Goal: Task Accomplishment & Management: Use online tool/utility

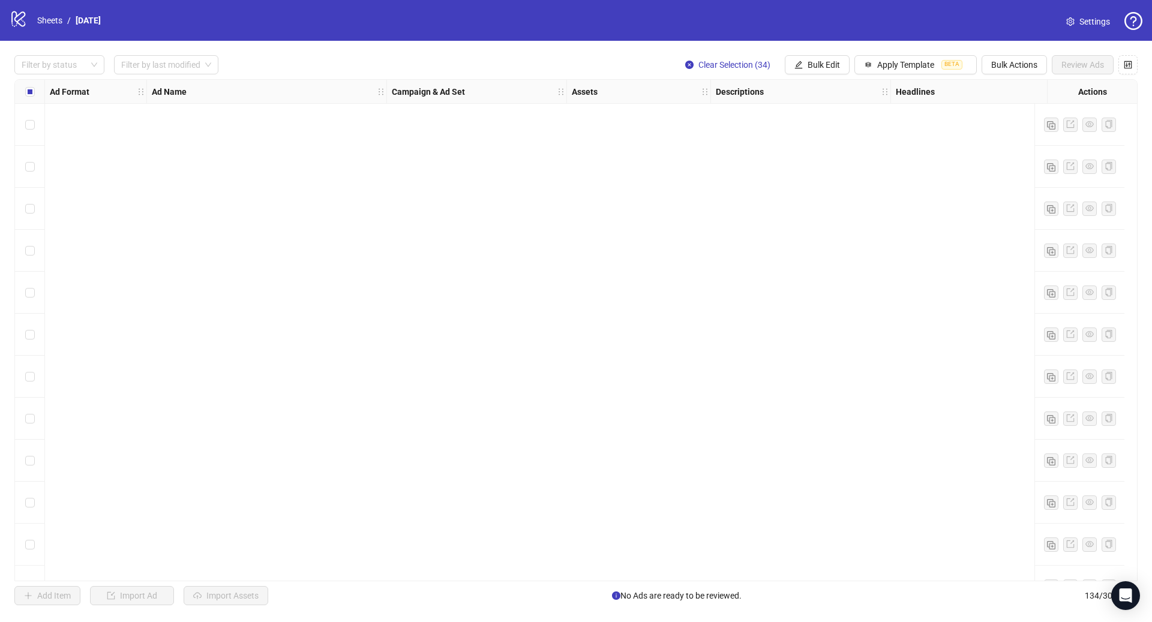
scroll to position [5154, 0]
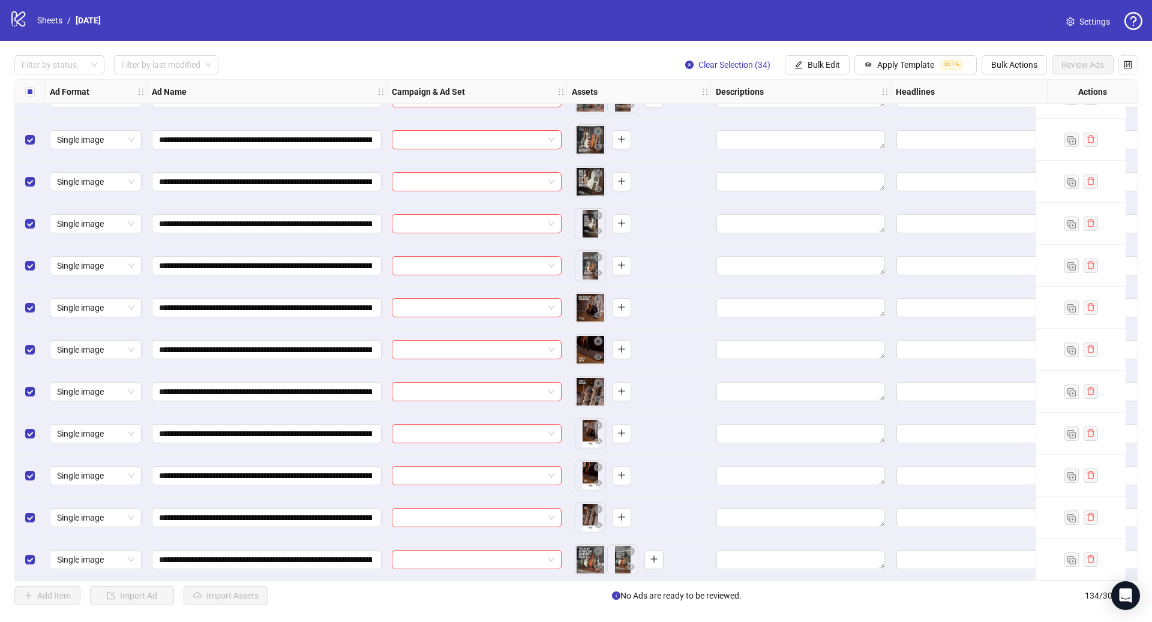
drag, startPoint x: 587, startPoint y: 470, endPoint x: 591, endPoint y: 176, distance: 293.3
click at [591, 176] on body "**********" at bounding box center [576, 311] width 1152 height 622
drag, startPoint x: 588, startPoint y: 513, endPoint x: 619, endPoint y: 458, distance: 62.9
click at [619, 458] on body "**********" at bounding box center [576, 311] width 1152 height 622
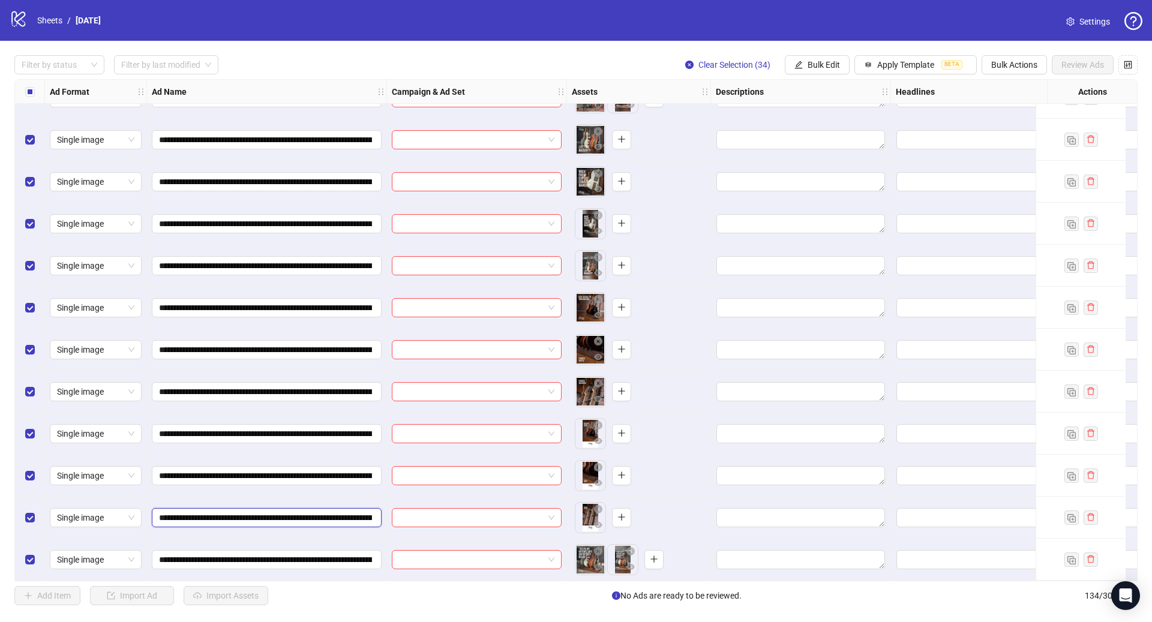
click at [288, 517] on input "**********" at bounding box center [265, 517] width 213 height 13
click at [288, 516] on input "**********" at bounding box center [265, 517] width 213 height 13
click at [617, 389] on icon "plus" at bounding box center [621, 391] width 8 height 8
click at [361, 473] on input "**********" at bounding box center [265, 475] width 213 height 13
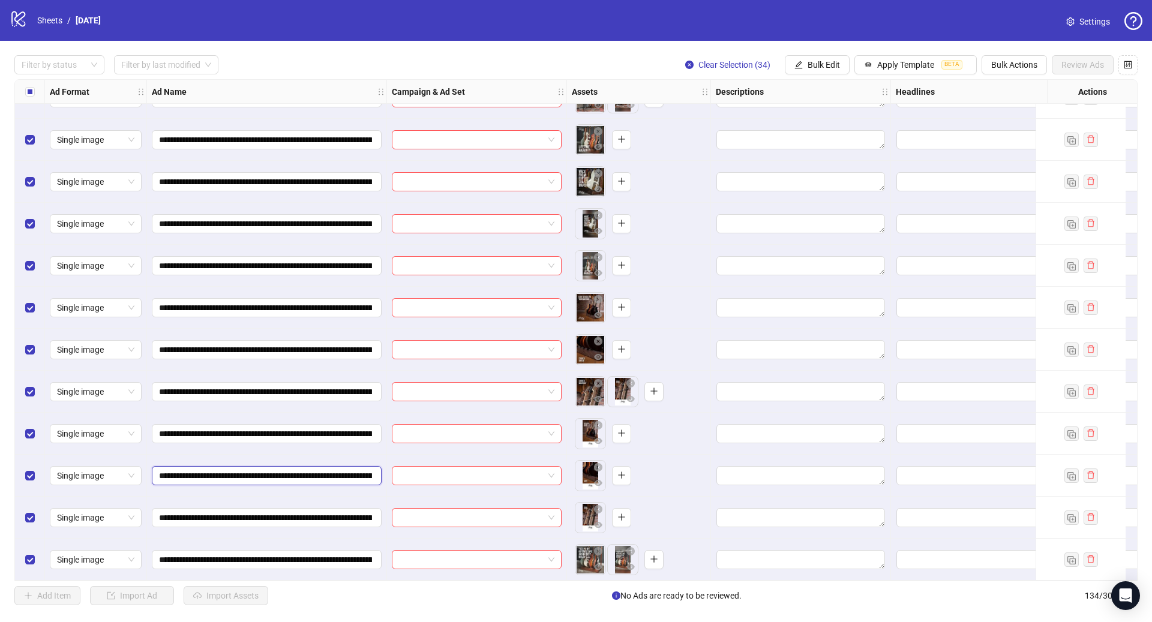
click at [361, 473] on input "**********" at bounding box center [265, 475] width 213 height 13
click at [627, 344] on button "button" at bounding box center [621, 349] width 19 height 19
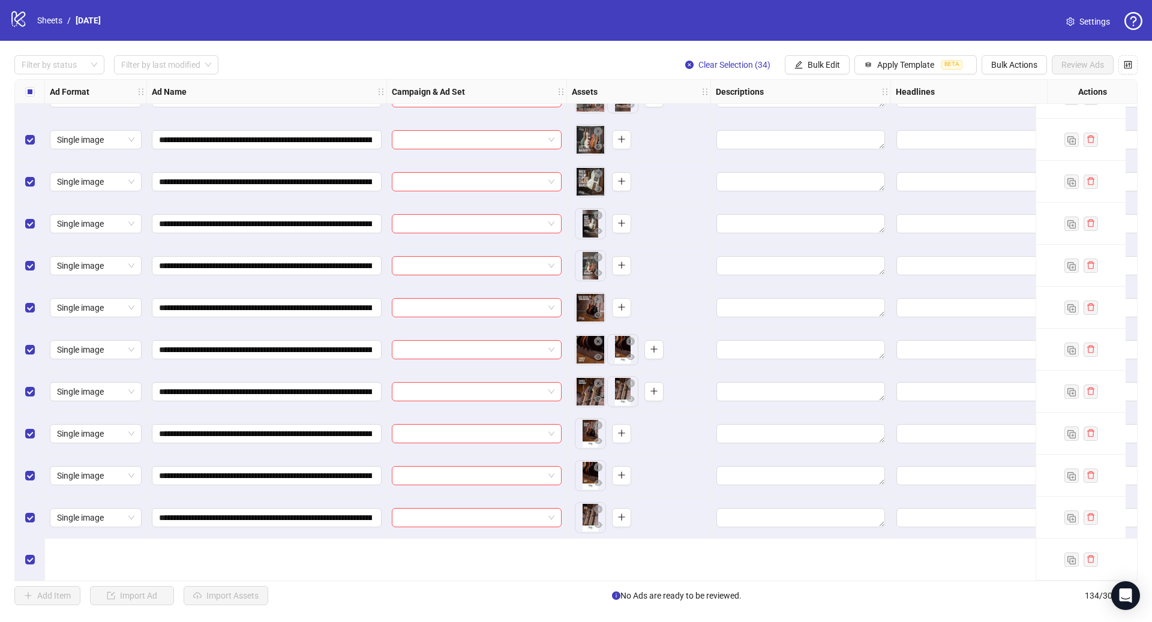
scroll to position [5029, 0]
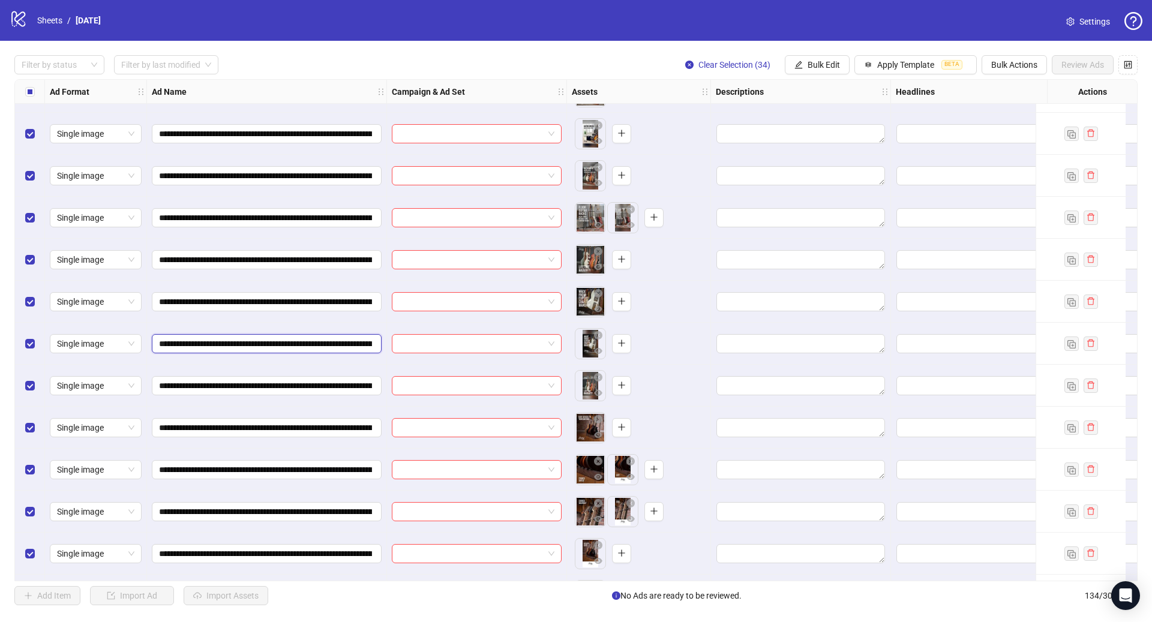
click at [303, 347] on input "**********" at bounding box center [265, 343] width 213 height 13
click at [304, 347] on input "**********" at bounding box center [265, 343] width 213 height 13
click at [613, 301] on button "button" at bounding box center [621, 301] width 19 height 19
click at [354, 383] on input "**********" at bounding box center [265, 385] width 213 height 13
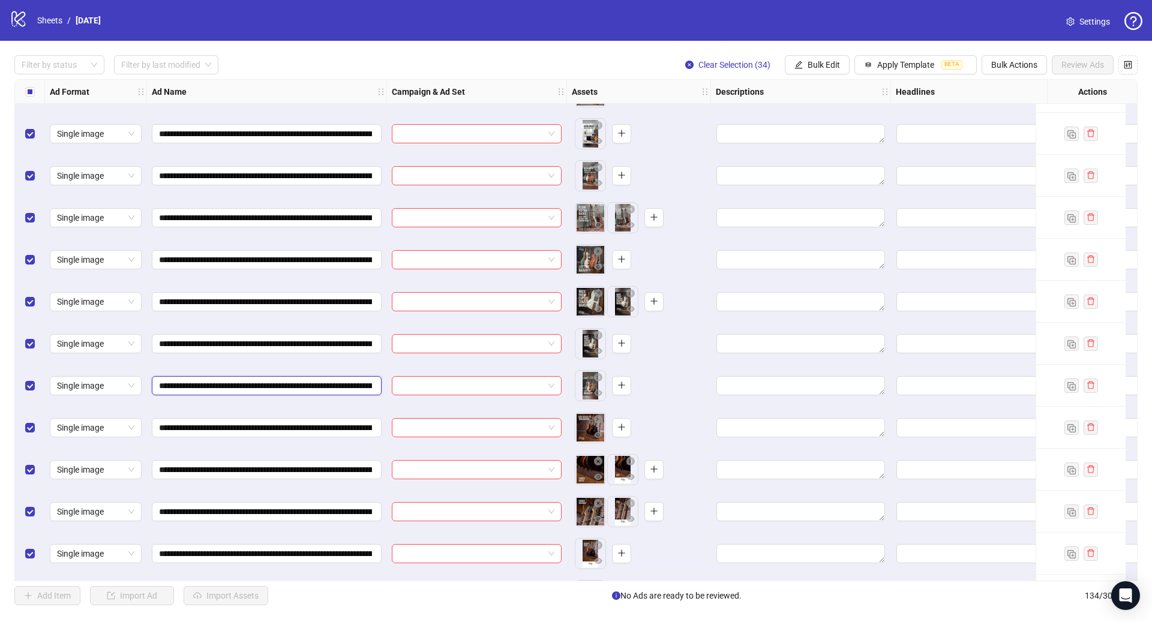
click at [354, 383] on input "**********" at bounding box center [265, 385] width 213 height 13
click at [621, 256] on icon "plus" at bounding box center [621, 259] width 1 height 7
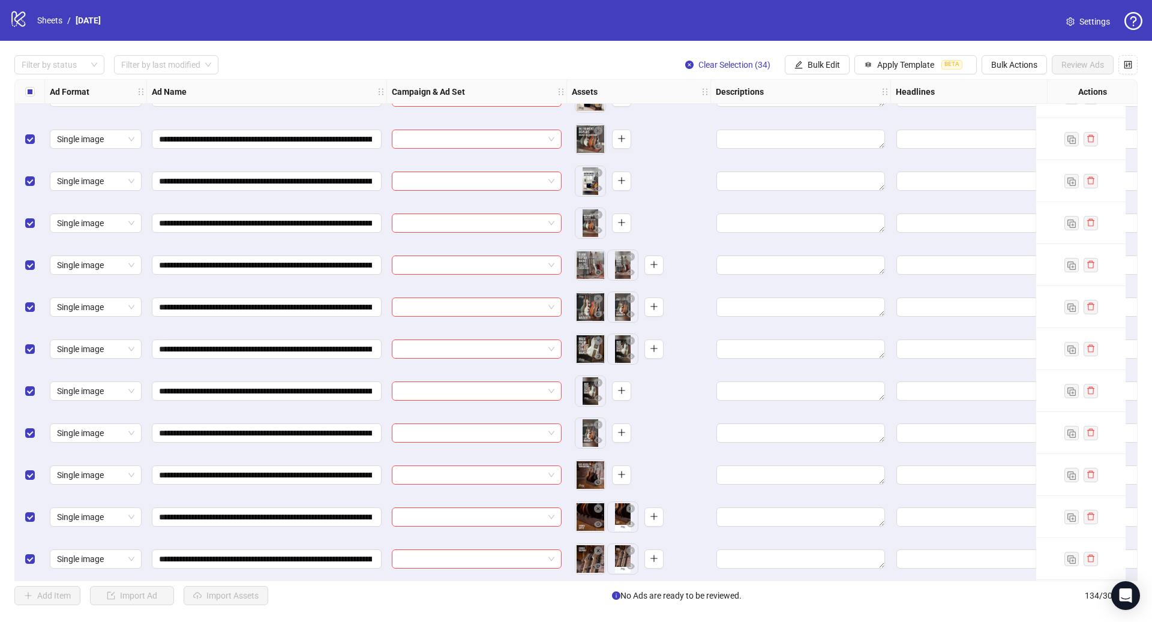
scroll to position [4976, 0]
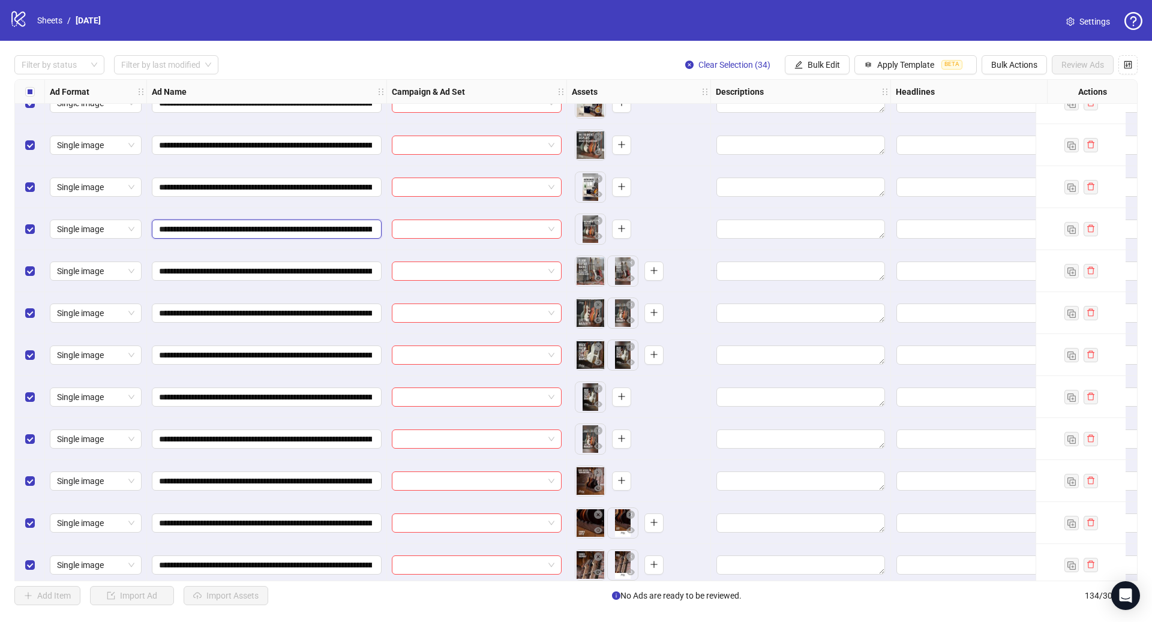
click at [339, 223] on input "**********" at bounding box center [265, 229] width 213 height 13
click at [618, 139] on button "button" at bounding box center [621, 145] width 19 height 19
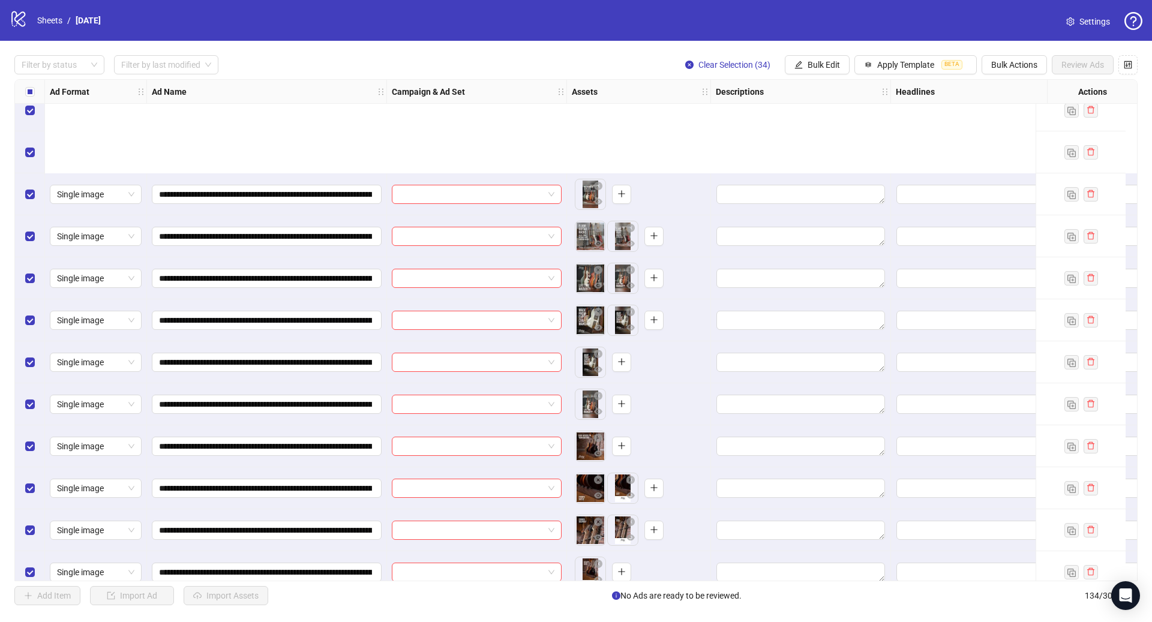
scroll to position [5154, 0]
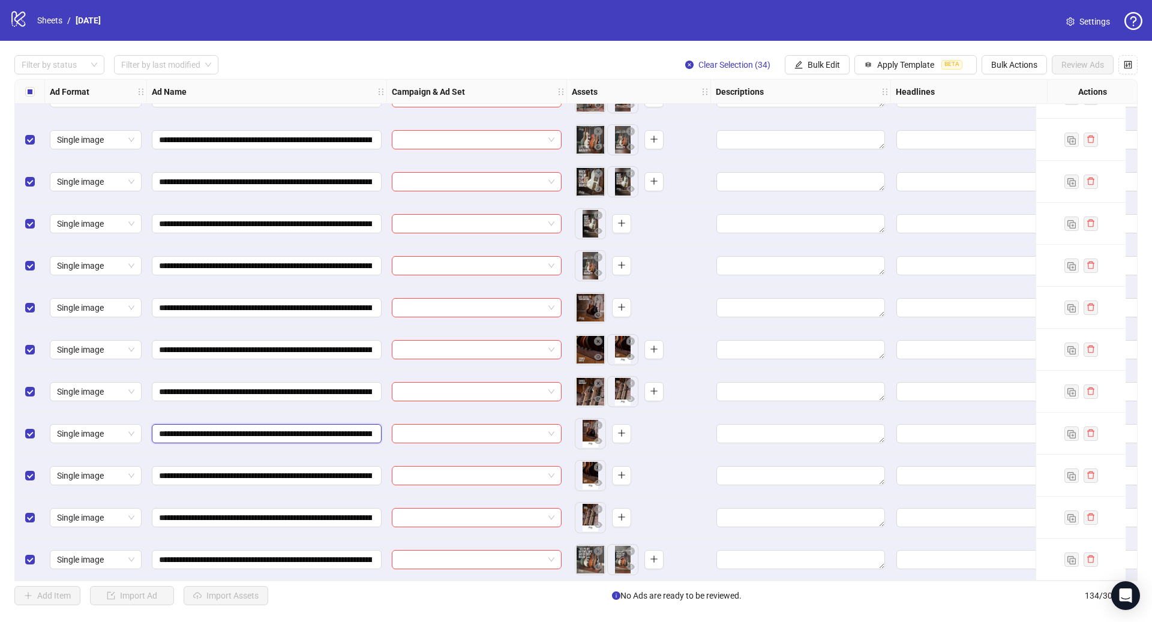
click at [309, 433] on input "**********" at bounding box center [265, 433] width 213 height 13
click at [619, 304] on icon "plus" at bounding box center [621, 307] width 8 height 8
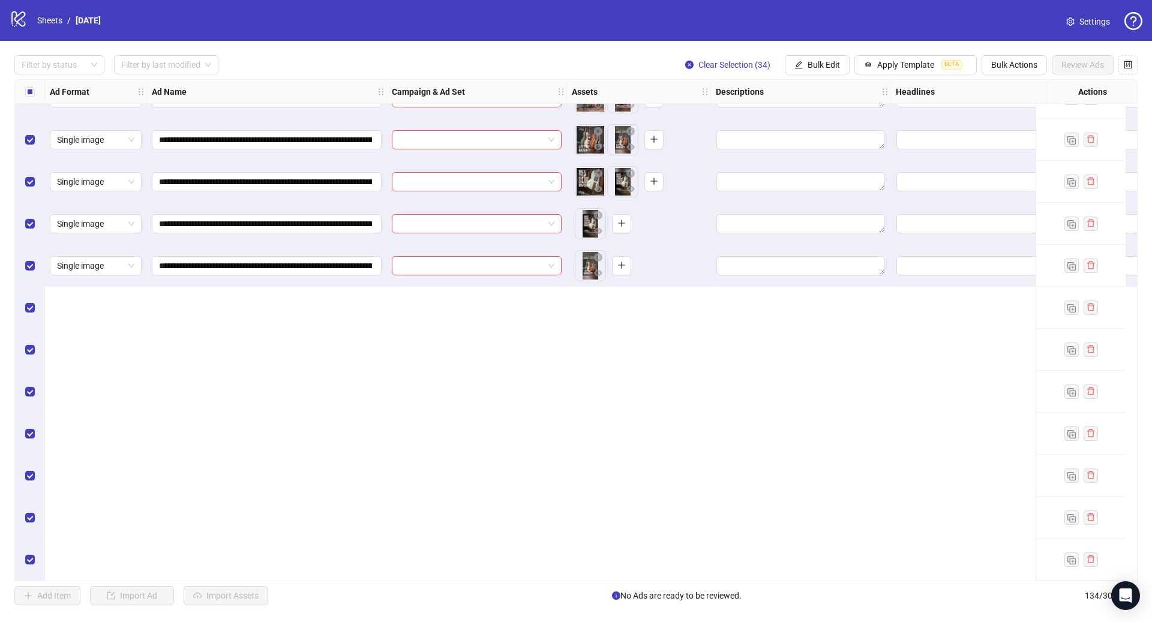
scroll to position [4791, 0]
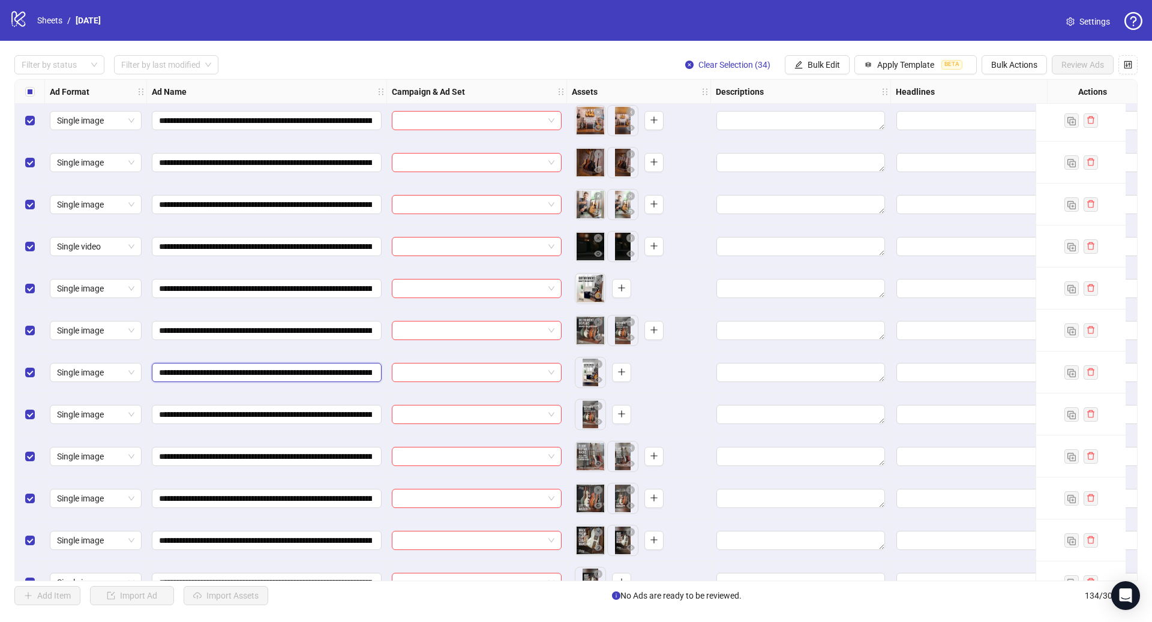
click at [336, 372] on input "**********" at bounding box center [265, 372] width 213 height 13
click at [627, 289] on button "button" at bounding box center [621, 288] width 19 height 19
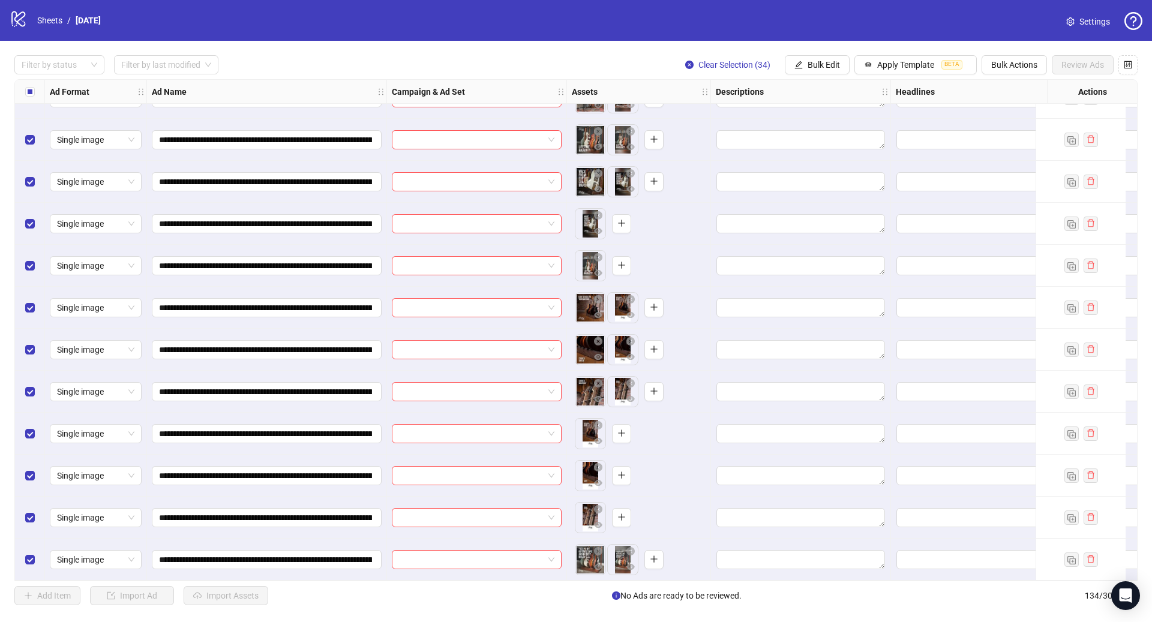
scroll to position [5154, 0]
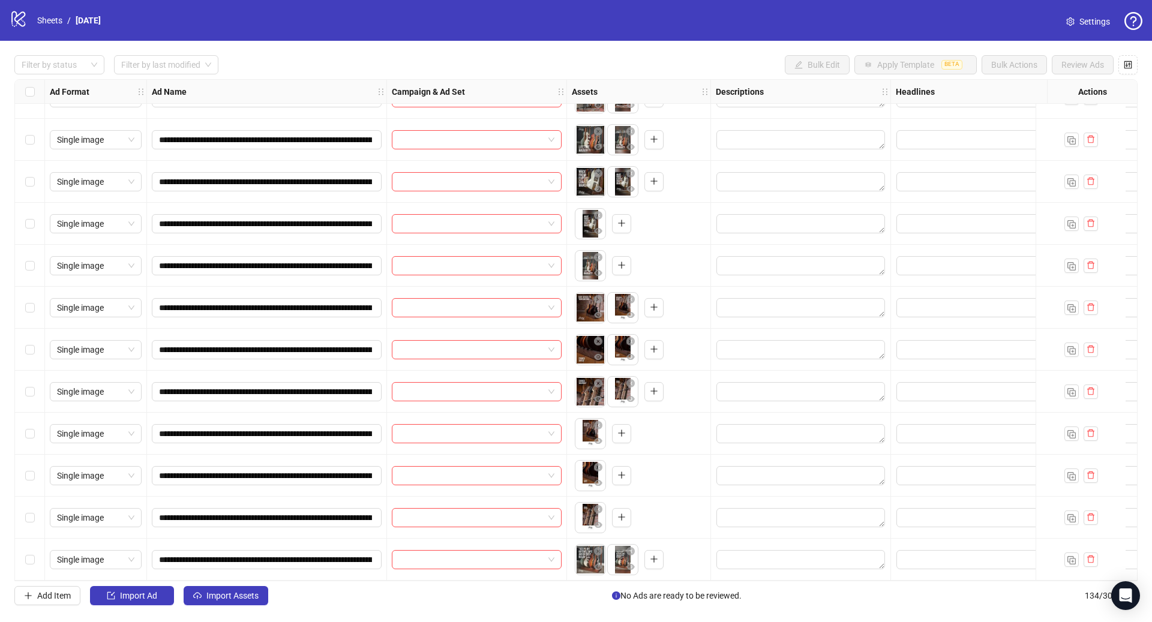
click at [23, 220] on div "Select row 126" at bounding box center [30, 224] width 30 height 42
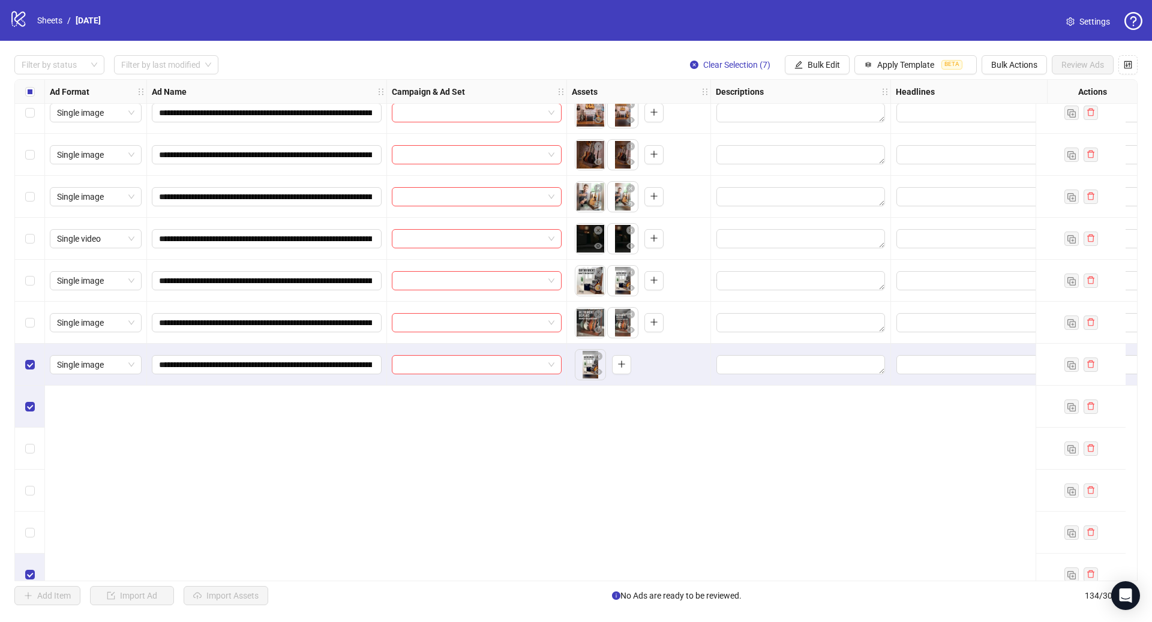
scroll to position [4520, 0]
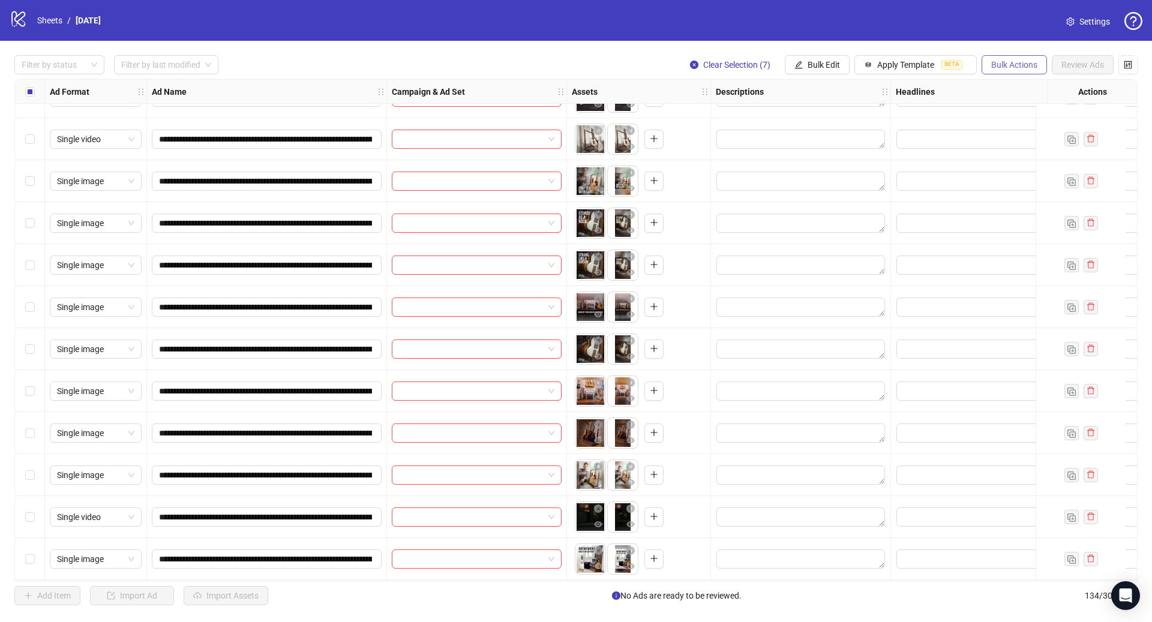
click at [1027, 65] on span "Bulk Actions" at bounding box center [1014, 65] width 46 height 10
click at [1021, 83] on span "Delete" at bounding box center [1031, 89] width 82 height 13
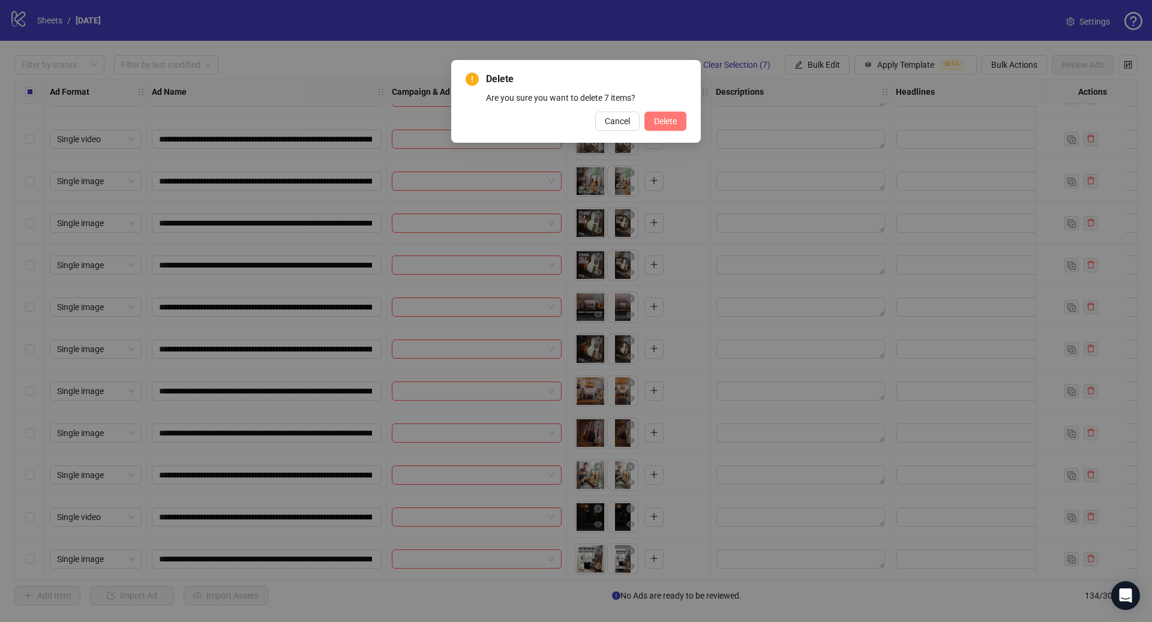
click at [675, 120] on span "Delete" at bounding box center [665, 121] width 23 height 10
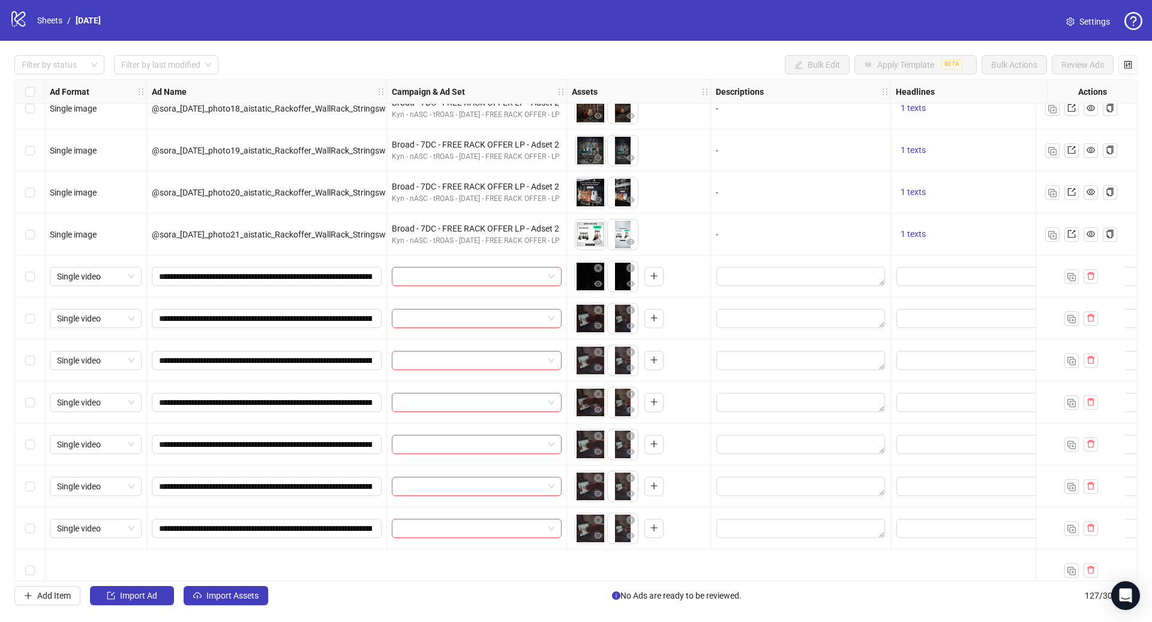
scroll to position [3990, 0]
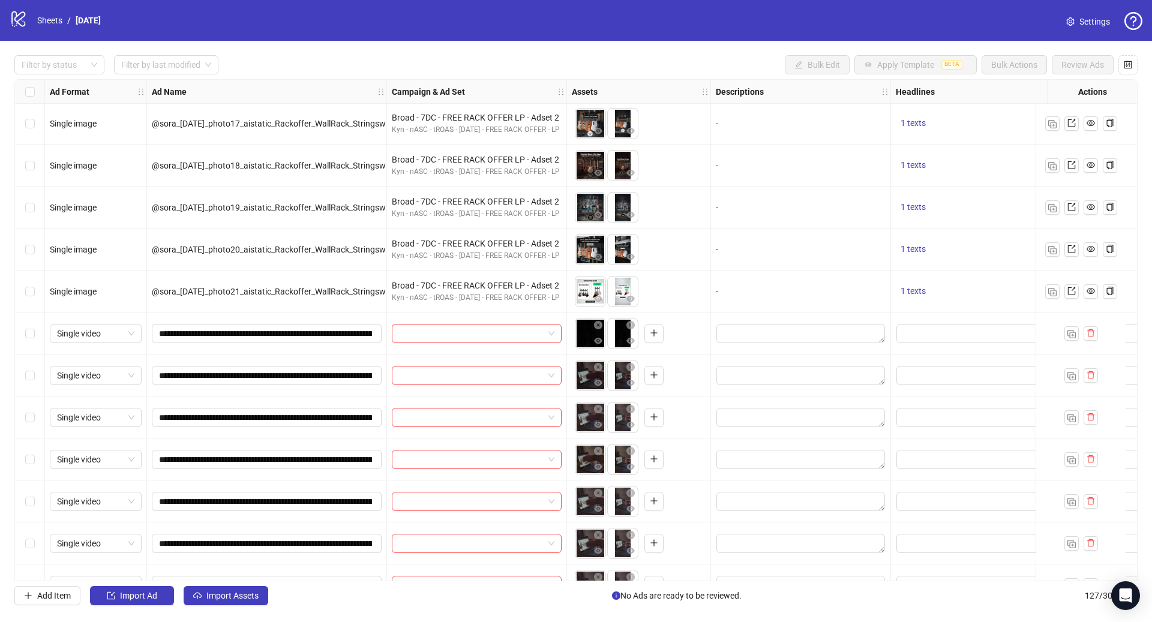
click at [35, 332] on div "Select row 101" at bounding box center [30, 333] width 30 height 42
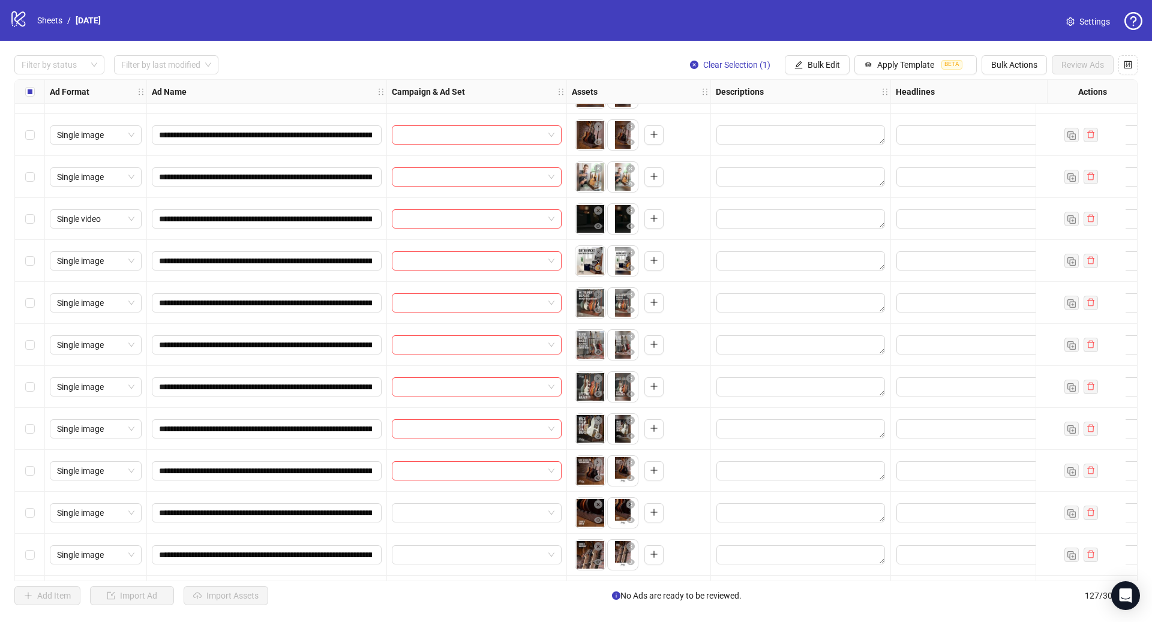
scroll to position [4860, 0]
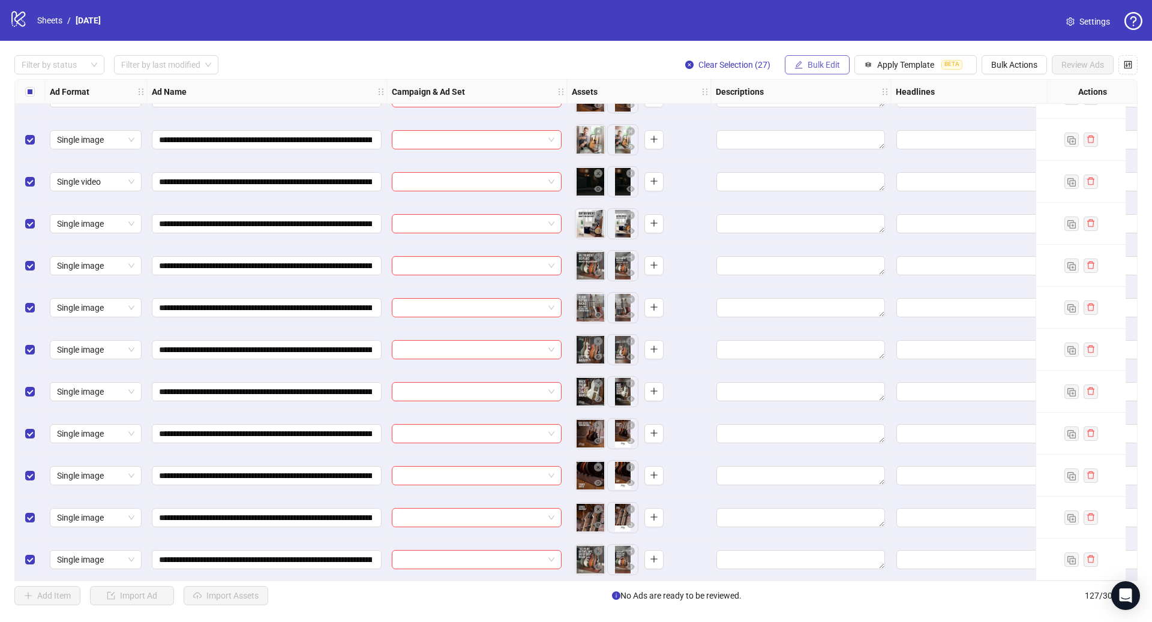
click at [821, 66] on span "Bulk Edit" at bounding box center [823, 65] width 32 height 10
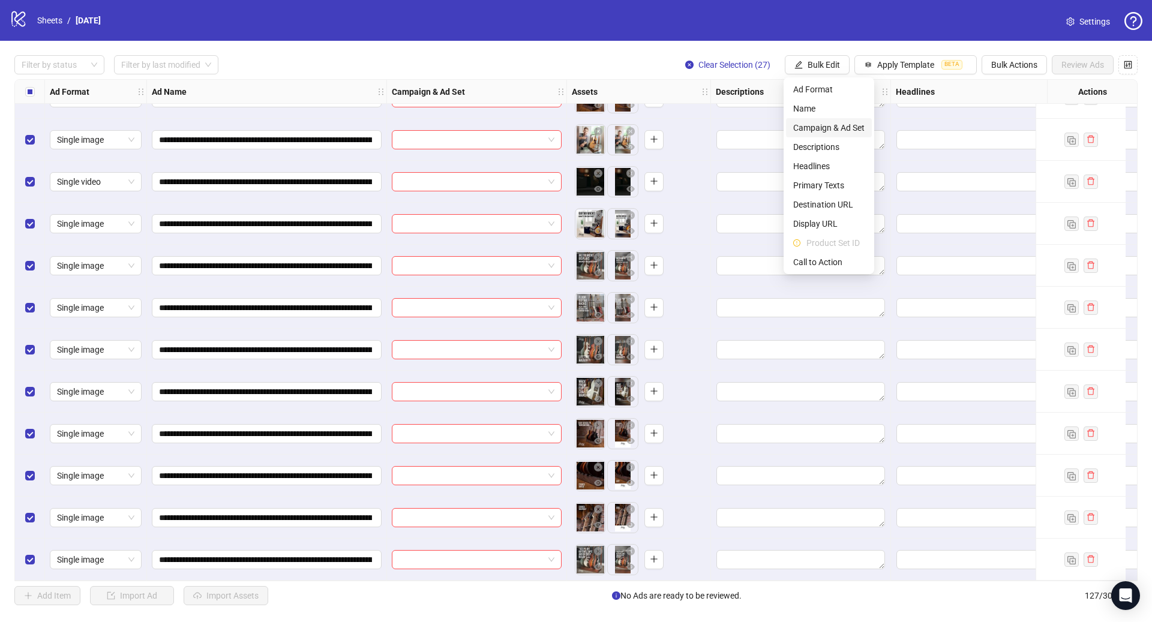
click at [827, 122] on span "Campaign & Ad Set" at bounding box center [828, 127] width 71 height 13
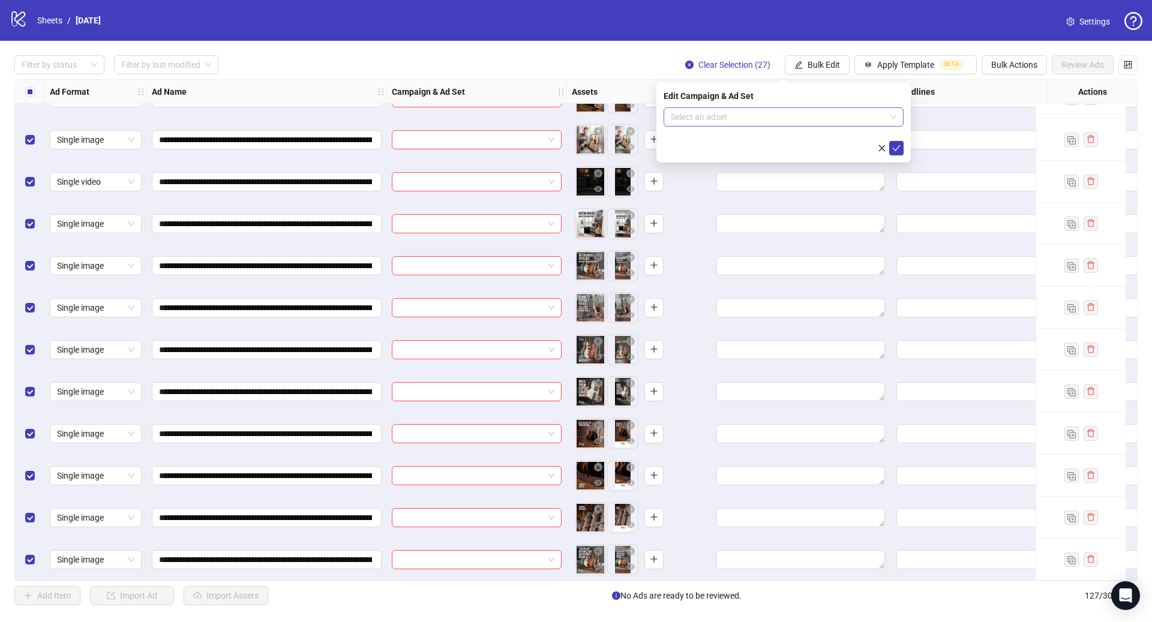
click at [765, 119] on input "search" at bounding box center [778, 117] width 215 height 18
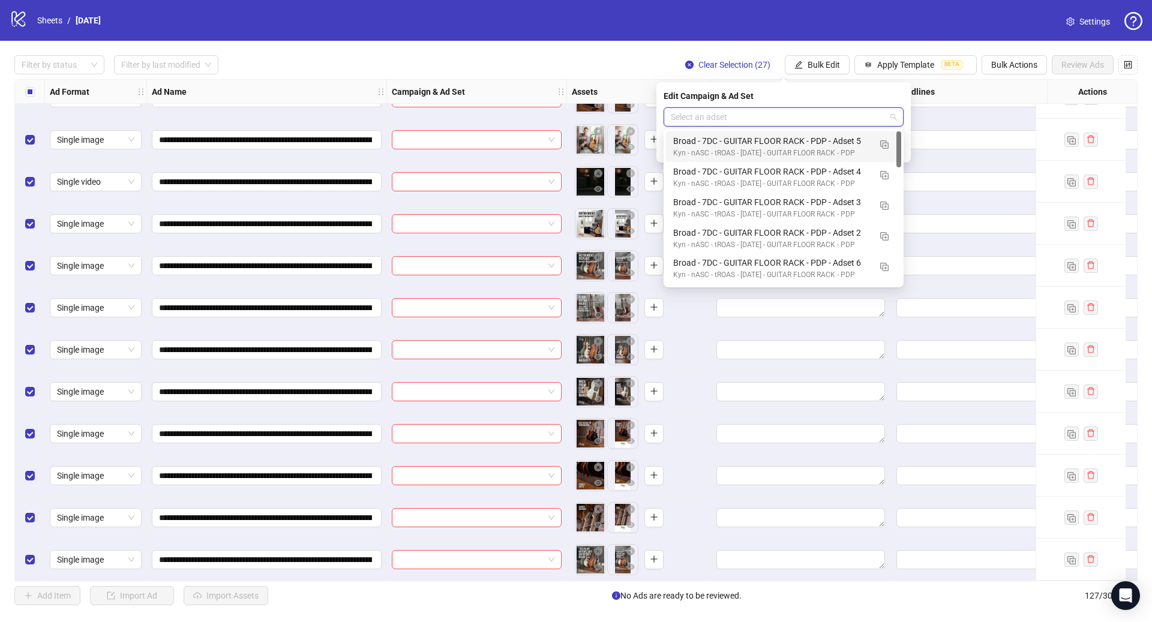
paste input "**********"
type input "**********"
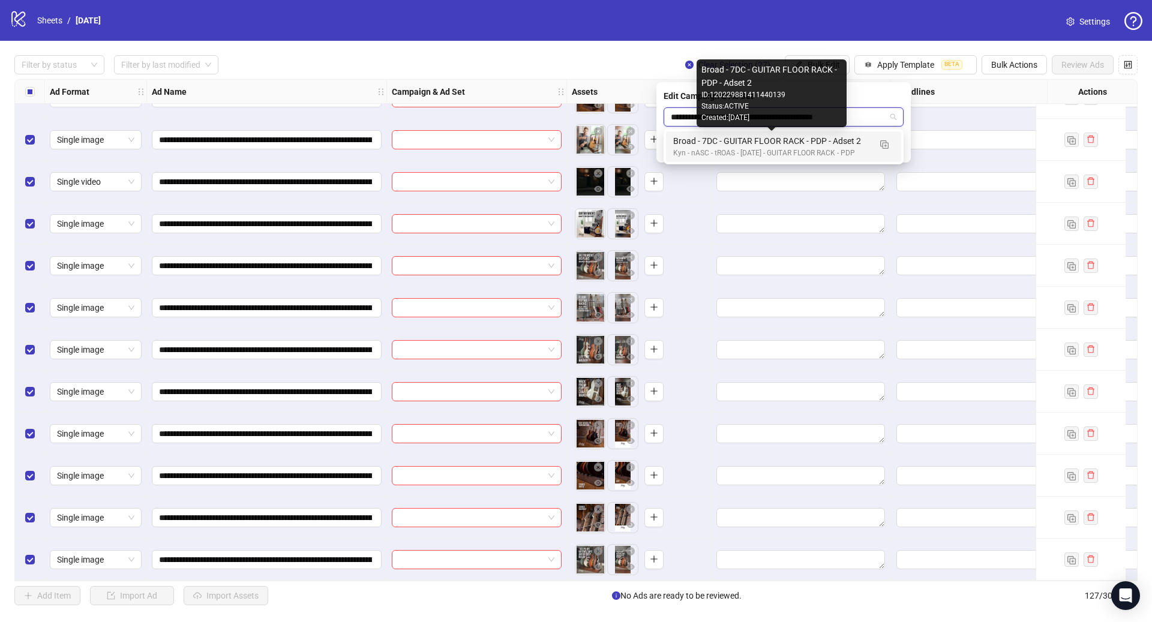
click at [777, 145] on div "Broad - 7DC - GUITAR FLOOR RACK - PDP - Adset 2" at bounding box center [771, 140] width 197 height 13
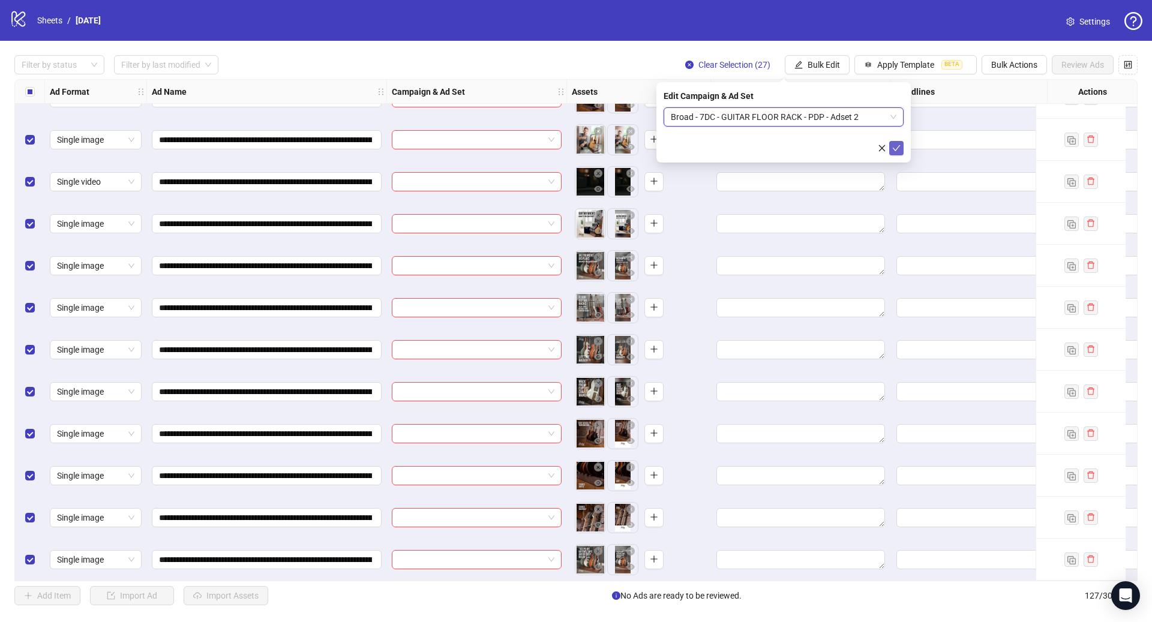
click at [896, 149] on icon "check" at bounding box center [897, 148] width 8 height 6
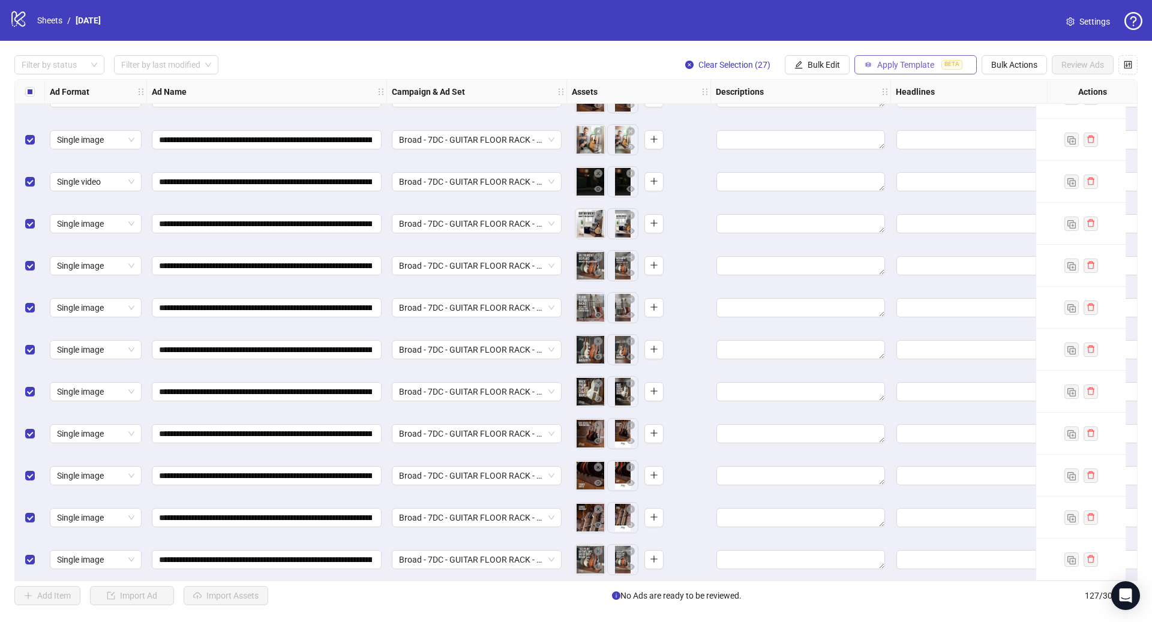
click at [895, 67] on span "Apply Template" at bounding box center [905, 65] width 57 height 10
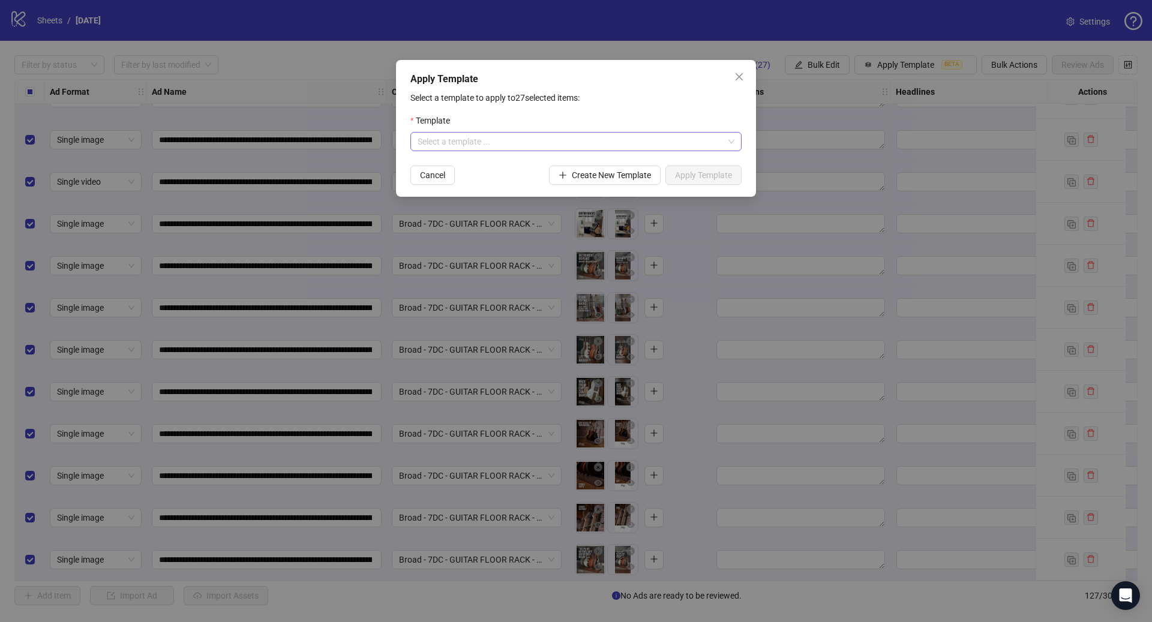
click at [558, 136] on input "search" at bounding box center [570, 142] width 306 height 18
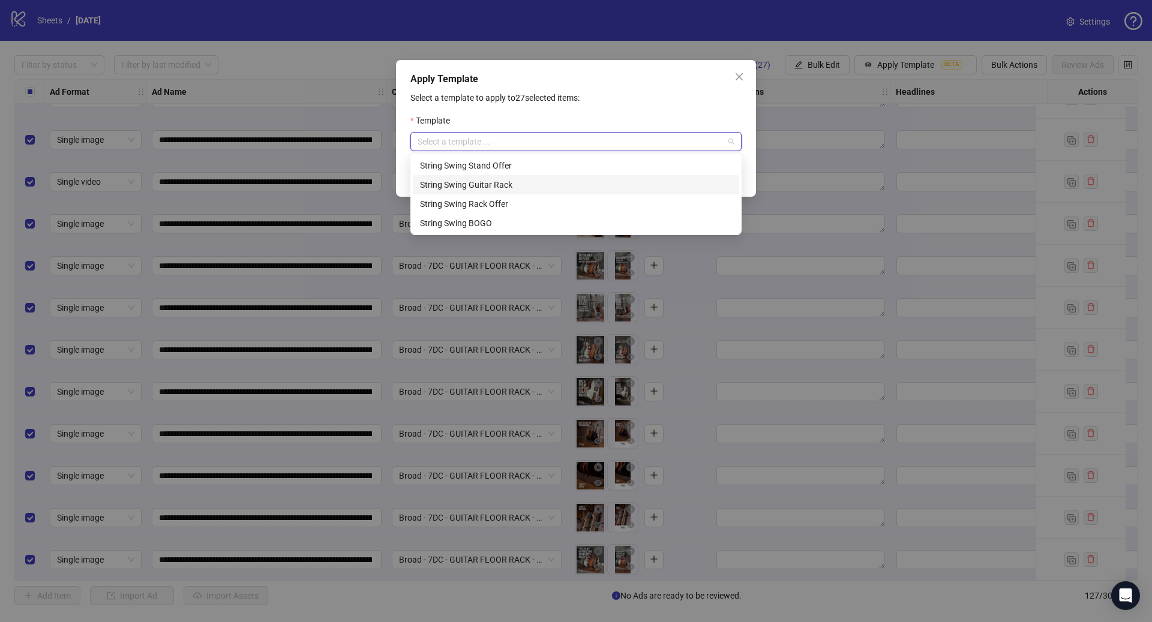
click at [532, 182] on div "String Swing Guitar Rack" at bounding box center [576, 184] width 312 height 13
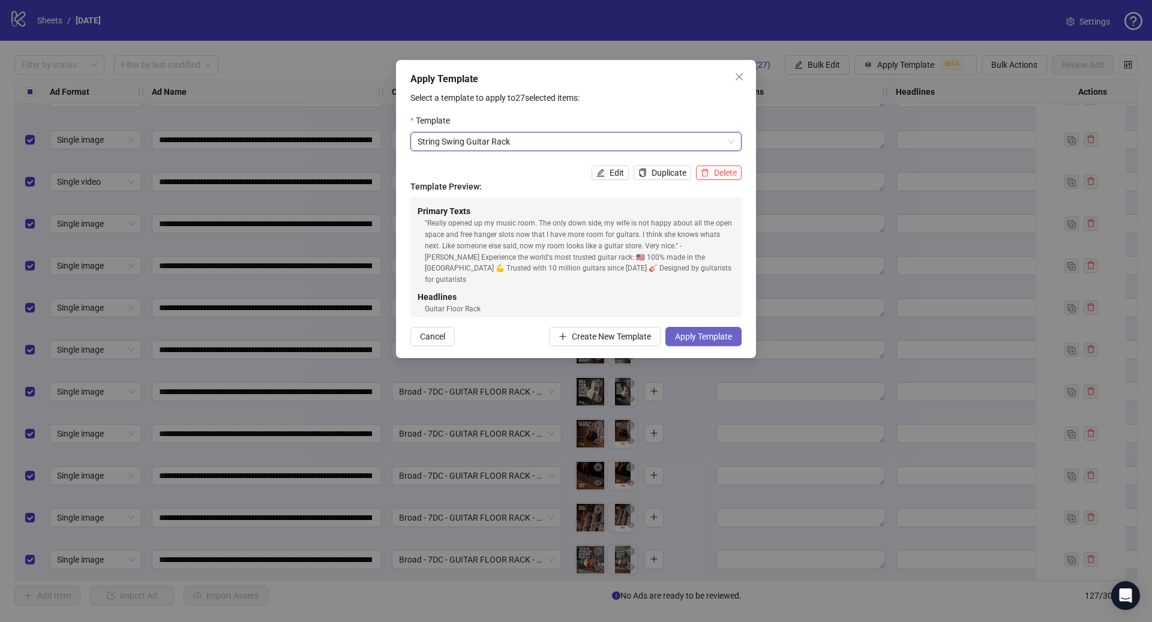
click at [702, 330] on button "Apply Template" at bounding box center [703, 336] width 76 height 19
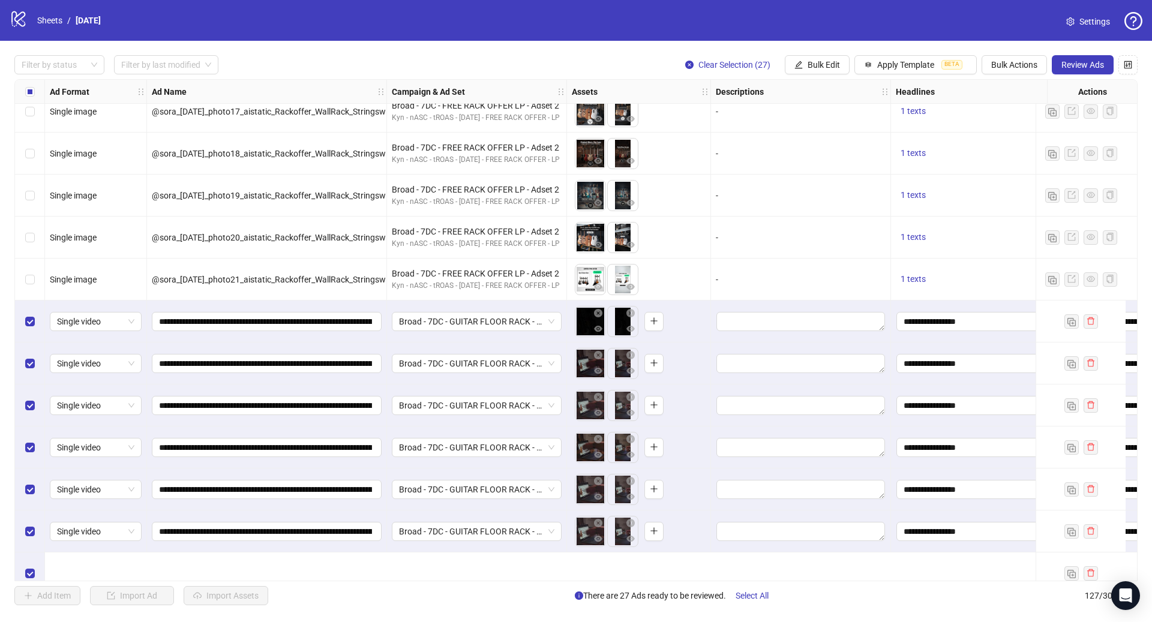
scroll to position [3919, 0]
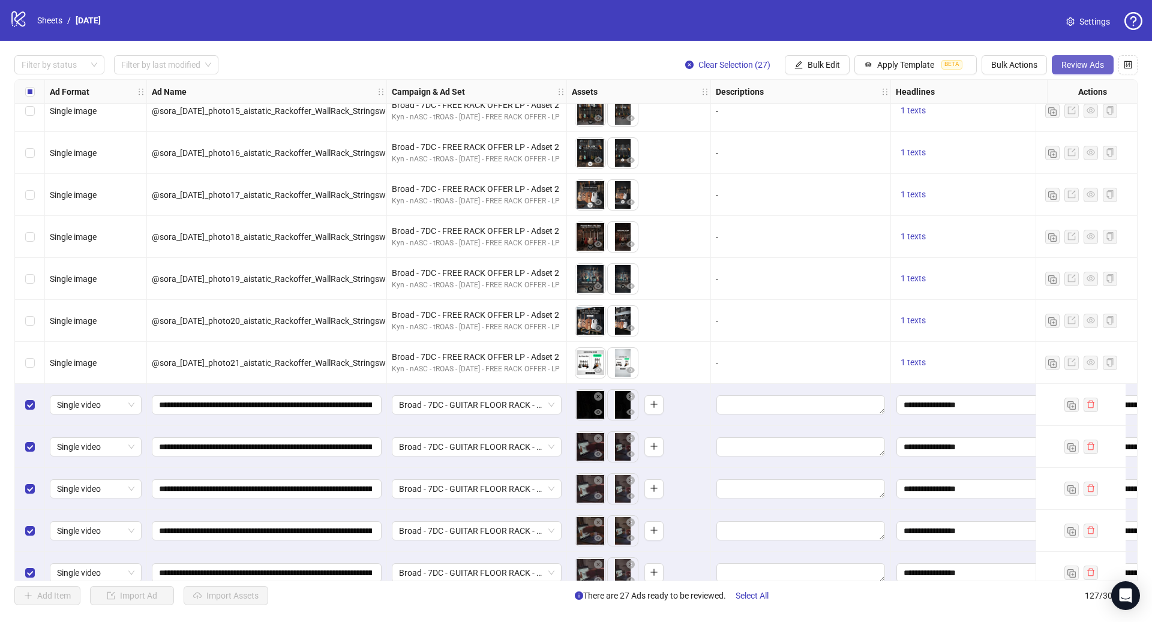
click at [1080, 65] on span "Review Ads" at bounding box center [1082, 65] width 43 height 10
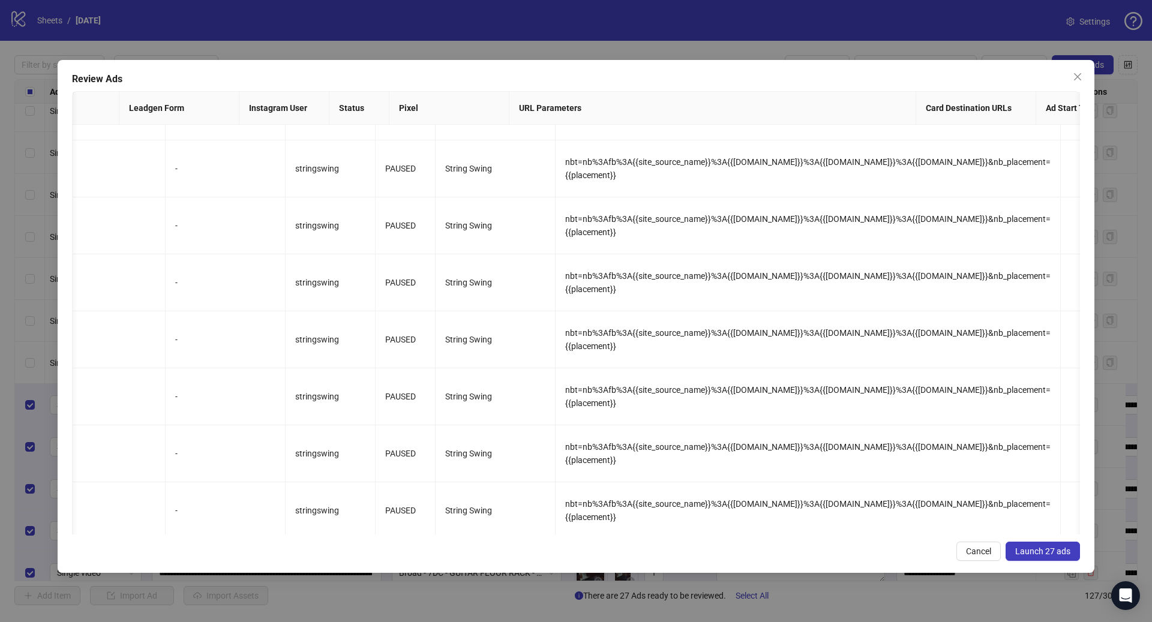
scroll to position [0, 1707]
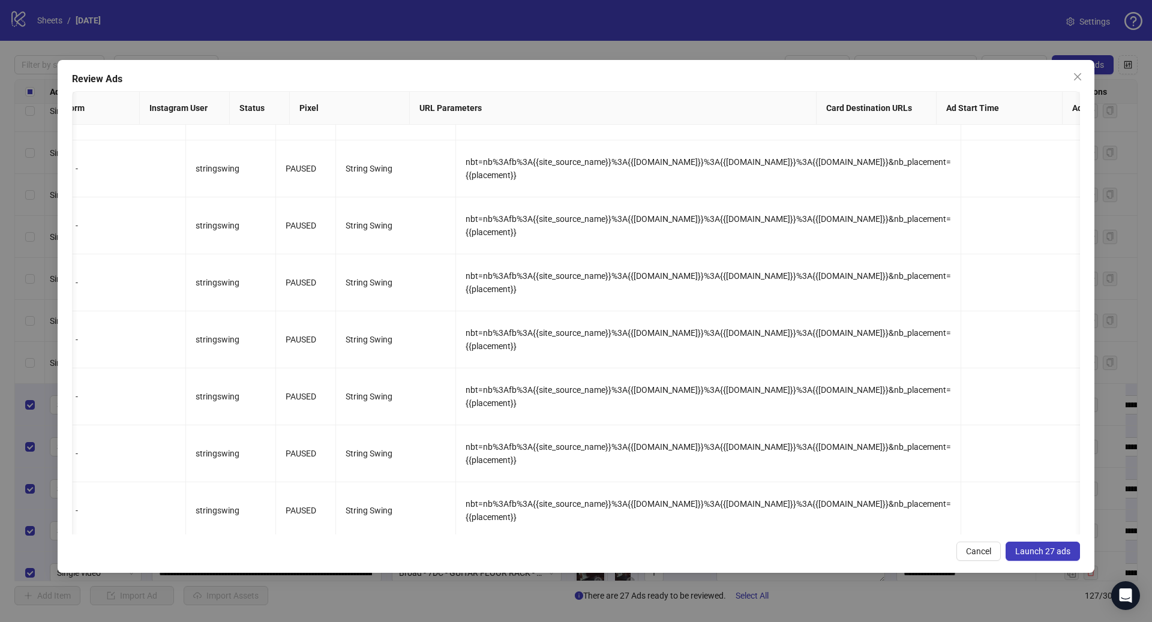
click at [1036, 553] on span "Launch 27 ads" at bounding box center [1042, 551] width 55 height 10
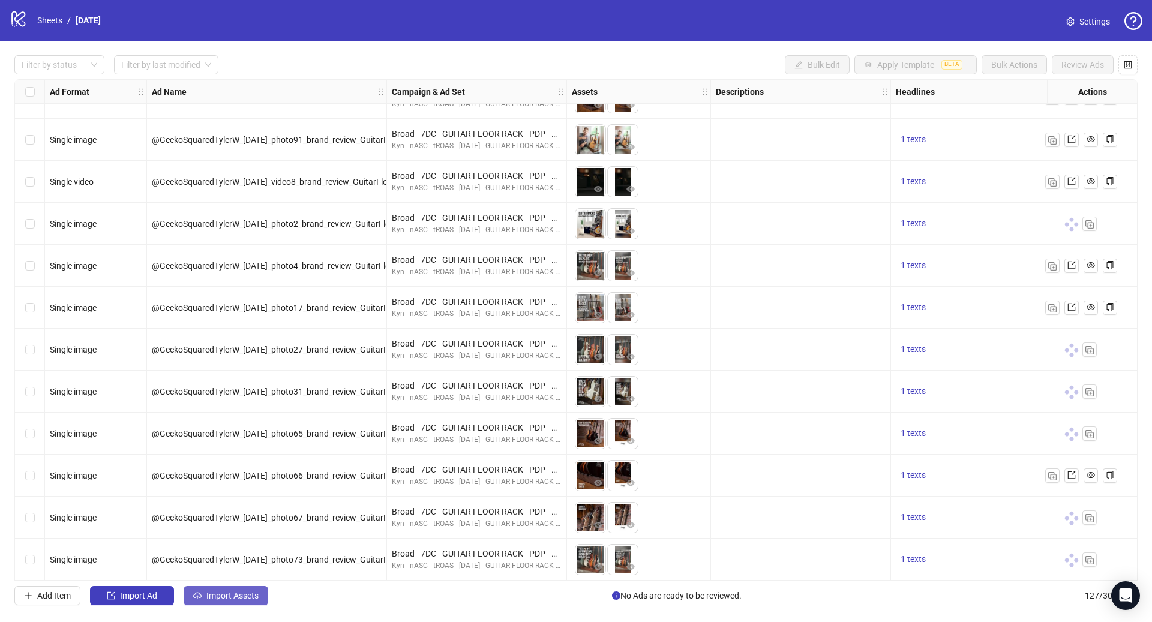
click at [243, 599] on span "Import Assets" at bounding box center [232, 596] width 52 height 10
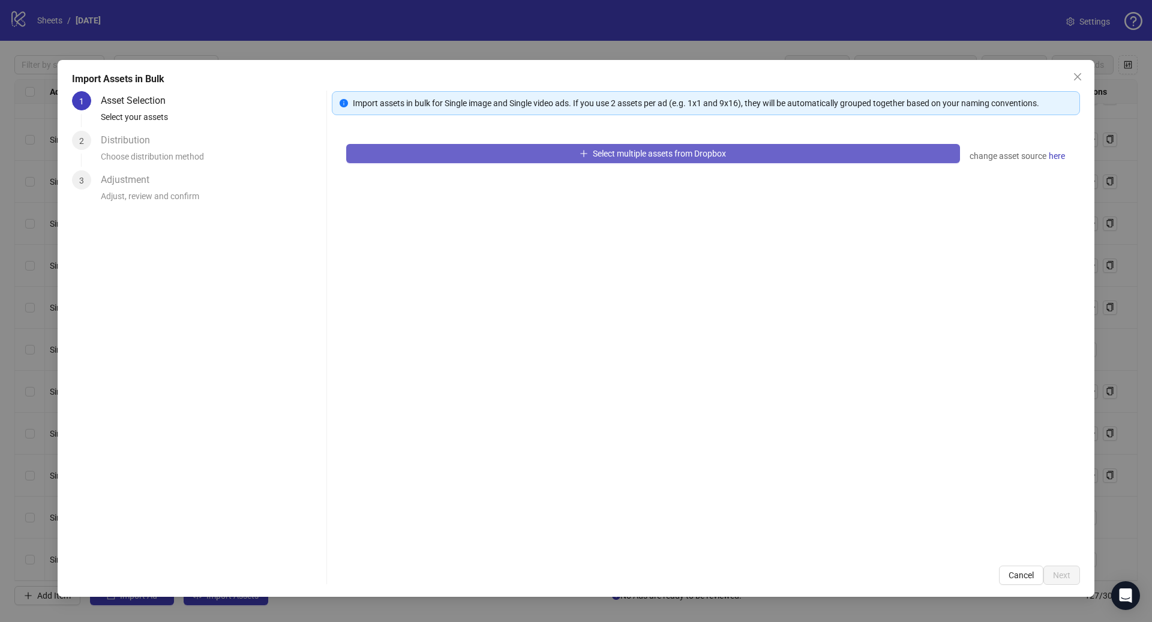
click at [521, 146] on button "Select multiple assets from Dropbox" at bounding box center [653, 153] width 614 height 19
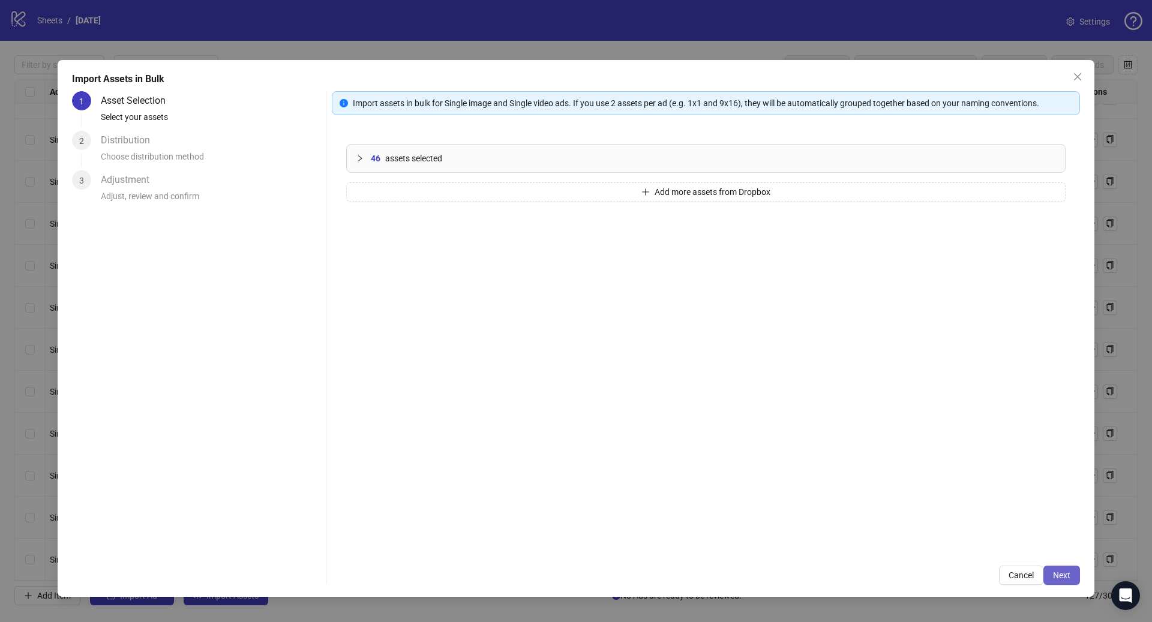
click at [1077, 579] on button "Next" at bounding box center [1061, 575] width 37 height 19
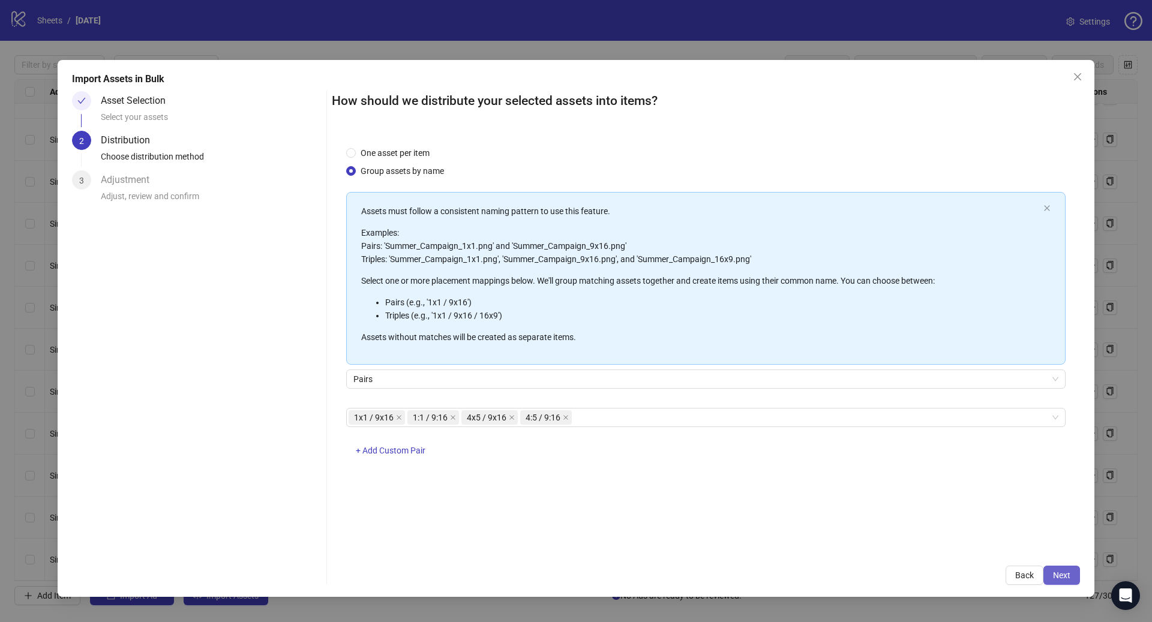
click at [1052, 573] on button "Next" at bounding box center [1061, 575] width 37 height 19
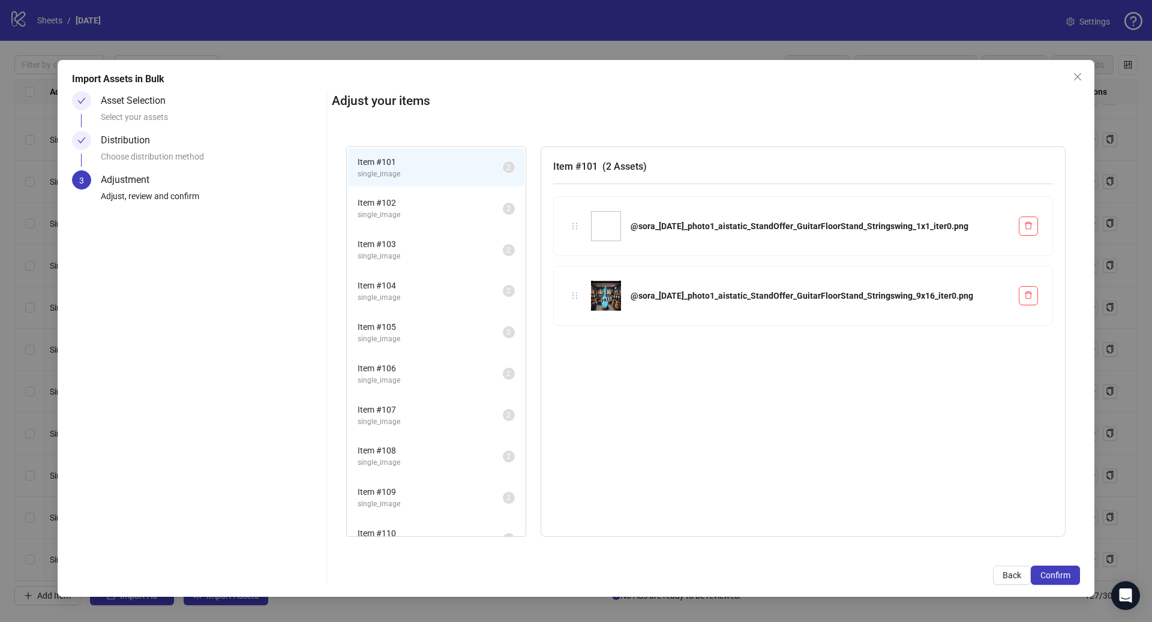
scroll to position [559, 0]
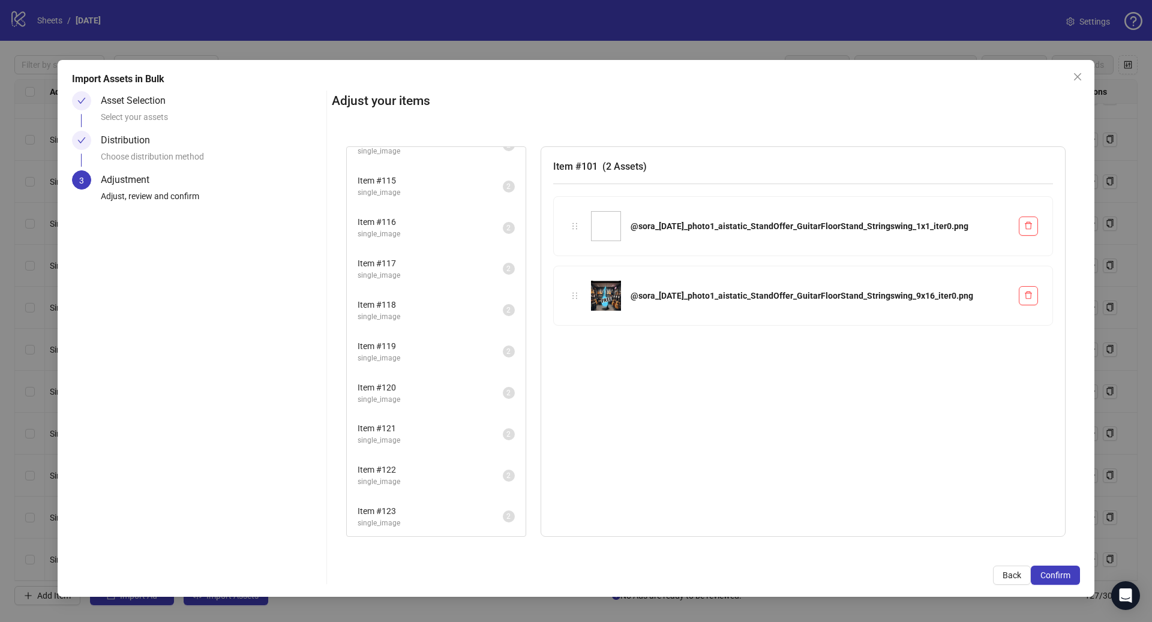
click at [422, 520] on span "single_image" at bounding box center [429, 523] width 145 height 11
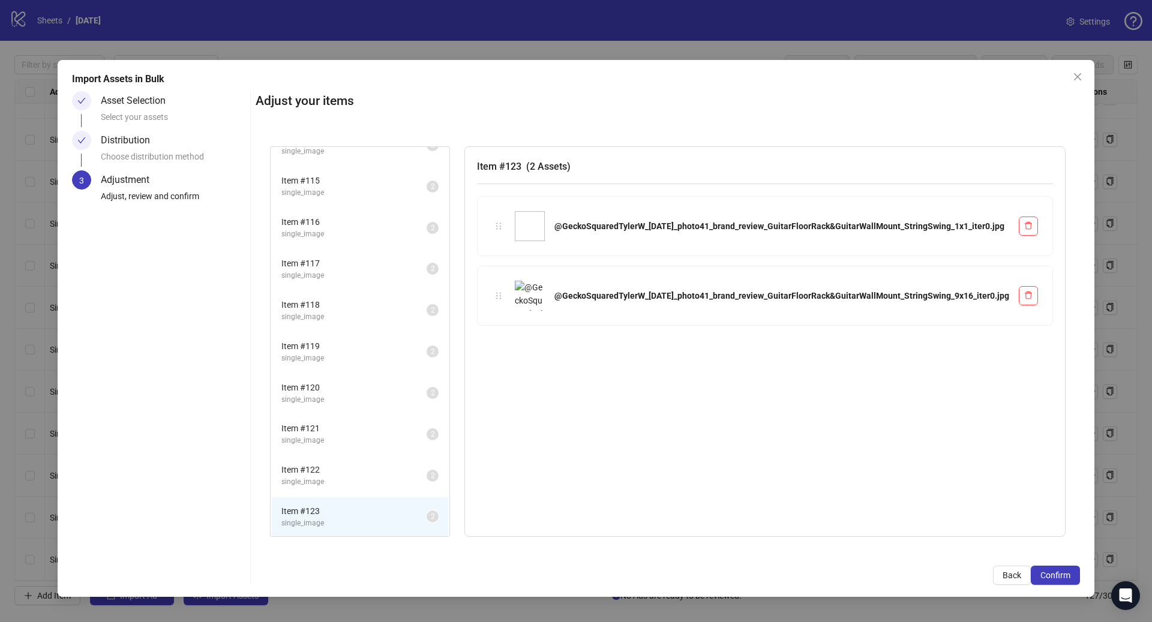
click at [415, 468] on span "Item # 122" at bounding box center [353, 469] width 145 height 13
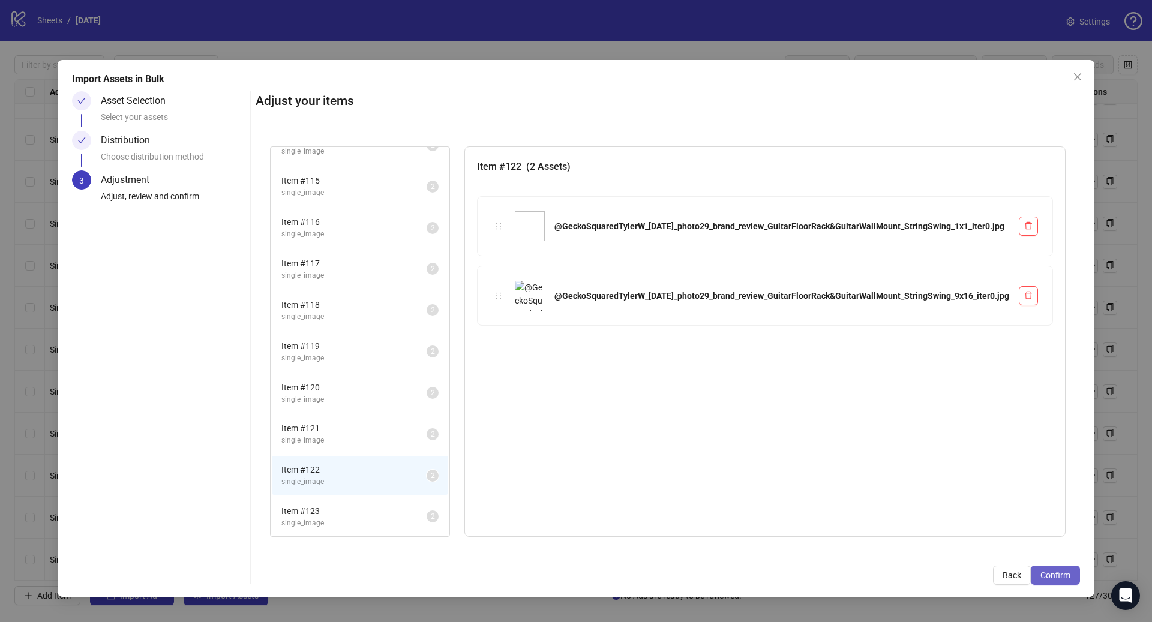
click at [1040, 579] on span "Confirm" at bounding box center [1055, 575] width 30 height 10
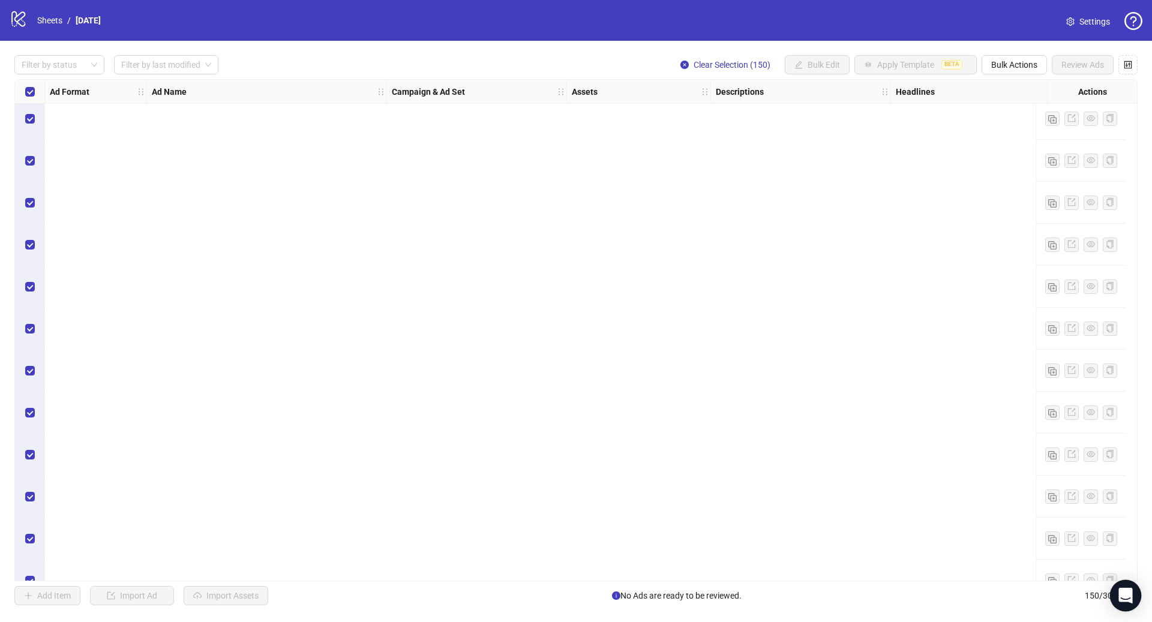
scroll to position [3108, 0]
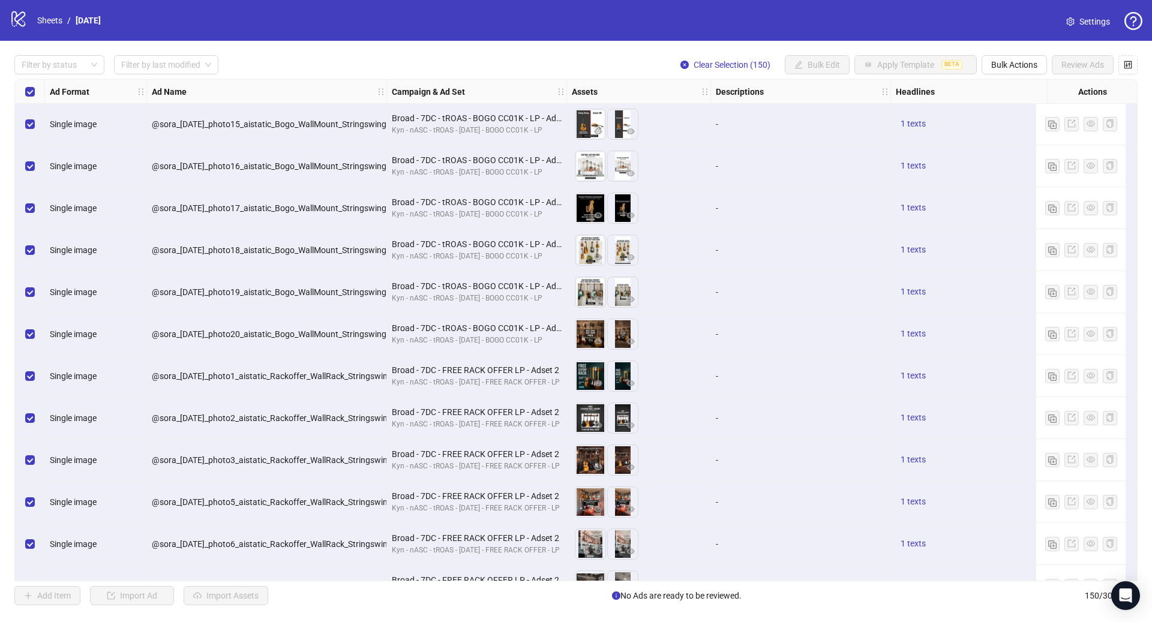
click at [34, 93] on div "Select all rows" at bounding box center [30, 92] width 30 height 24
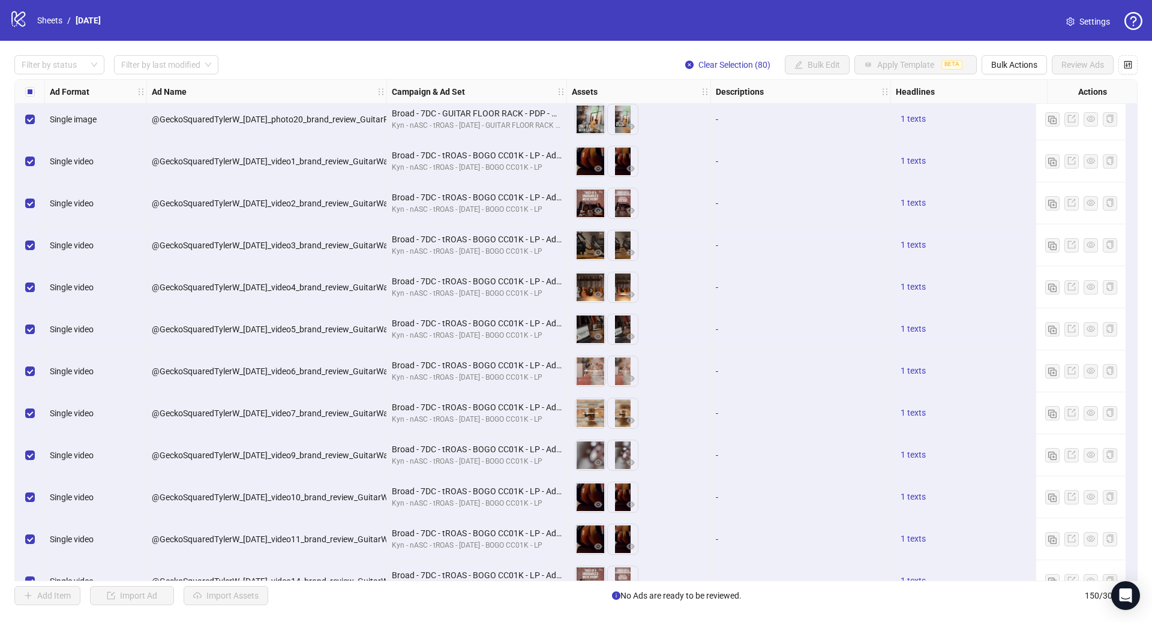
scroll to position [0, 0]
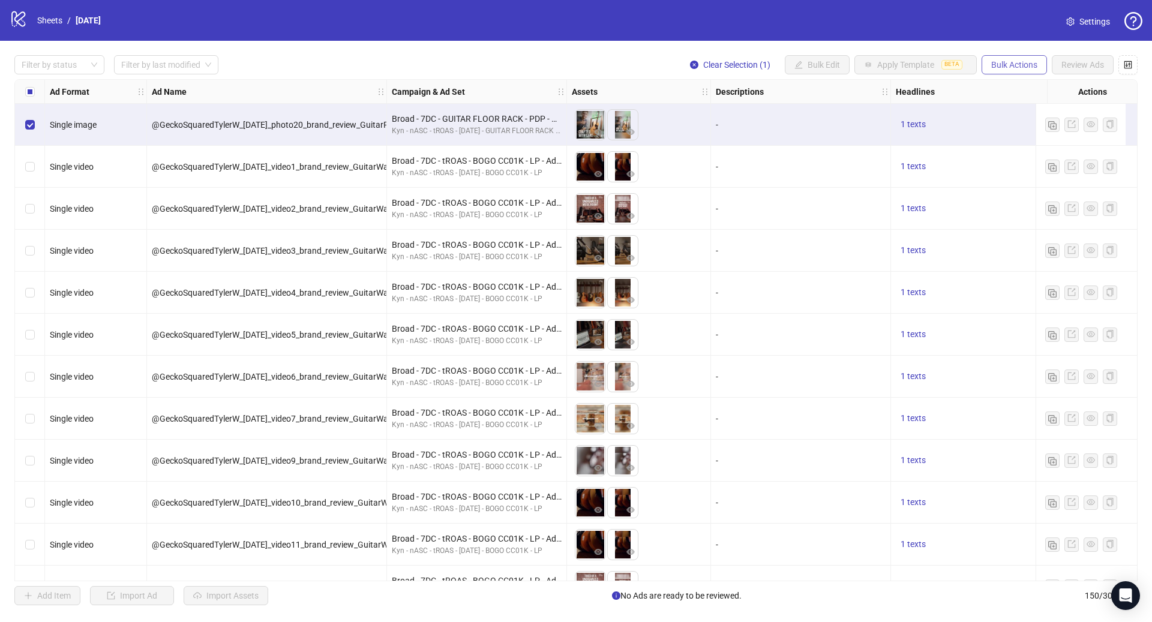
click at [1024, 67] on span "Bulk Actions" at bounding box center [1014, 65] width 46 height 10
click at [1014, 89] on span "Delete" at bounding box center [1031, 89] width 82 height 13
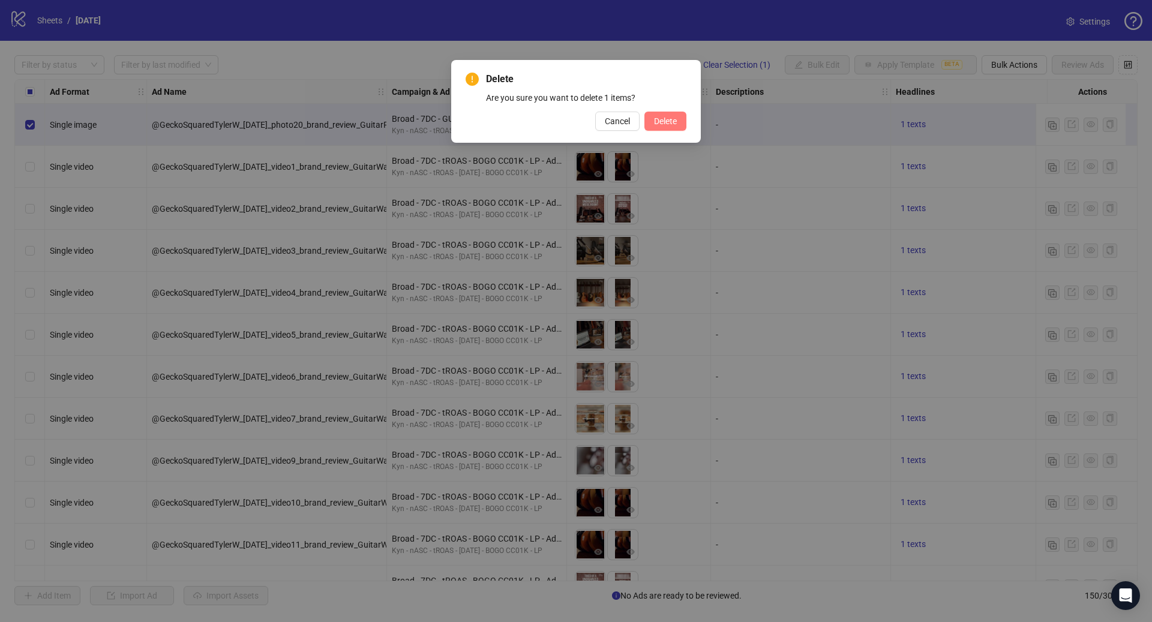
click at [655, 122] on span "Delete" at bounding box center [665, 121] width 23 height 10
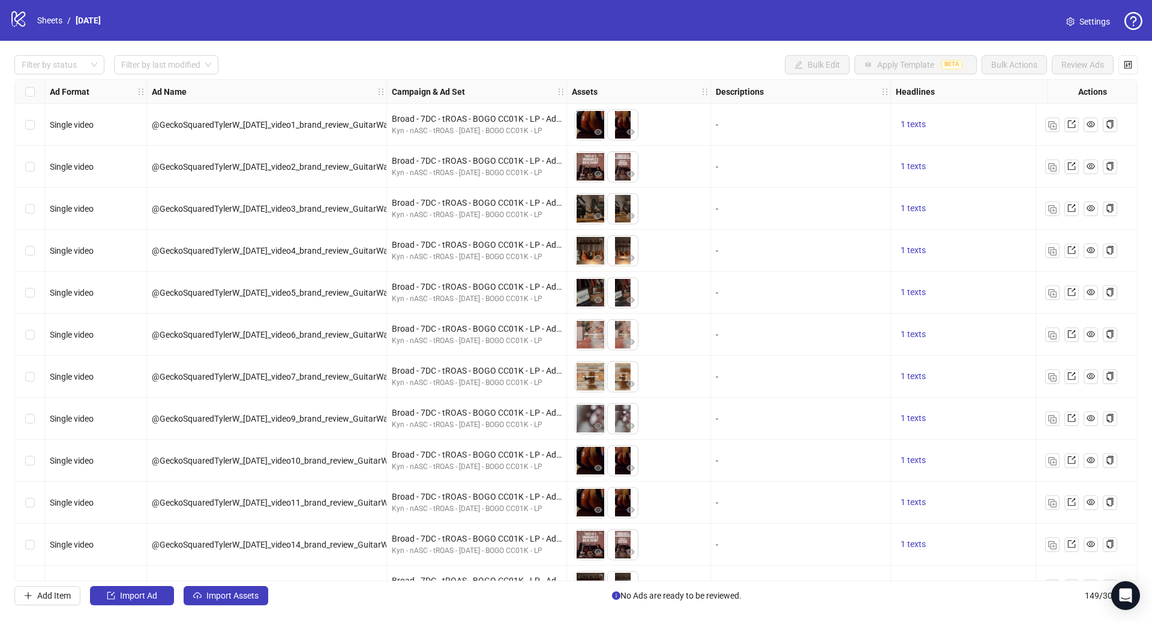
click at [23, 93] on div "Select all rows" at bounding box center [30, 92] width 30 height 24
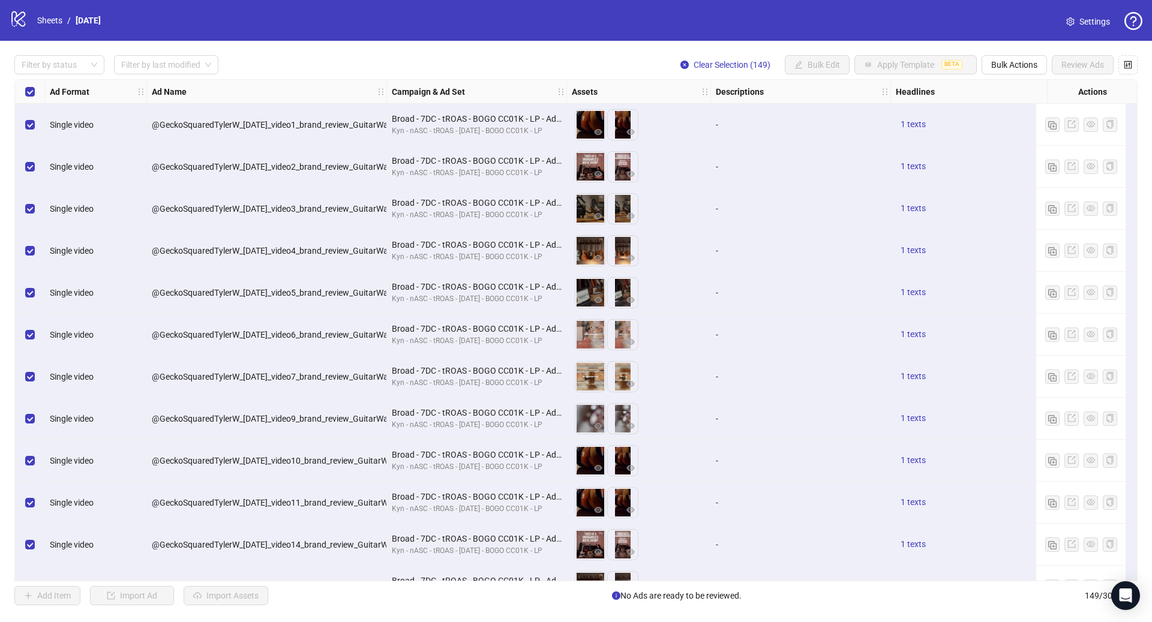
click at [23, 93] on div "Select all rows" at bounding box center [30, 92] width 30 height 24
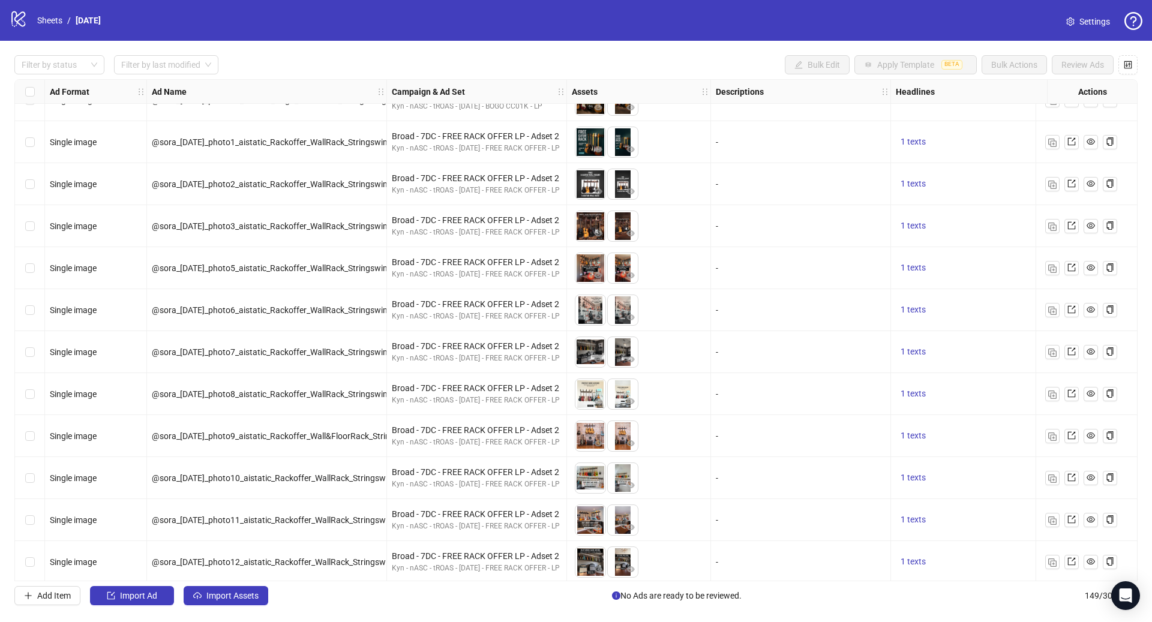
scroll to position [3300, 0]
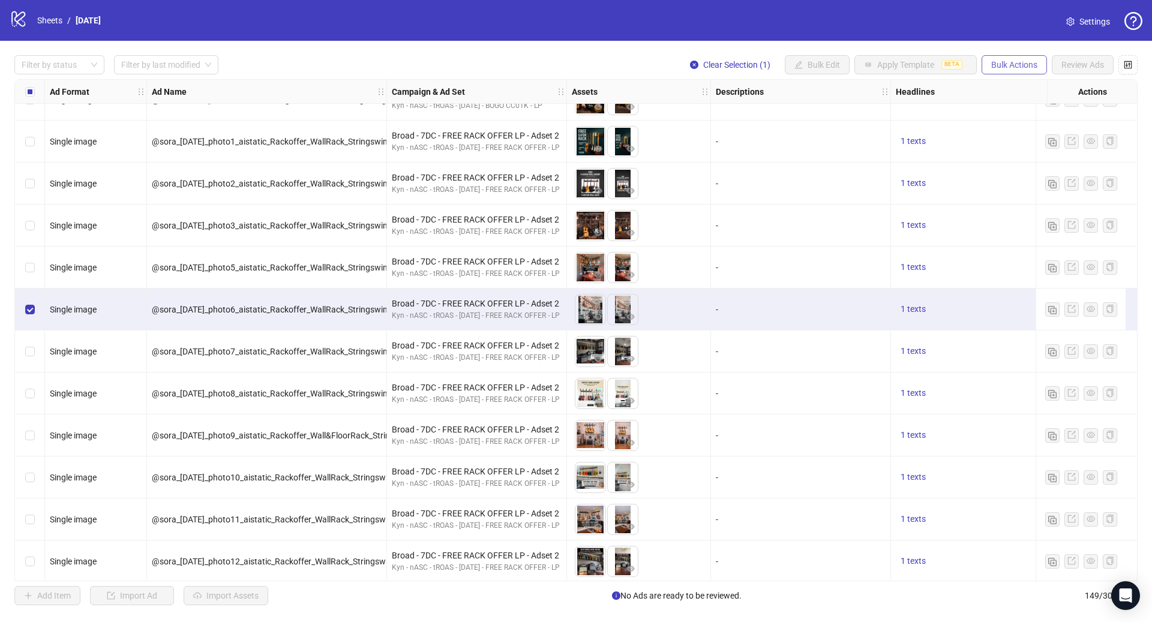
click at [1011, 68] on span "Bulk Actions" at bounding box center [1014, 65] width 46 height 10
click at [1011, 91] on span "Delete" at bounding box center [1031, 89] width 82 height 13
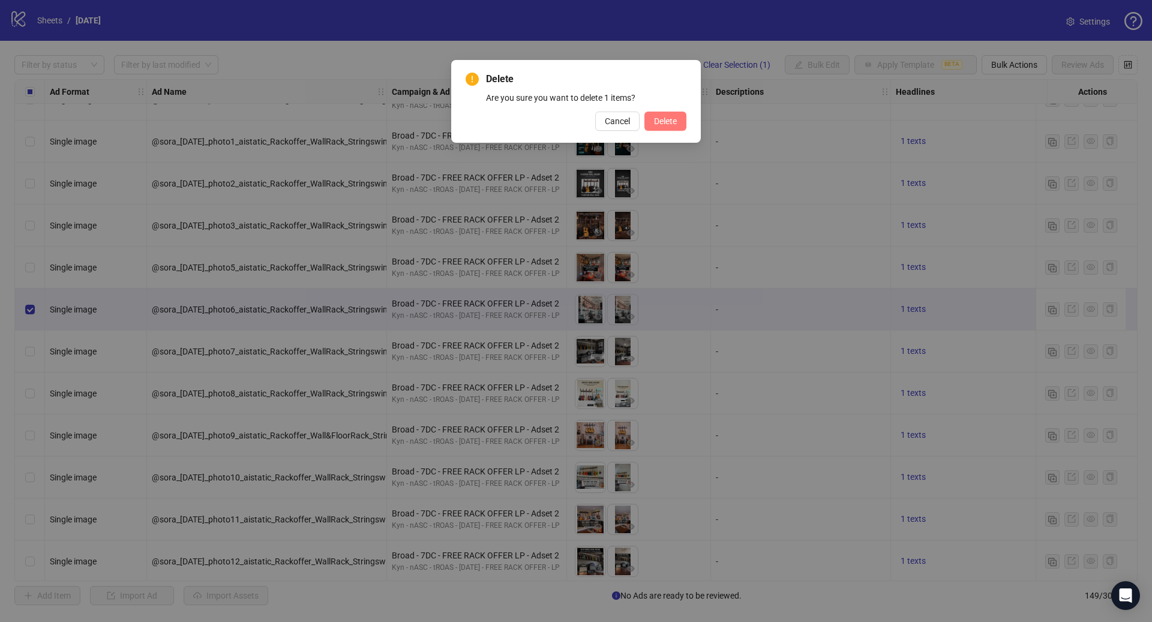
click at [656, 124] on span "Delete" at bounding box center [665, 121] width 23 height 10
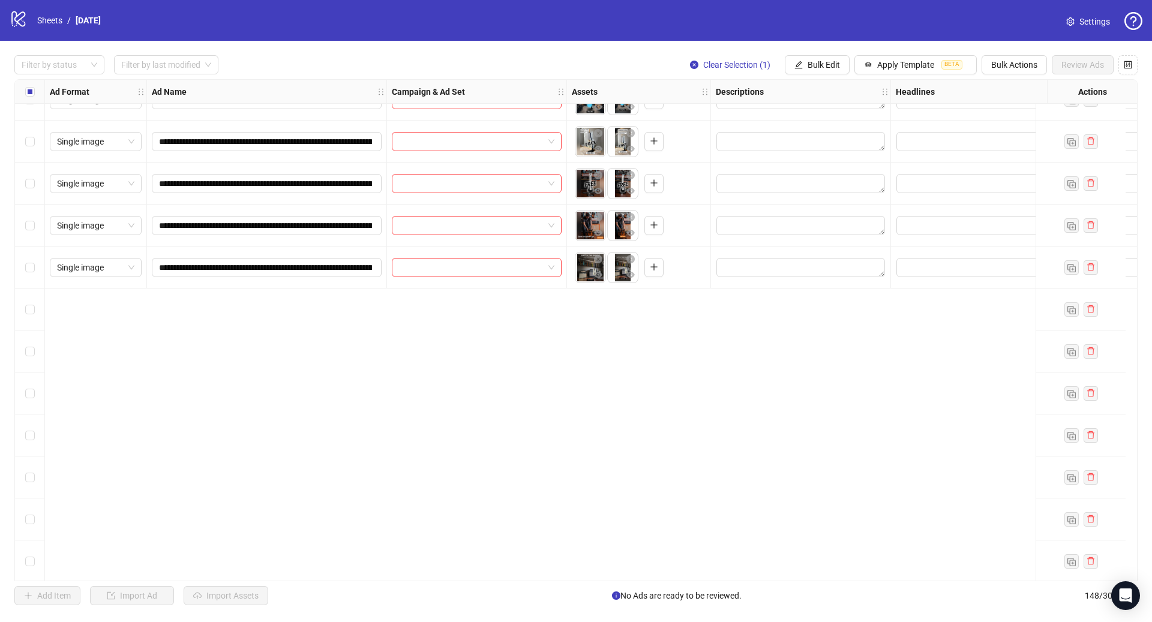
scroll to position [4906, 0]
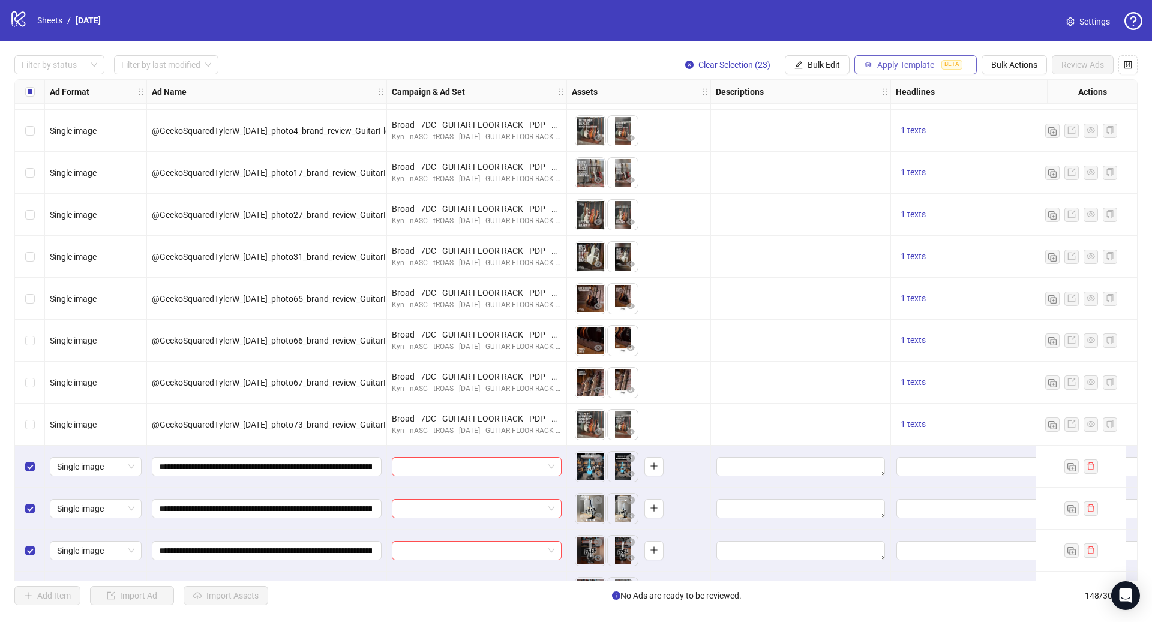
click at [894, 67] on span "Apply Template" at bounding box center [905, 65] width 57 height 10
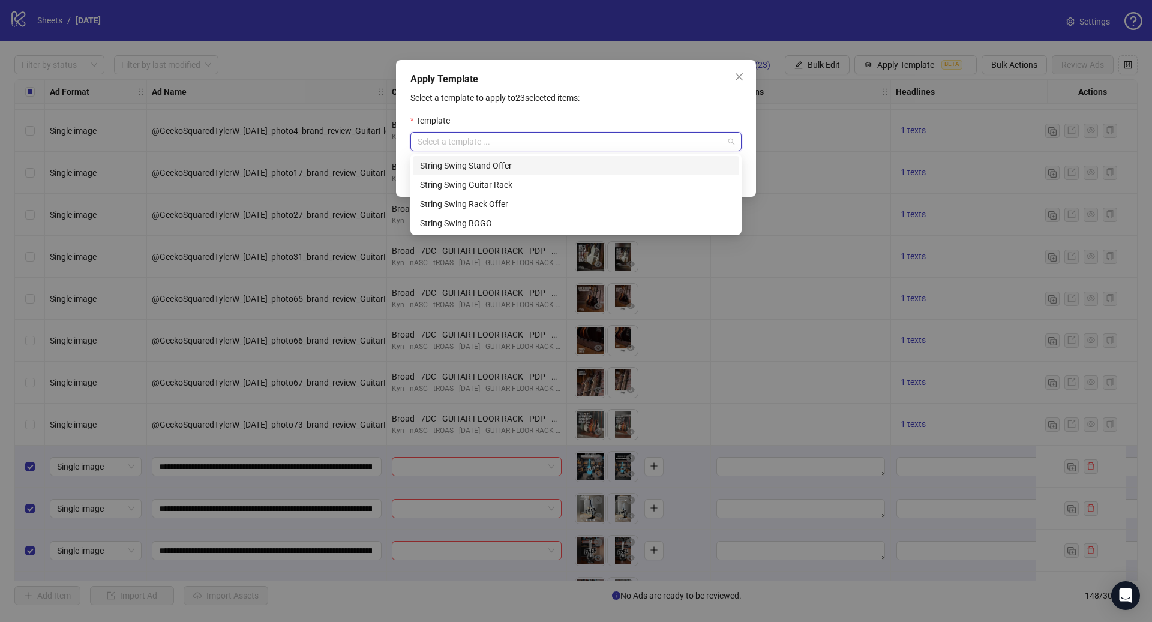
click at [536, 139] on input "search" at bounding box center [570, 142] width 306 height 18
click at [524, 164] on div "String Swing Stand Offer" at bounding box center [576, 165] width 312 height 13
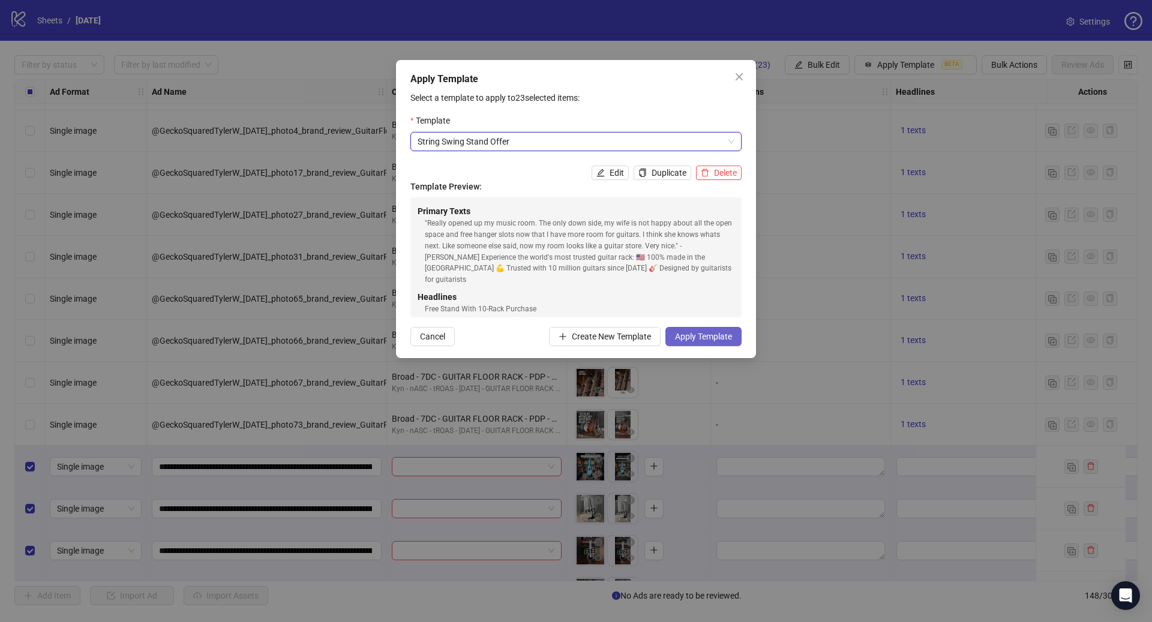
click at [705, 337] on span "Apply Template" at bounding box center [703, 337] width 57 height 10
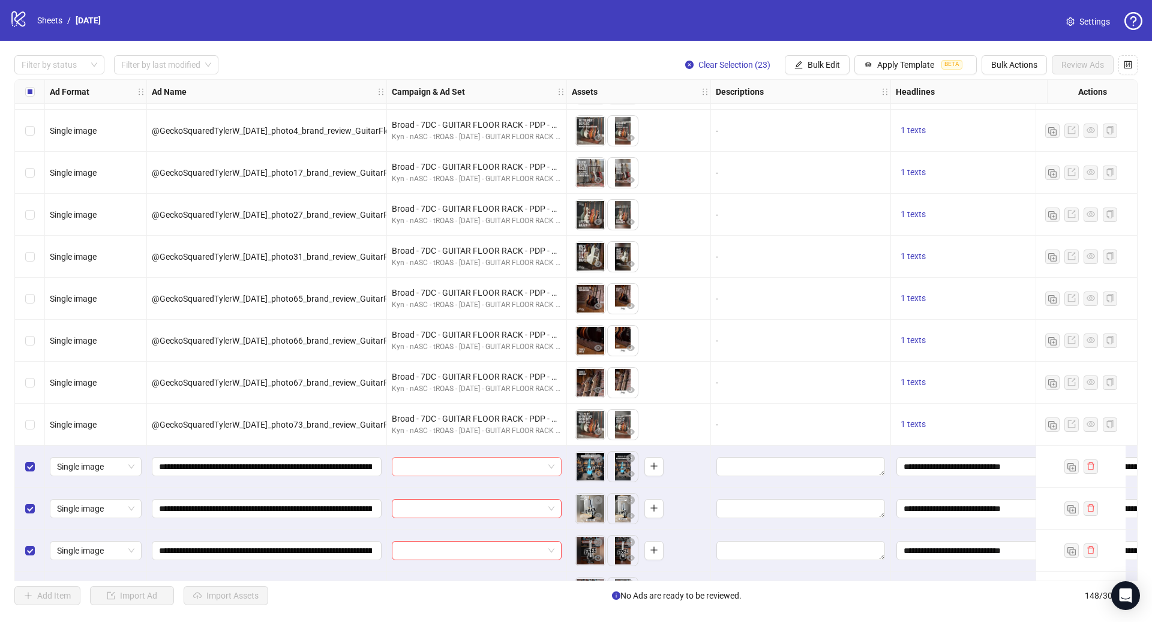
click at [479, 463] on input "search" at bounding box center [471, 467] width 145 height 18
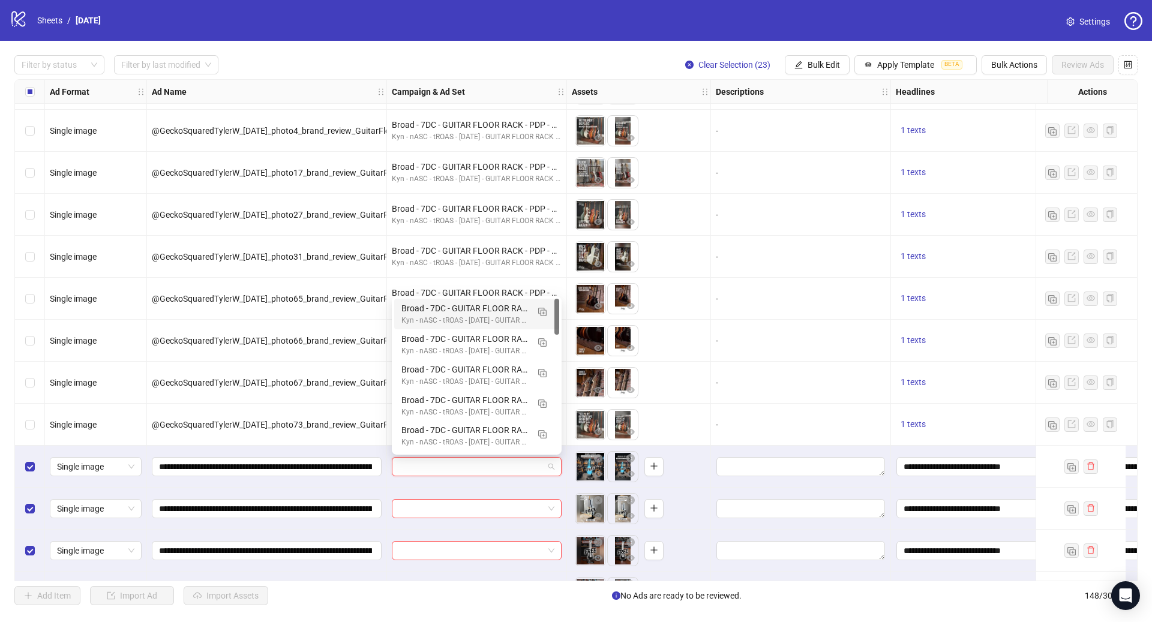
paste input "**********"
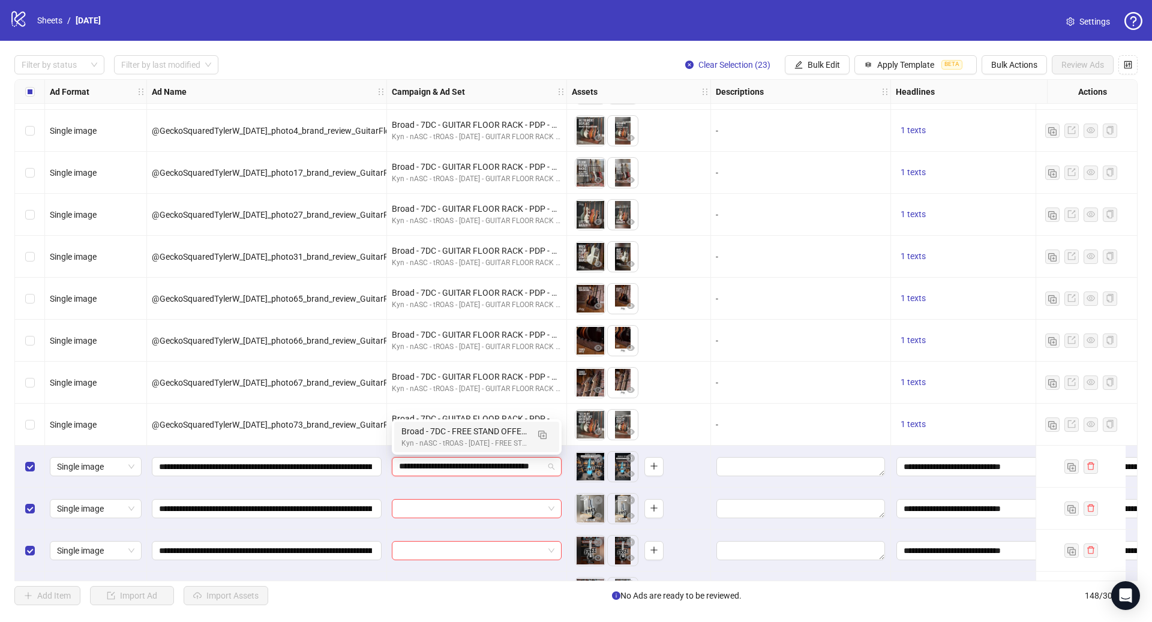
scroll to position [0, 32]
type input "**********"
click at [813, 53] on div "Filter by status Filter by last modified Clear Selection (23) Bulk Edit Apply T…" at bounding box center [576, 330] width 1152 height 579
click at [816, 59] on button "Bulk Edit" at bounding box center [817, 64] width 65 height 19
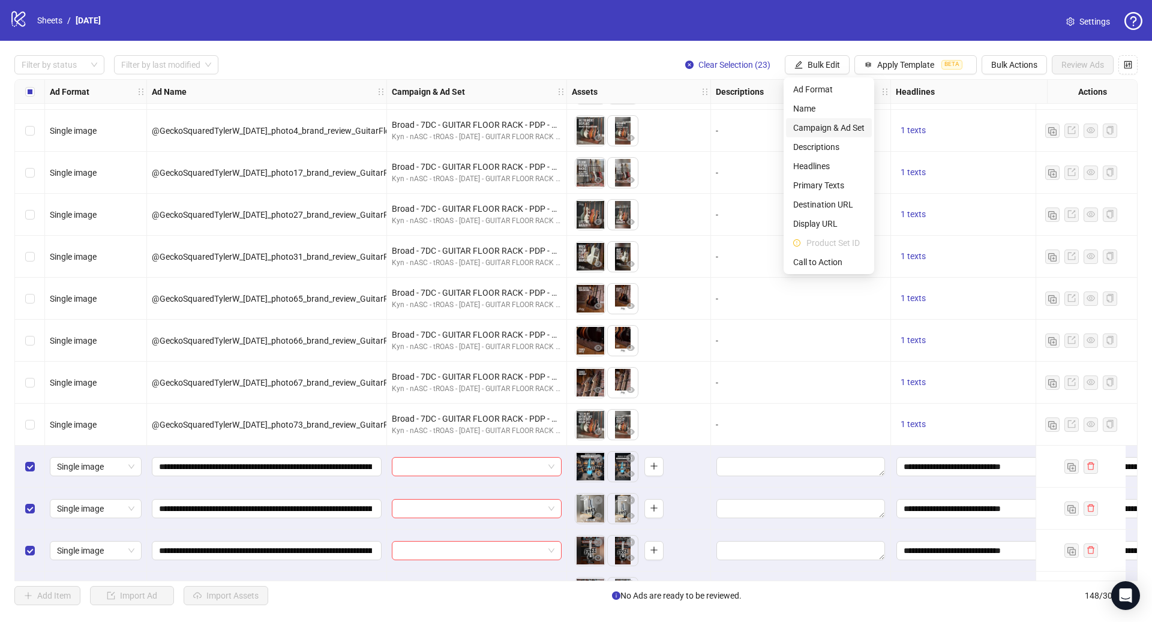
click at [821, 127] on span "Campaign & Ad Set" at bounding box center [828, 127] width 71 height 13
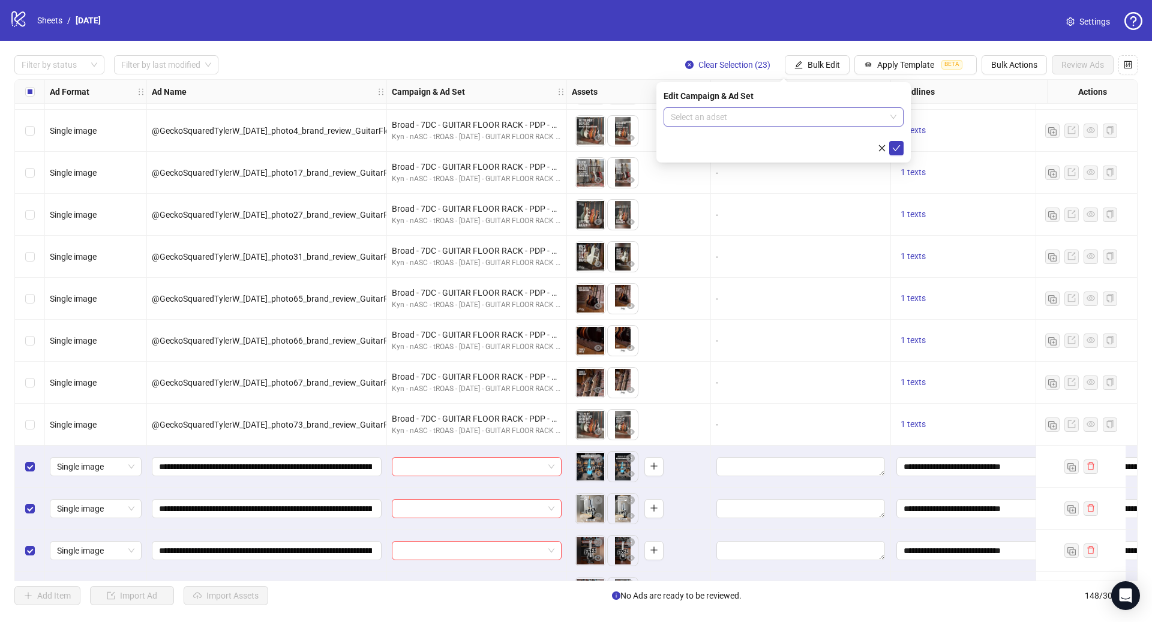
click at [711, 117] on input "search" at bounding box center [778, 117] width 215 height 18
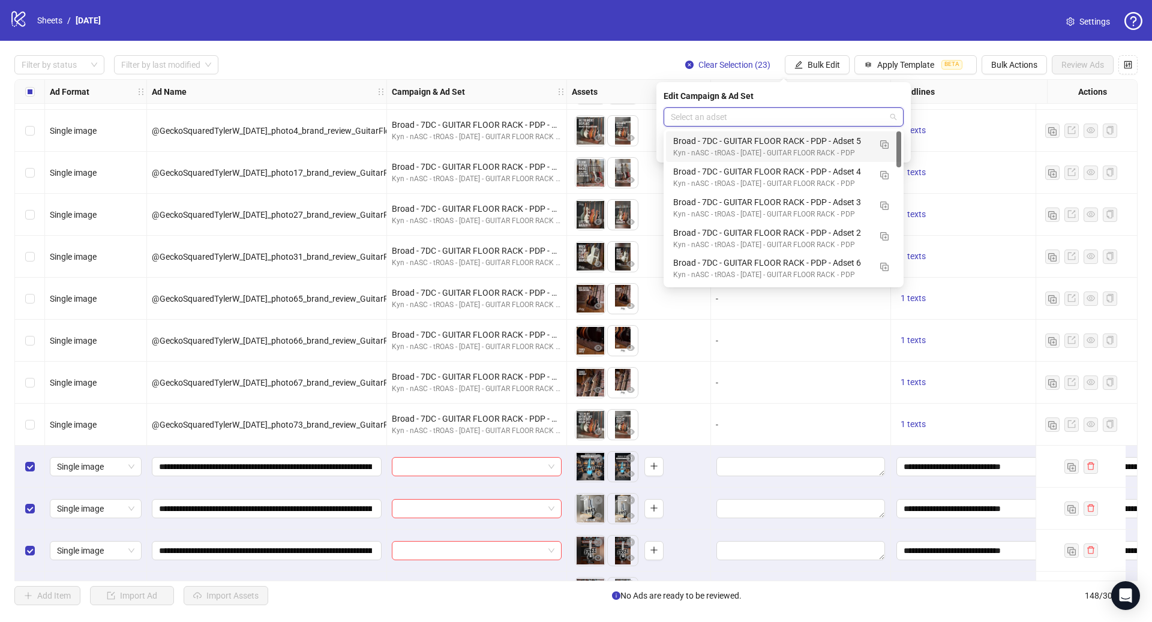
paste input "**********"
type input "**********"
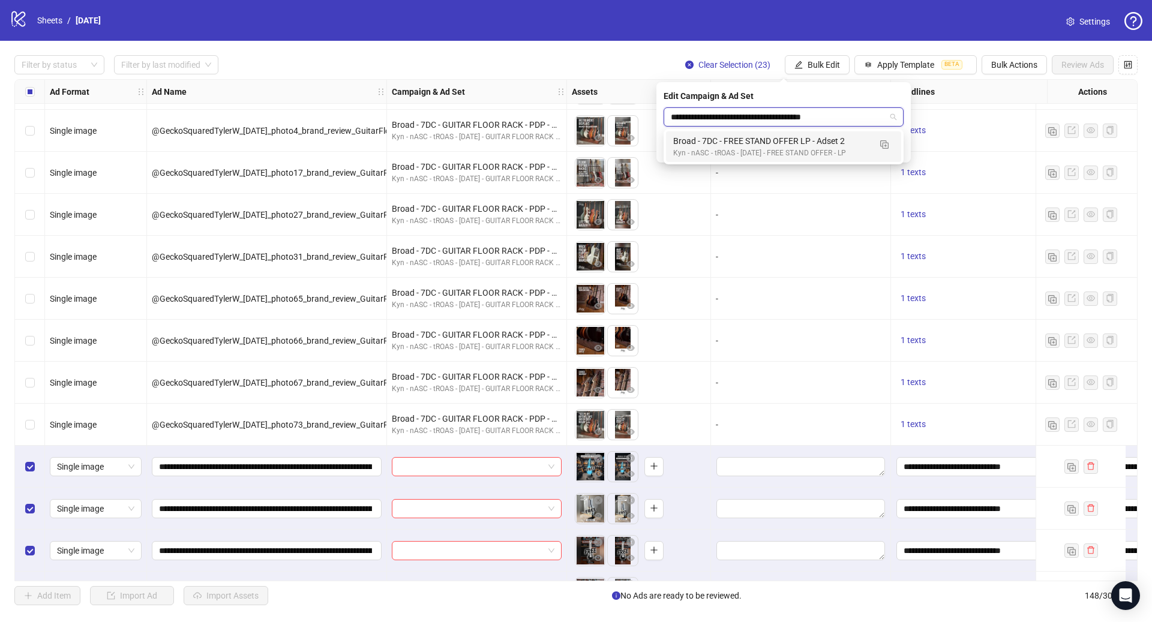
drag, startPoint x: 733, startPoint y: 143, endPoint x: 742, endPoint y: 144, distance: 9.1
click at [734, 143] on div "Broad - 7DC - FREE STAND OFFER LP - Adset 2" at bounding box center [771, 140] width 197 height 13
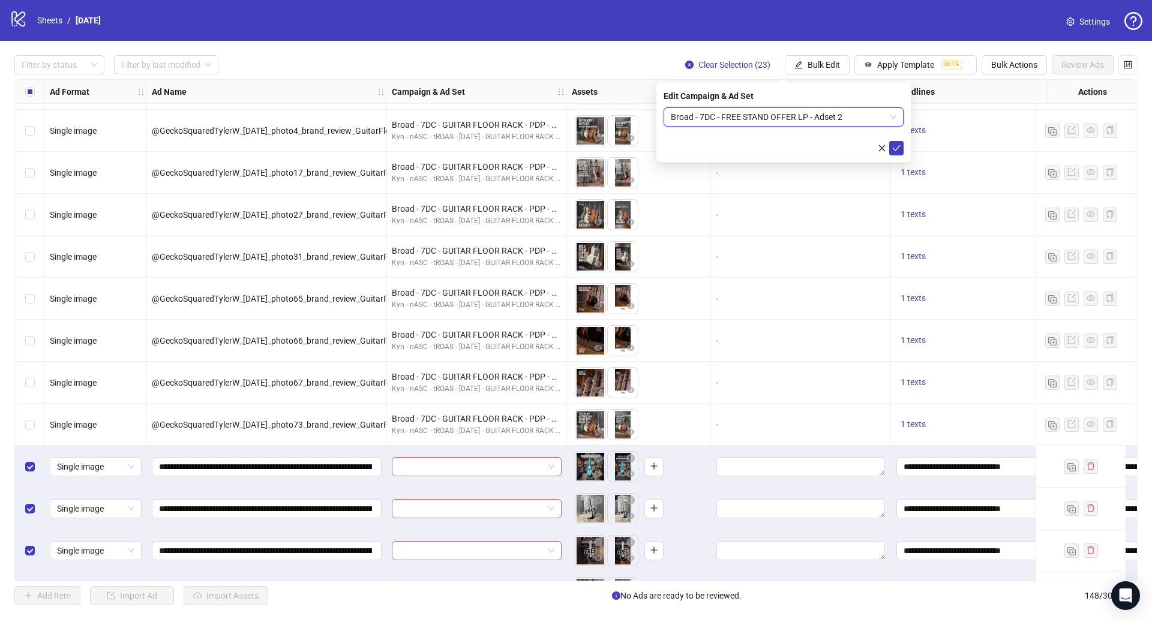
click at [887, 149] on button "button" at bounding box center [882, 148] width 14 height 14
click at [828, 62] on span "Bulk Edit" at bounding box center [823, 65] width 32 height 10
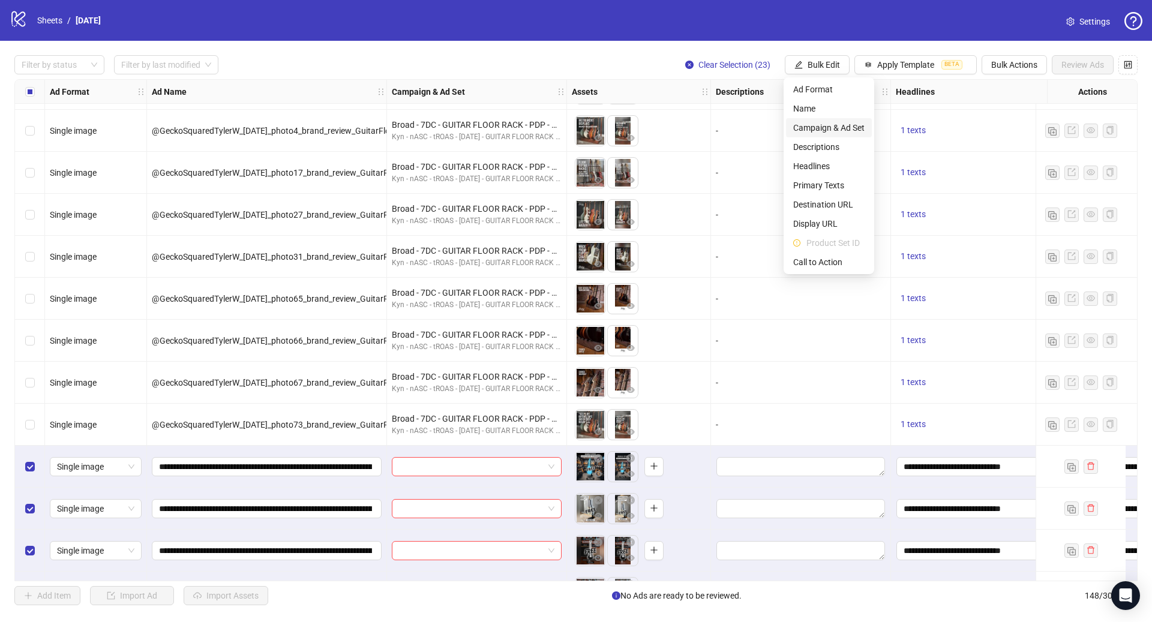
click at [842, 131] on span "Campaign & Ad Set" at bounding box center [828, 127] width 71 height 13
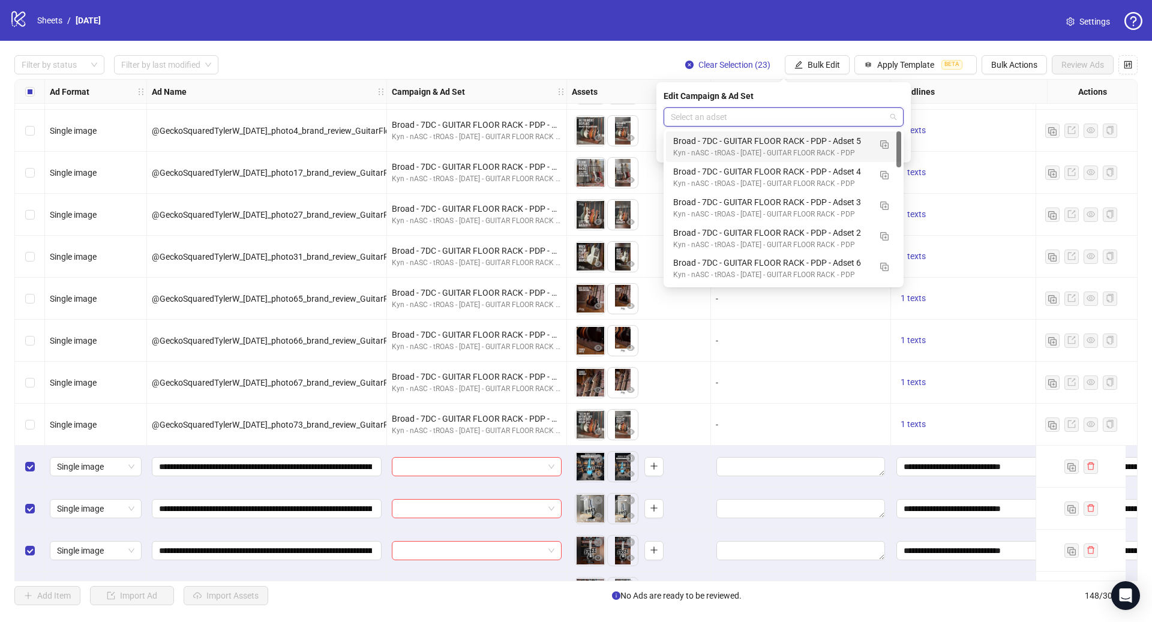
click at [762, 117] on input "search" at bounding box center [778, 117] width 215 height 18
paste input "**********"
type input "**********"
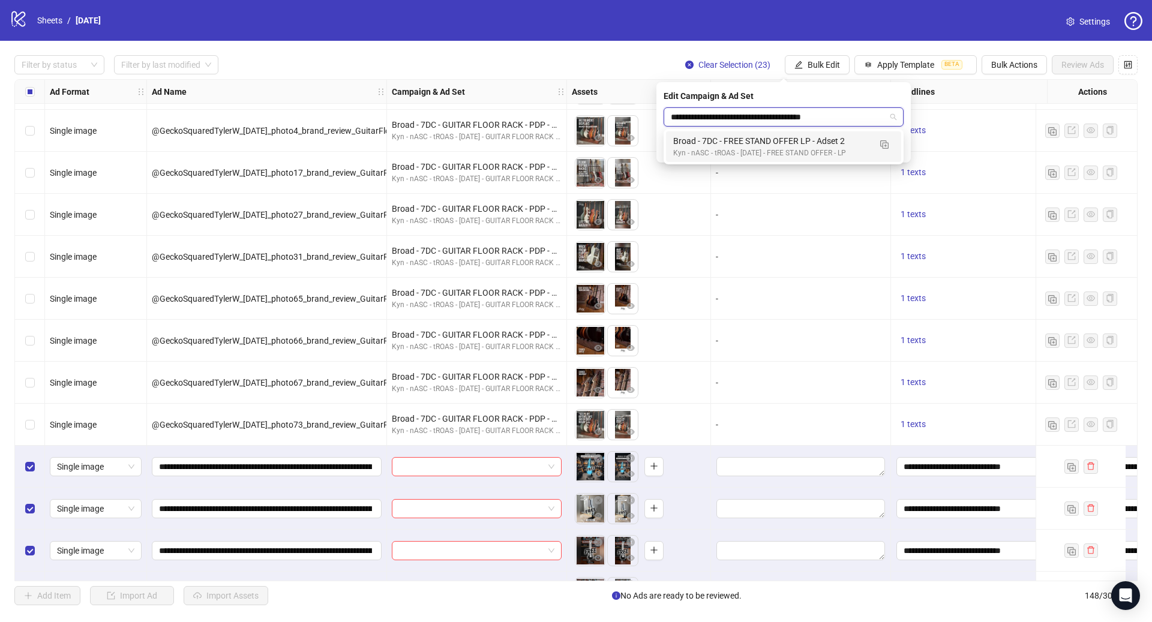
click at [761, 140] on div "Broad - 7DC - FREE STAND OFFER LP - Adset 2" at bounding box center [771, 140] width 197 height 13
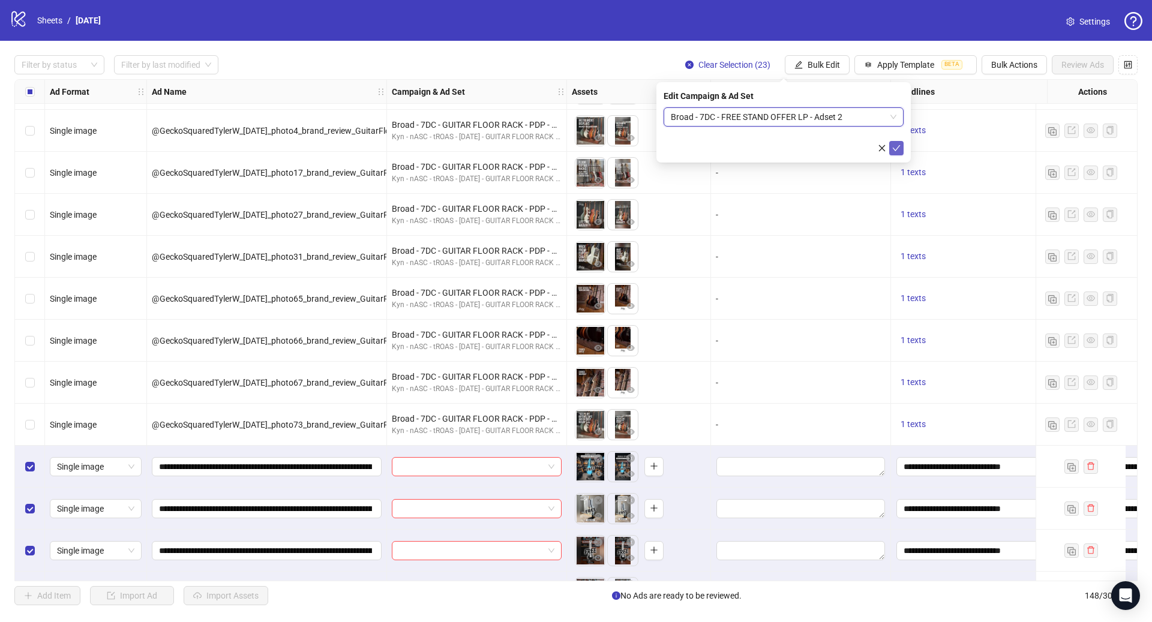
click at [894, 152] on icon "check" at bounding box center [896, 148] width 8 height 8
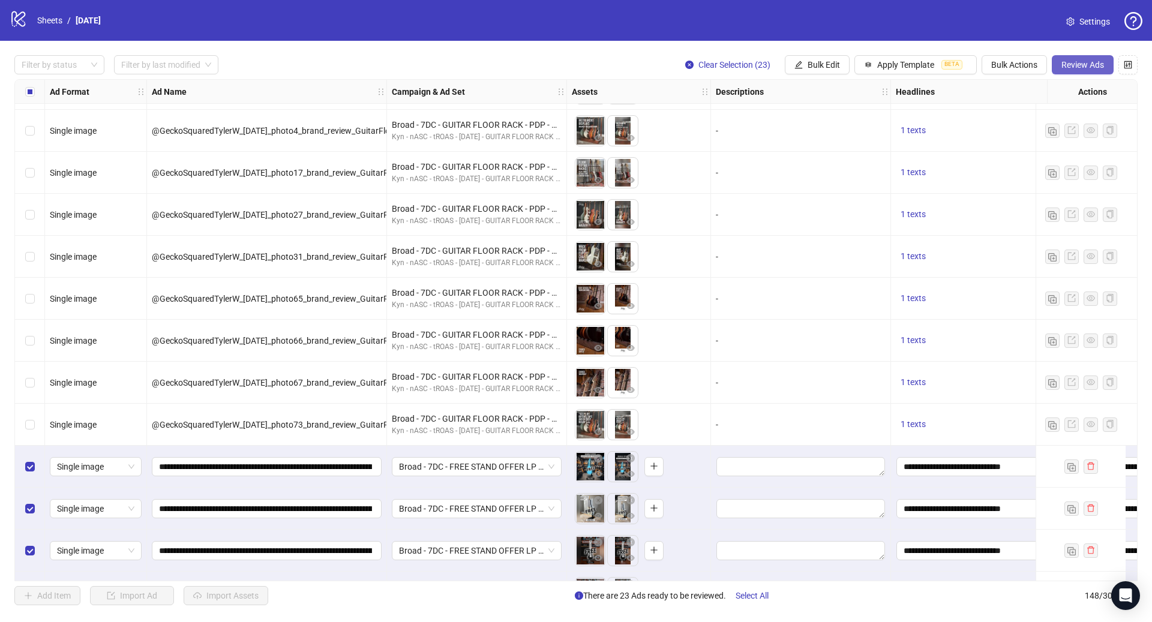
click at [1075, 64] on span "Review Ads" at bounding box center [1082, 65] width 43 height 10
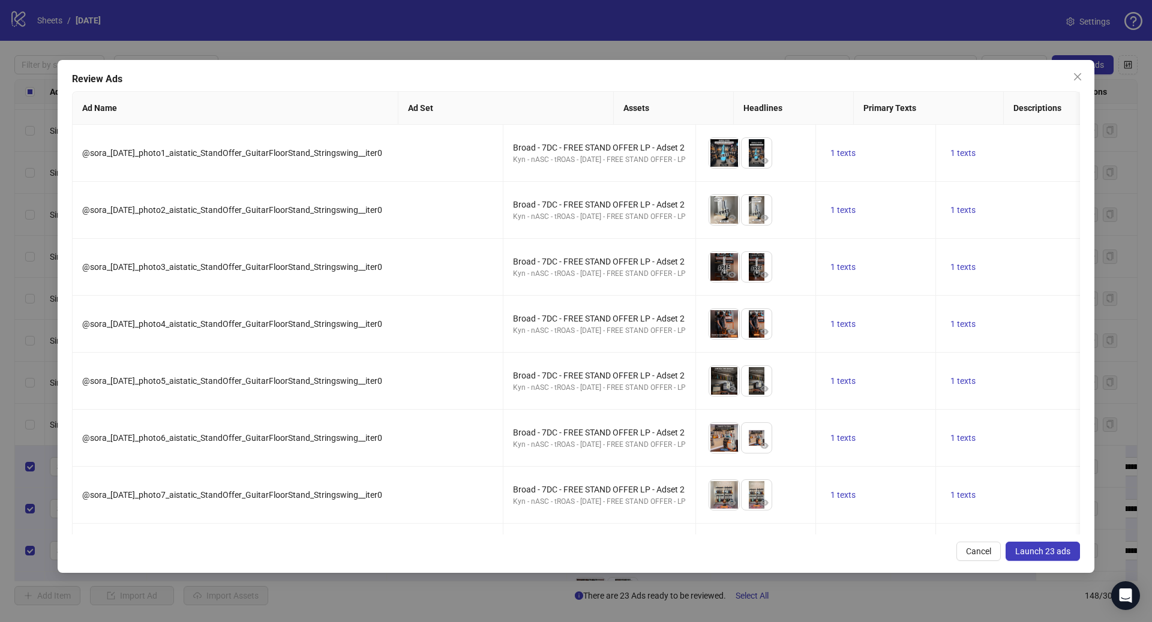
click at [1032, 549] on span "Launch 23 ads" at bounding box center [1042, 551] width 55 height 10
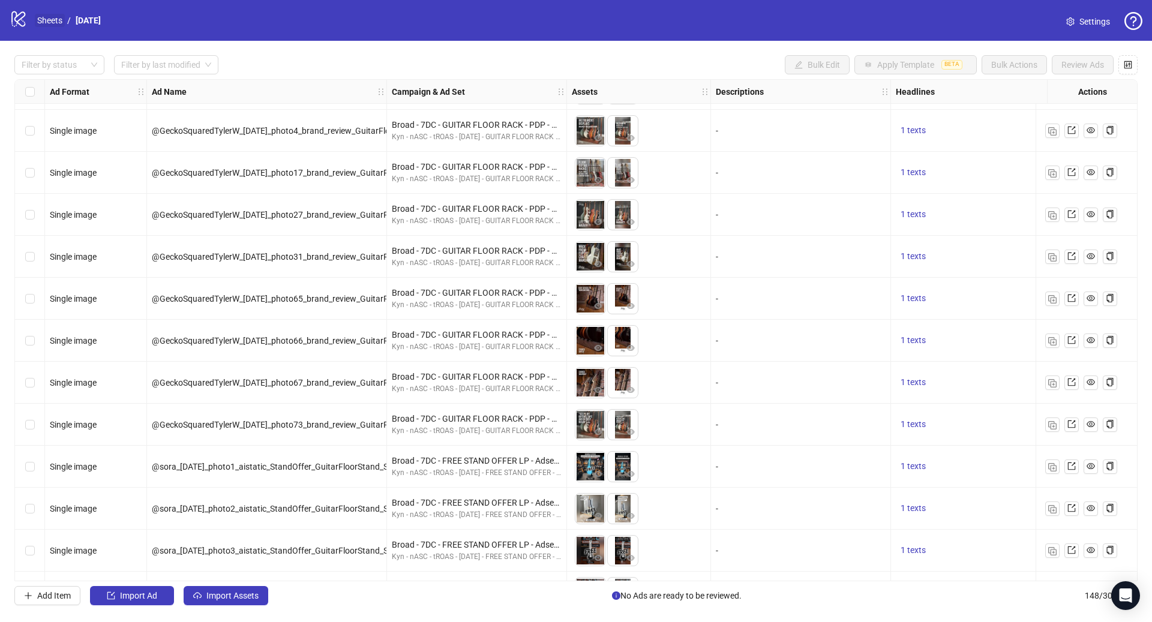
click at [52, 20] on link "Sheets" at bounding box center [50, 20] width 30 height 13
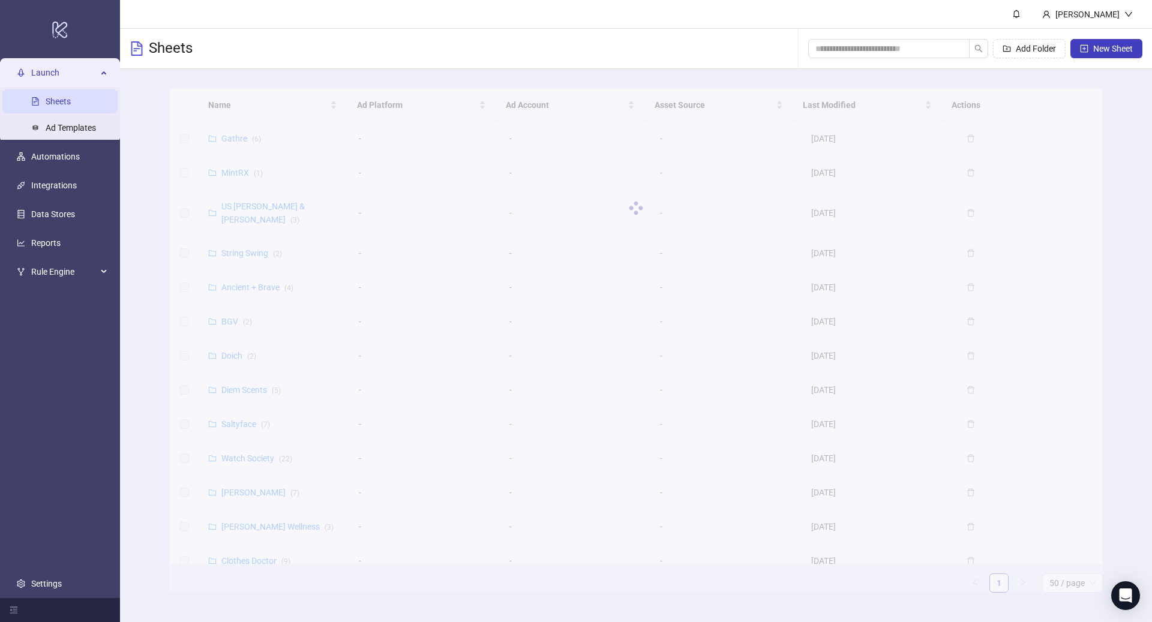
click at [64, 75] on span "Launch" at bounding box center [64, 73] width 66 height 24
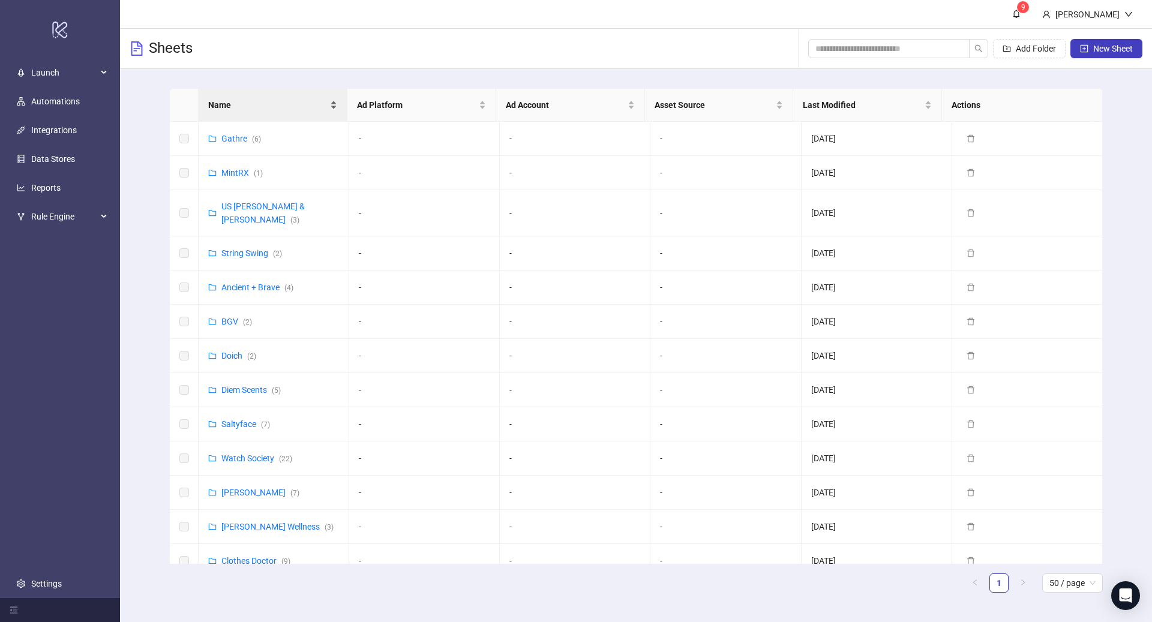
click at [242, 105] on span "Name" at bounding box center [267, 104] width 119 height 13
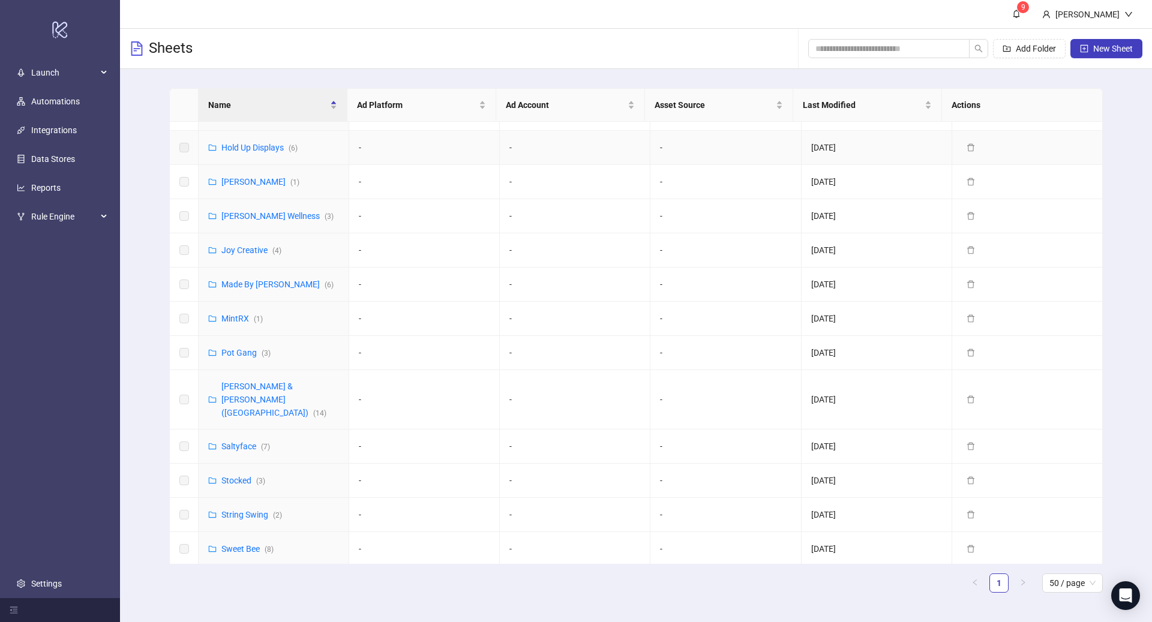
scroll to position [611, 0]
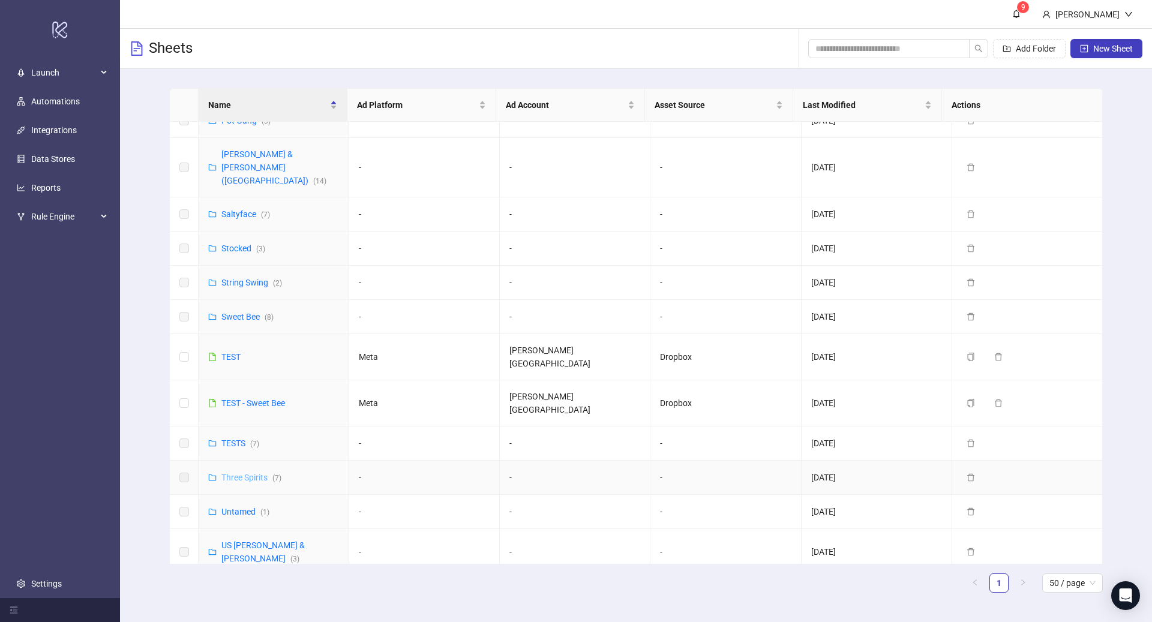
click at [257, 473] on link "Three Spirits ( 7 )" at bounding box center [251, 478] width 60 height 10
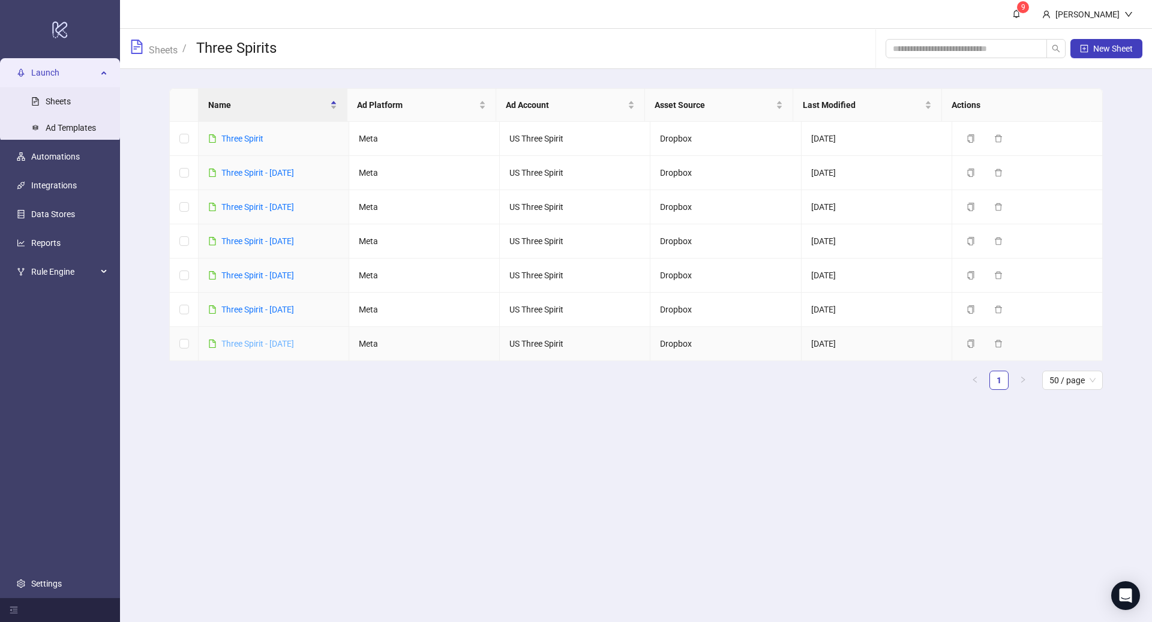
click at [283, 340] on link "Three Spirit - [DATE]" at bounding box center [257, 344] width 73 height 10
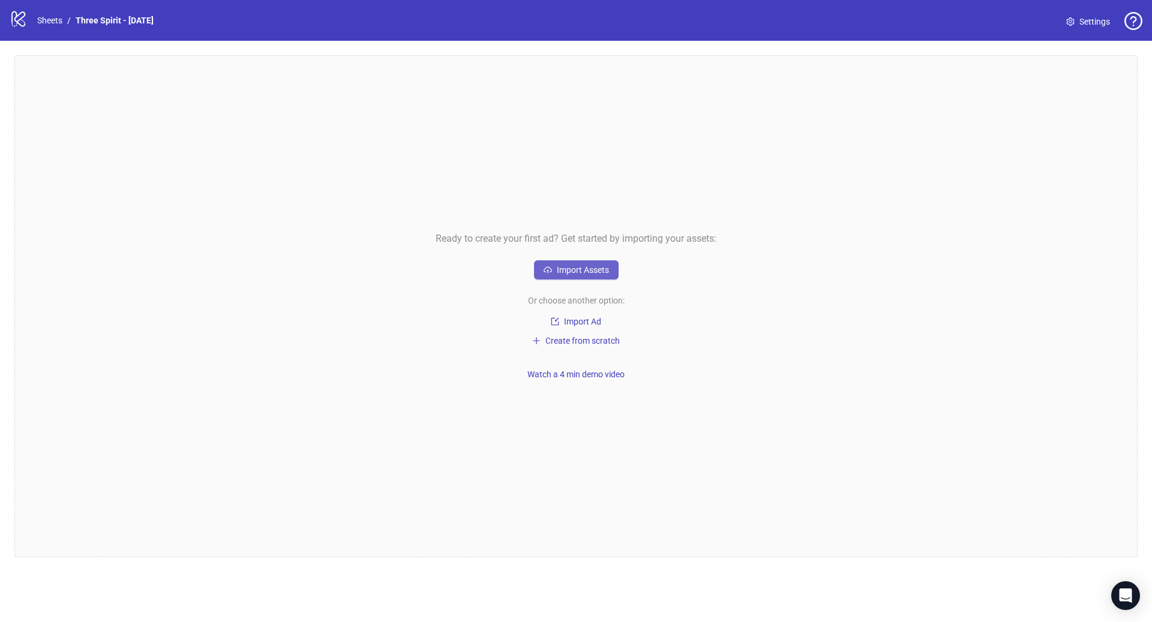
click at [602, 271] on span "Import Assets" at bounding box center [583, 270] width 52 height 10
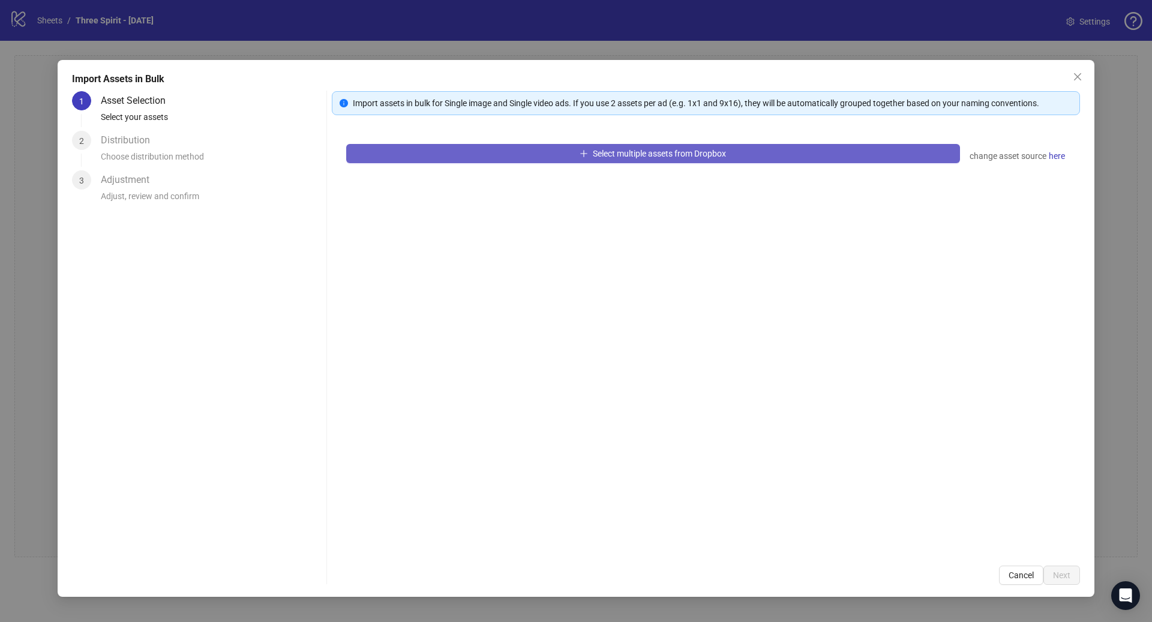
click at [483, 153] on button "Select multiple assets from Dropbox" at bounding box center [653, 153] width 614 height 19
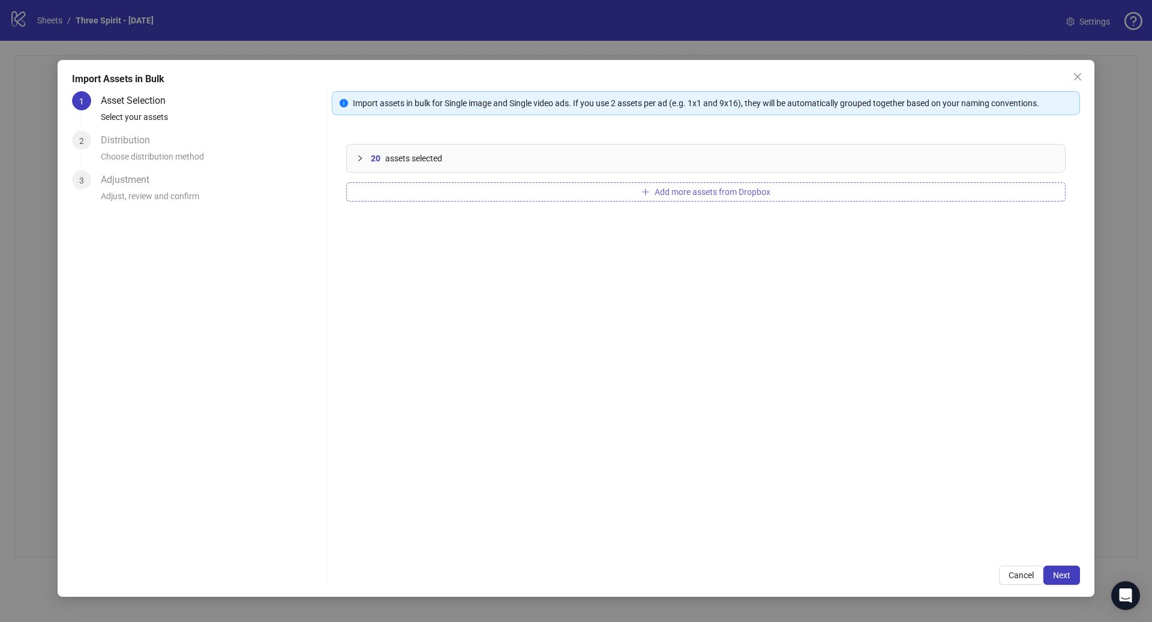
click at [757, 188] on span "Add more assets from Dropbox" at bounding box center [712, 192] width 116 height 10
click at [677, 191] on span "Add more assets from Dropbox" at bounding box center [712, 192] width 116 height 10
click at [686, 193] on span "Add more assets from Dropbox" at bounding box center [712, 192] width 116 height 10
click at [361, 157] on icon "collapsed" at bounding box center [359, 158] width 7 height 7
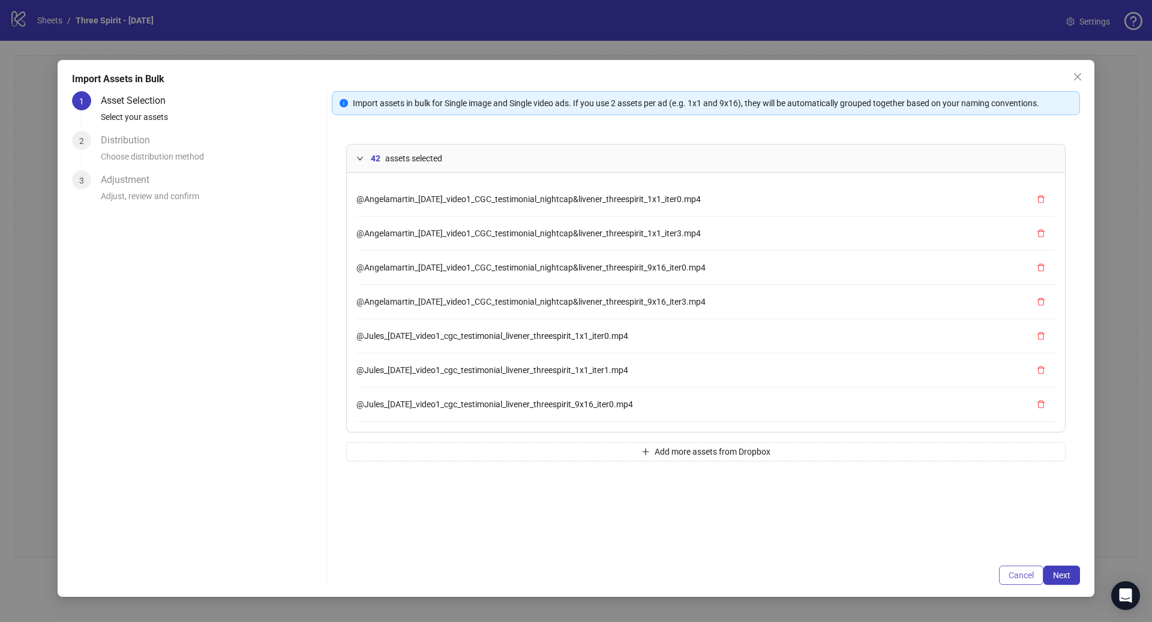
click at [1008, 566] on button "Cancel" at bounding box center [1021, 575] width 44 height 19
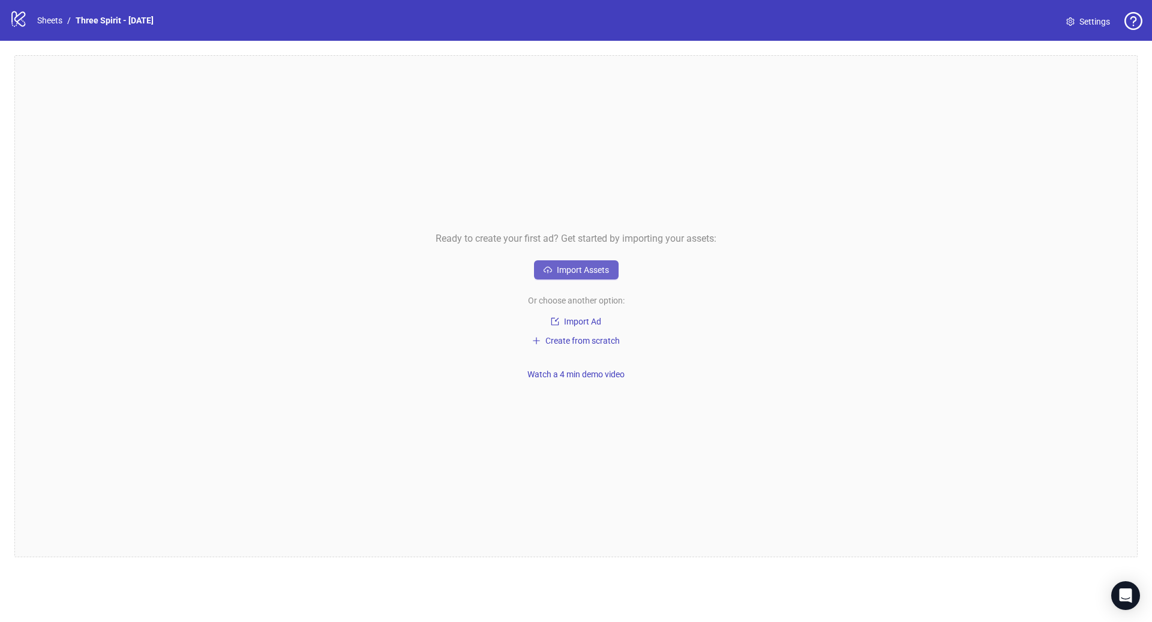
click at [582, 271] on span "Import Assets" at bounding box center [583, 270] width 52 height 10
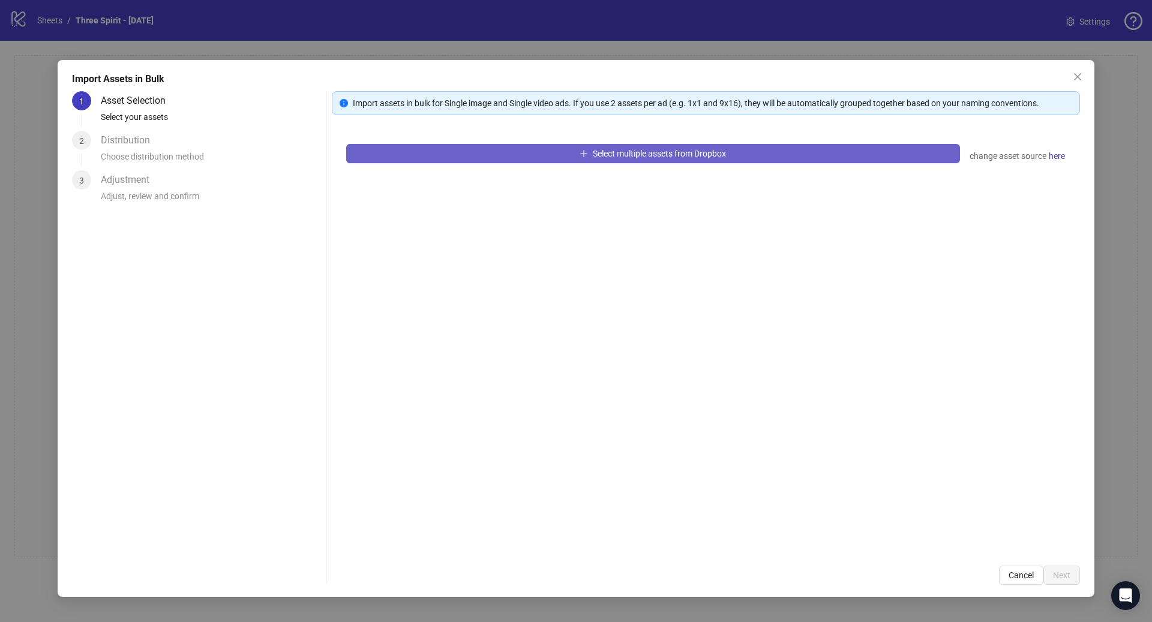
click at [603, 145] on button "Select multiple assets from Dropbox" at bounding box center [653, 153] width 614 height 19
click at [694, 150] on span "Select multiple assets from Dropbox" at bounding box center [659, 154] width 133 height 10
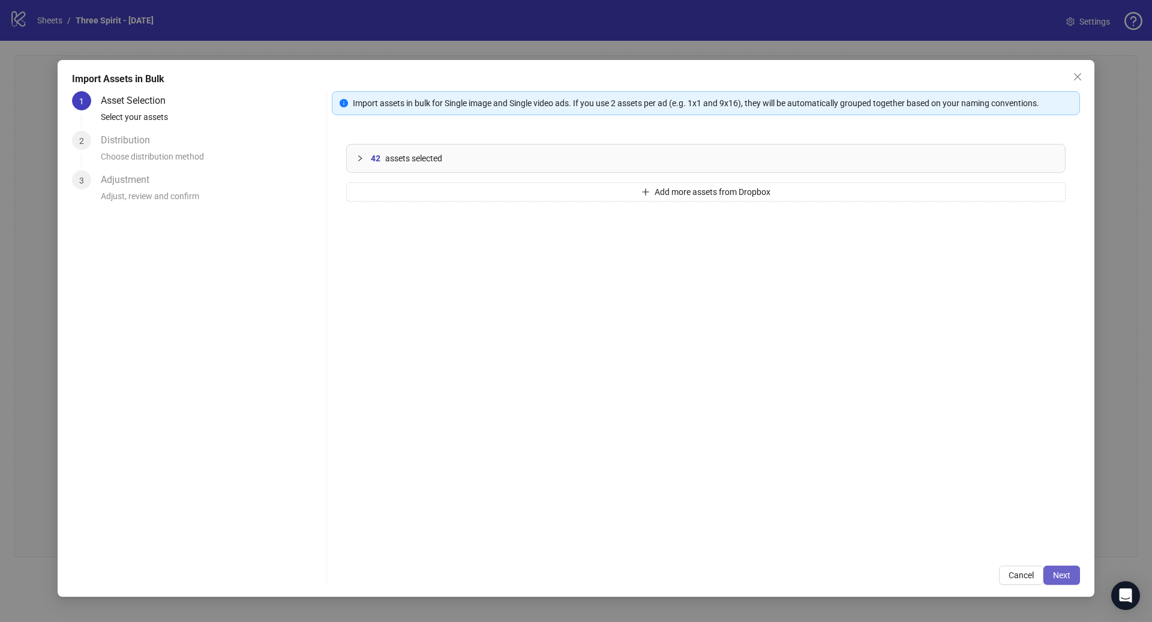
click at [1061, 576] on span "Next" at bounding box center [1061, 575] width 17 height 10
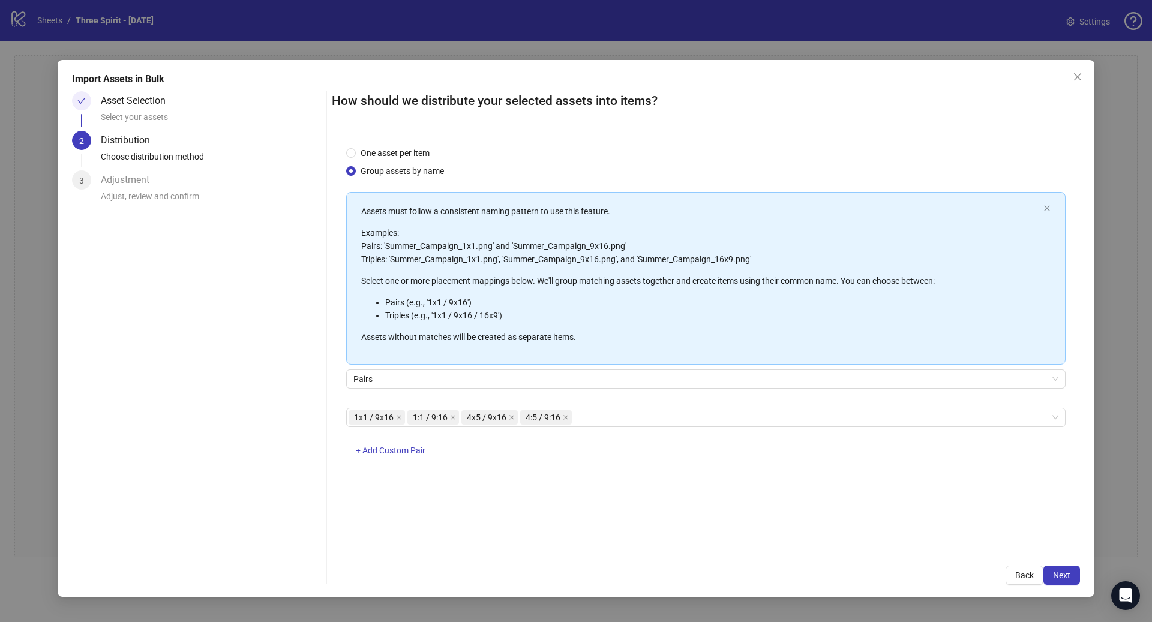
click at [1060, 575] on span "Next" at bounding box center [1061, 575] width 17 height 10
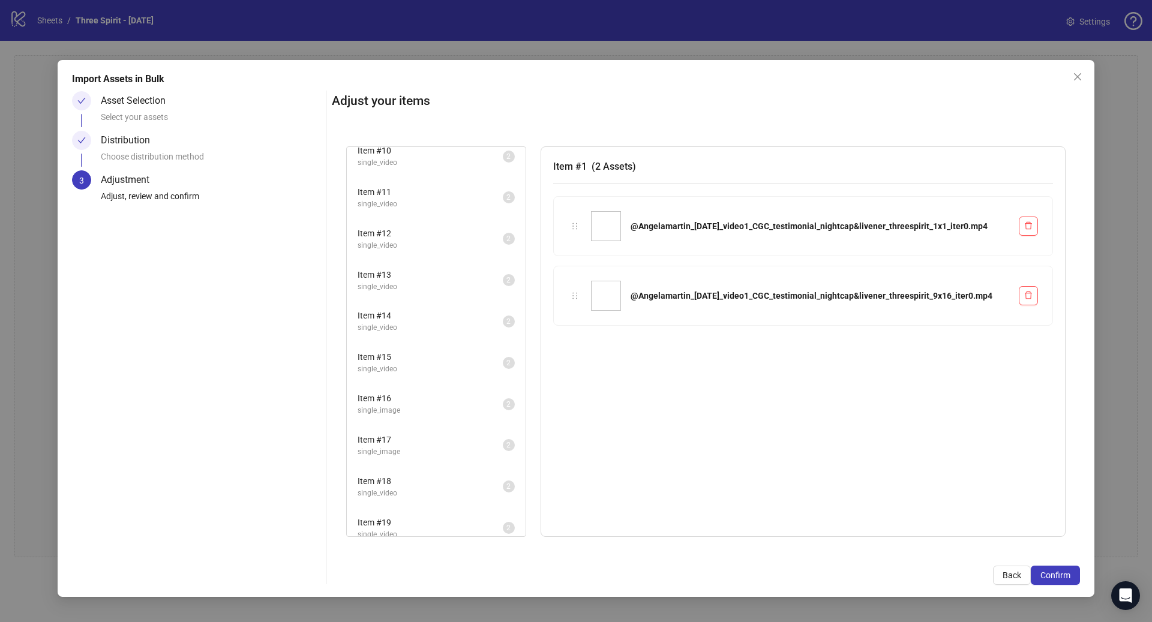
scroll to position [477, 0]
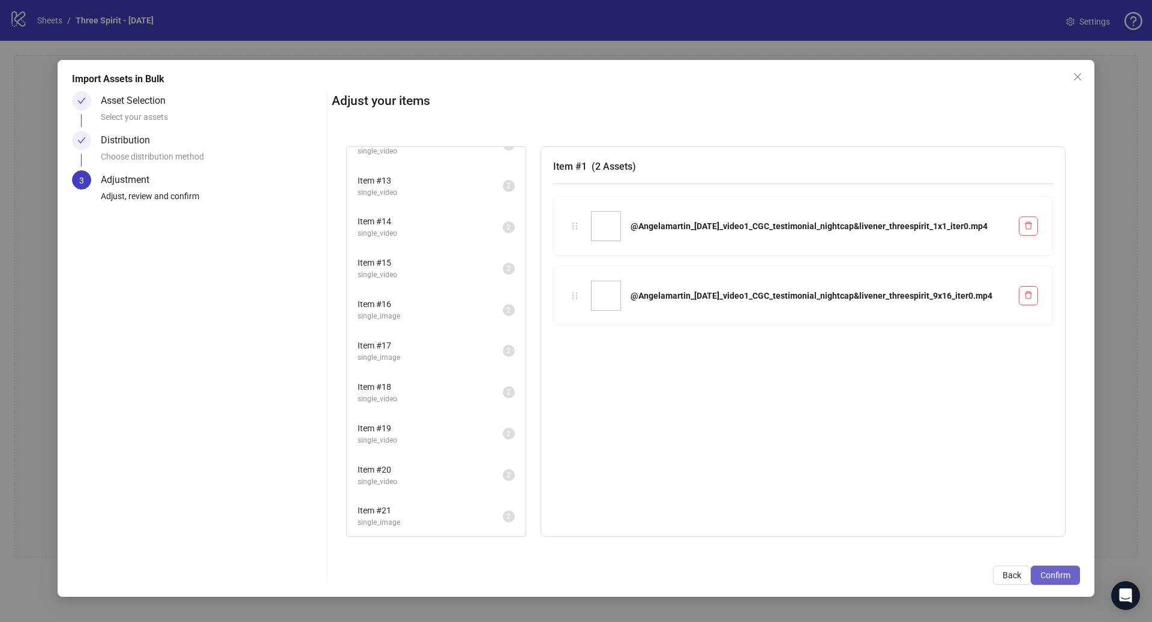
click at [1065, 575] on span "Confirm" at bounding box center [1055, 575] width 30 height 10
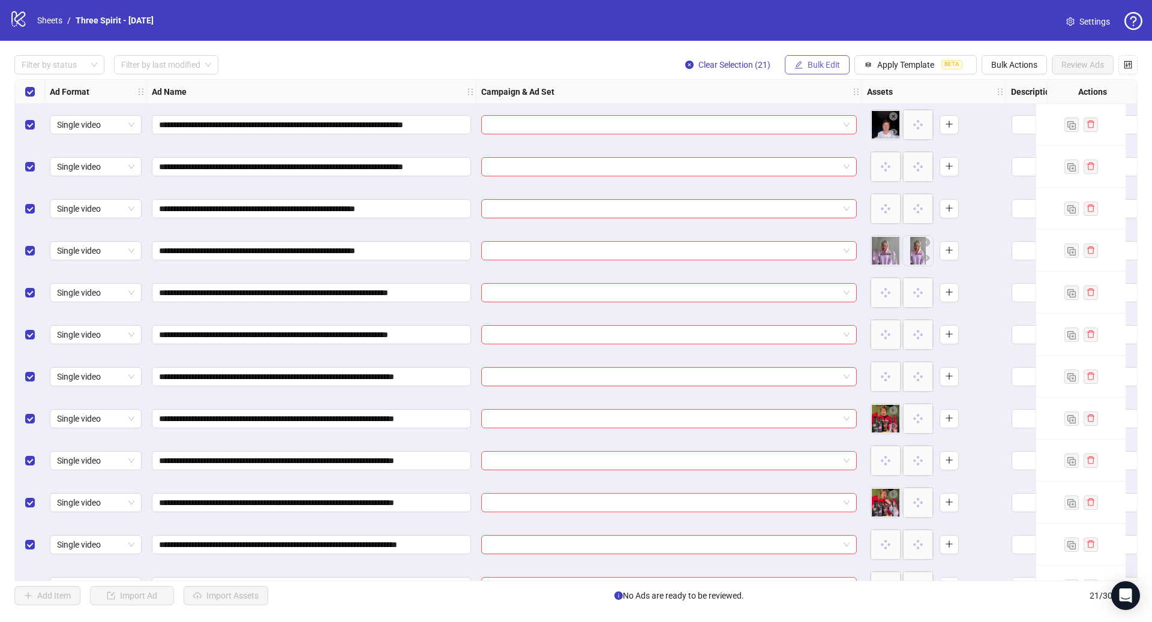
click at [822, 66] on span "Bulk Edit" at bounding box center [823, 65] width 32 height 10
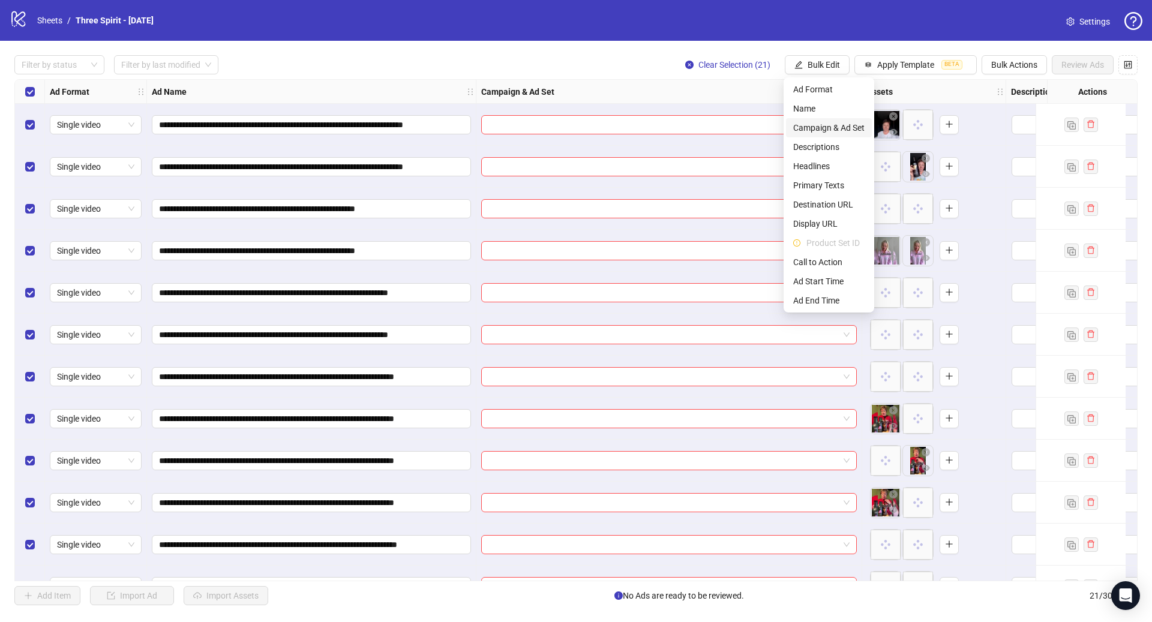
click at [819, 130] on span "Campaign & Ad Set" at bounding box center [828, 127] width 71 height 13
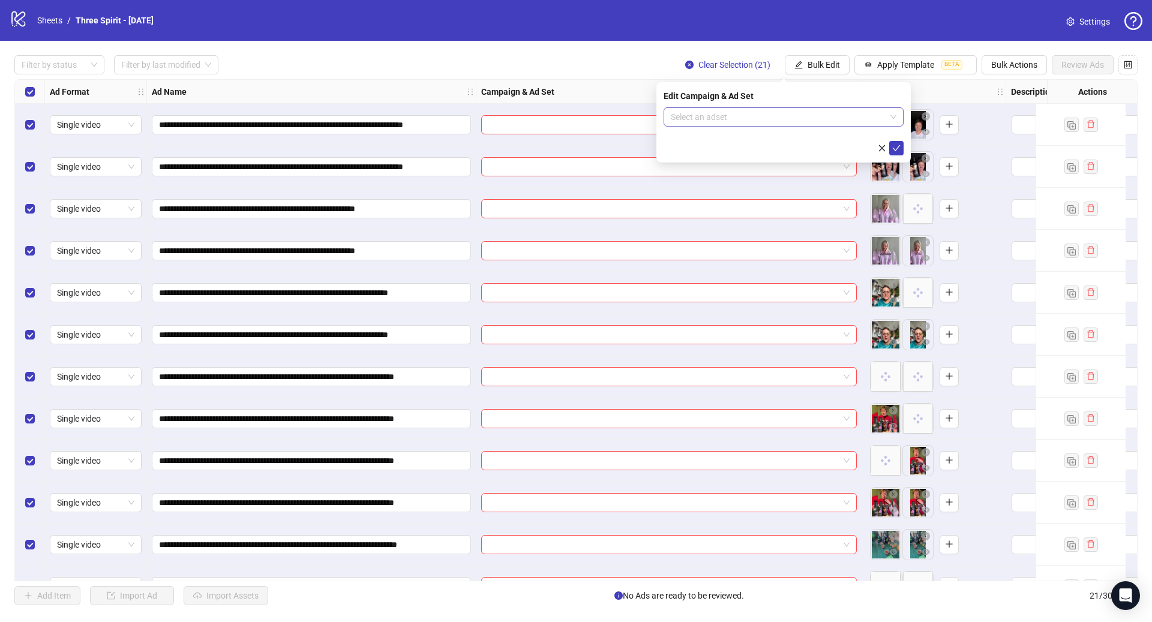
click at [745, 110] on input "search" at bounding box center [778, 117] width 215 height 18
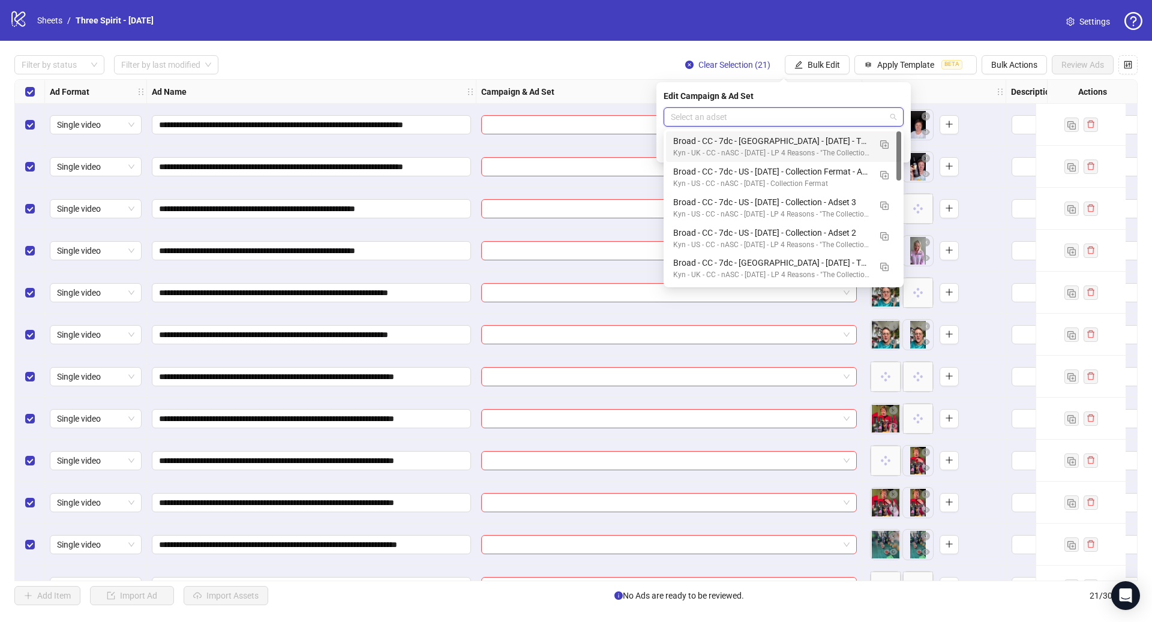
paste input "**********"
type input "**********"
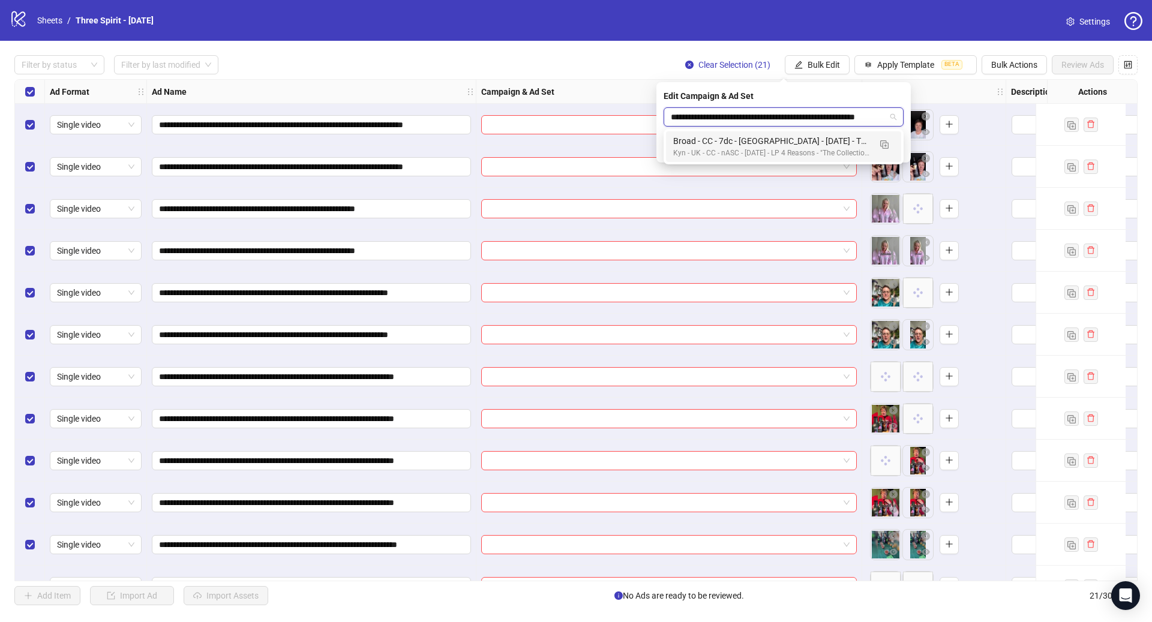
scroll to position [0, 17]
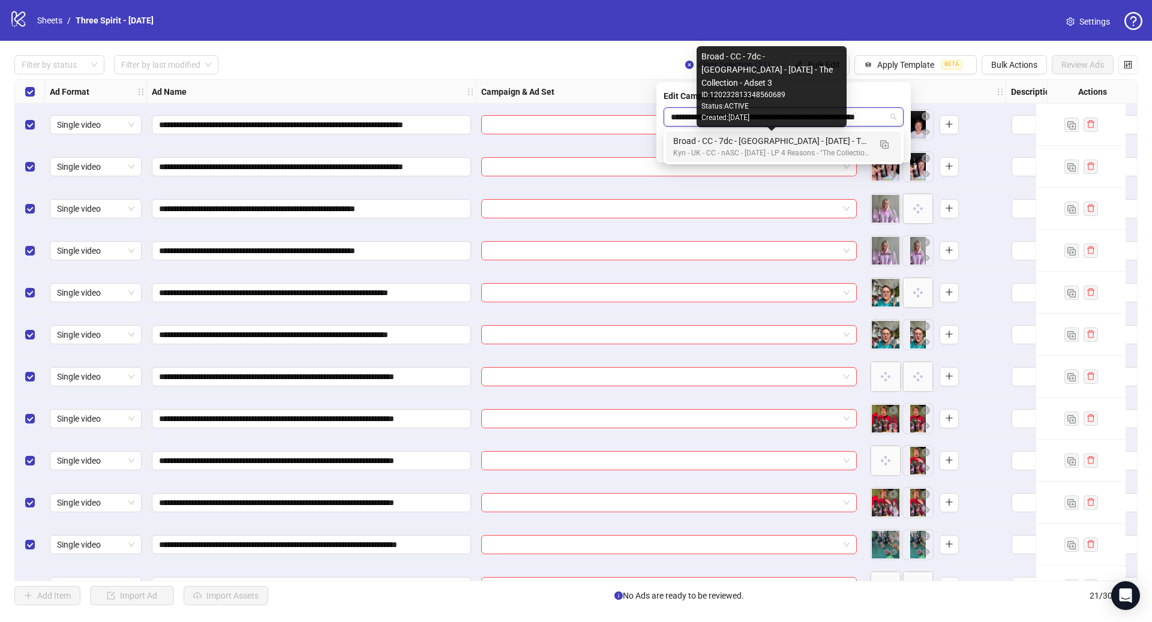
click at [777, 140] on div "Broad - CC - 7dc - [GEOGRAPHIC_DATA] - [DATE] - The Collection - Adset 3" at bounding box center [771, 140] width 197 height 13
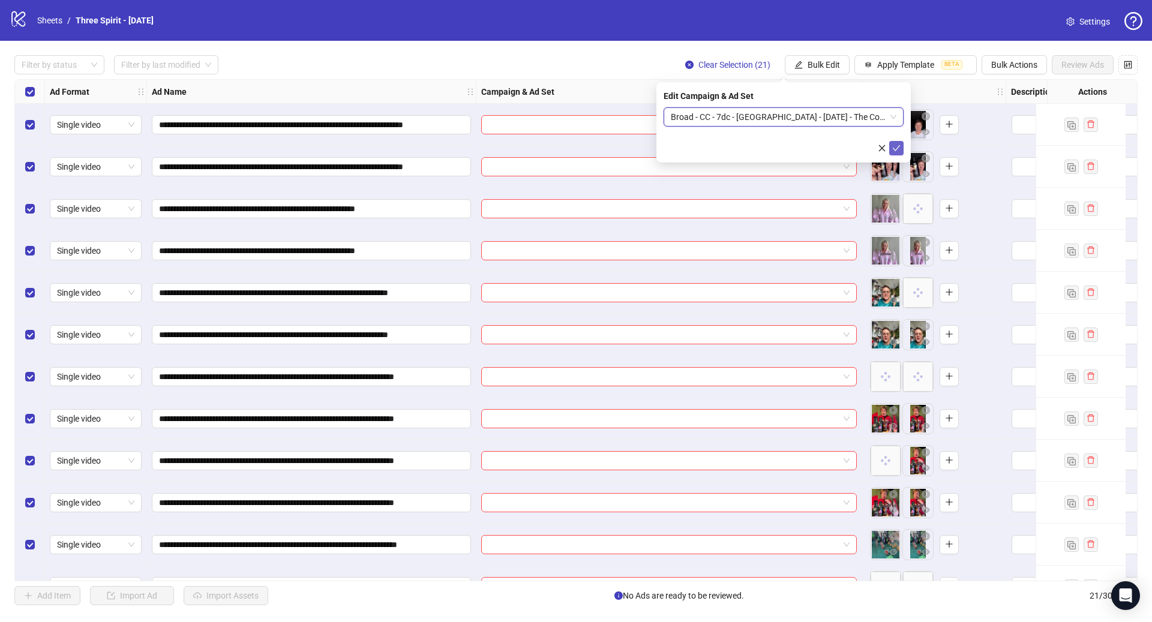
click at [893, 149] on icon "check" at bounding box center [896, 148] width 8 height 8
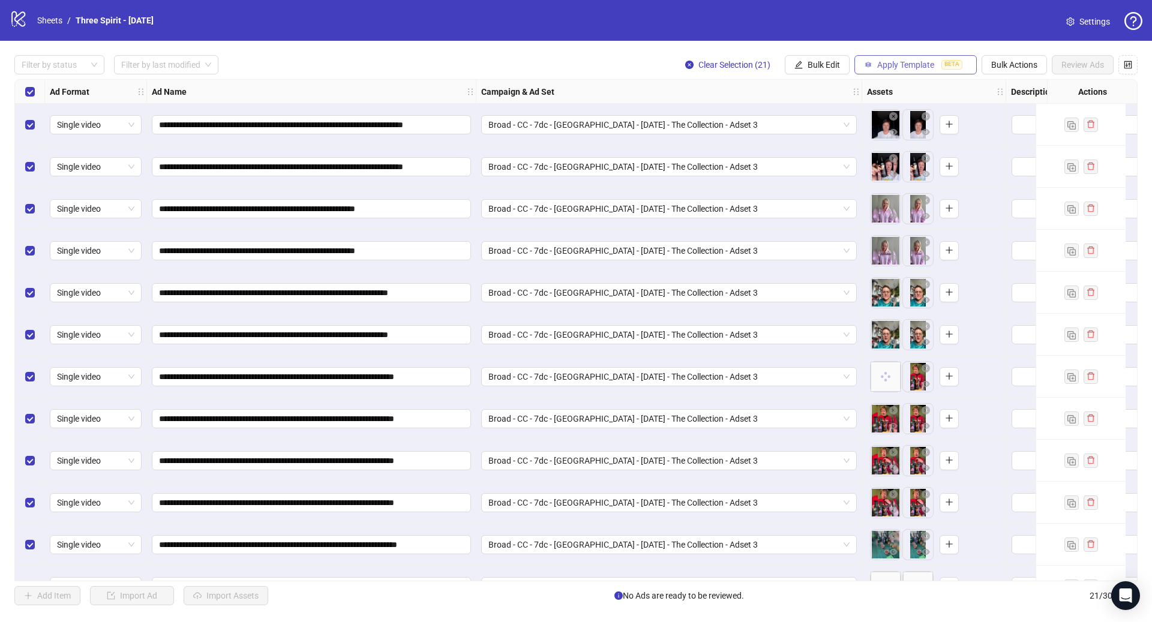
click at [890, 67] on span "Apply Template" at bounding box center [905, 65] width 57 height 10
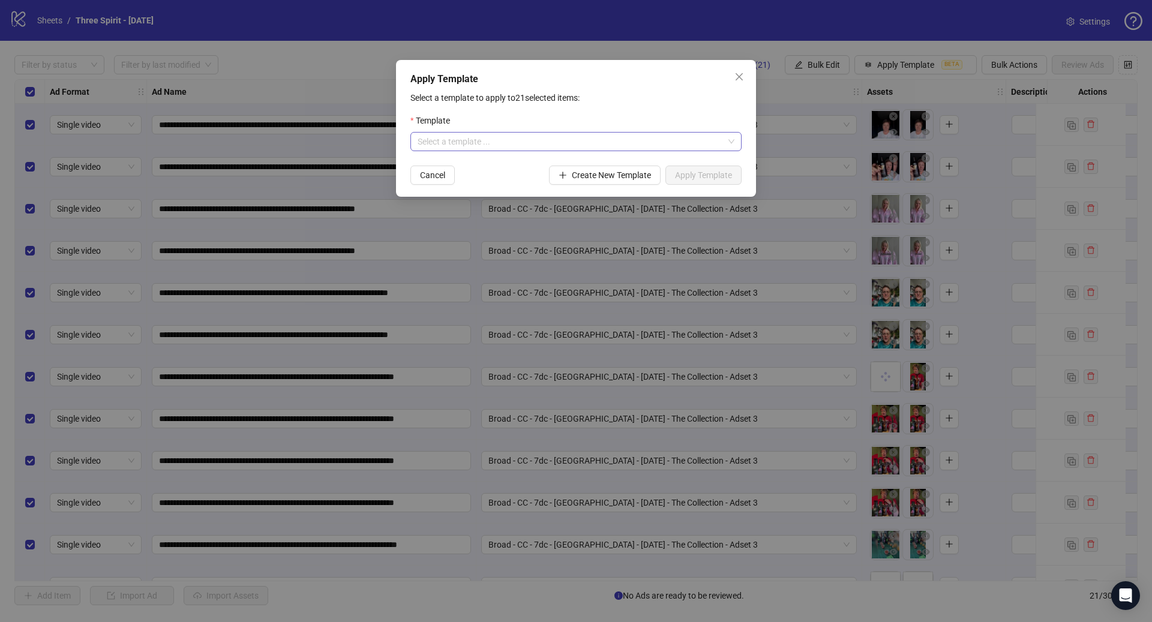
click at [526, 146] on input "search" at bounding box center [570, 142] width 306 height 18
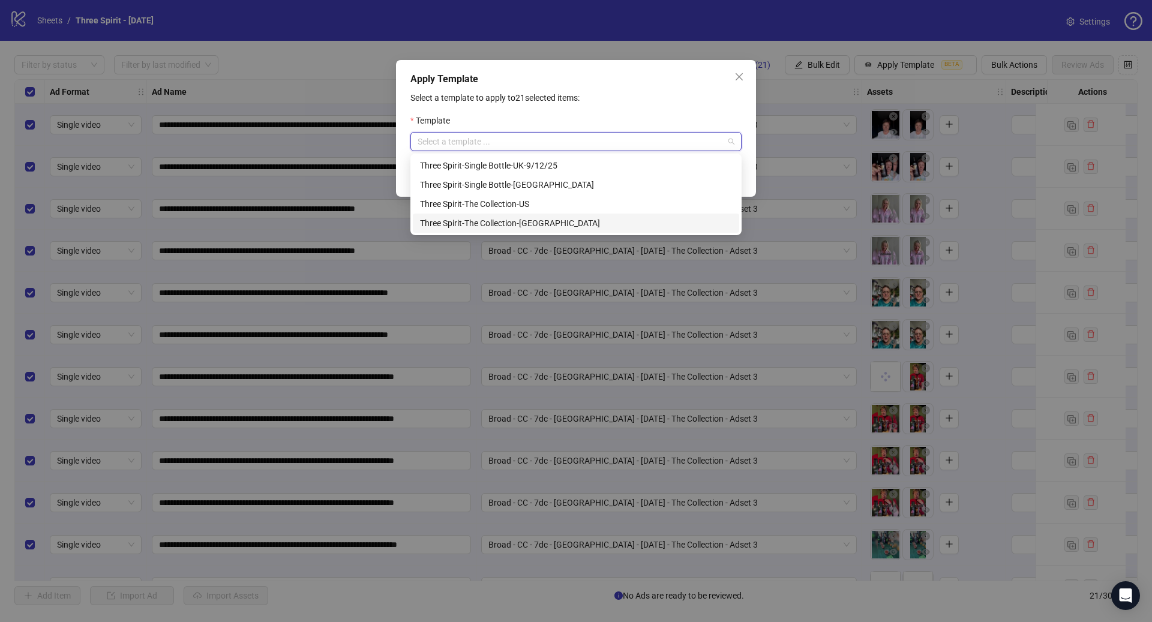
click at [528, 220] on div "Three Spirit-The Collection-[GEOGRAPHIC_DATA]" at bounding box center [576, 223] width 312 height 13
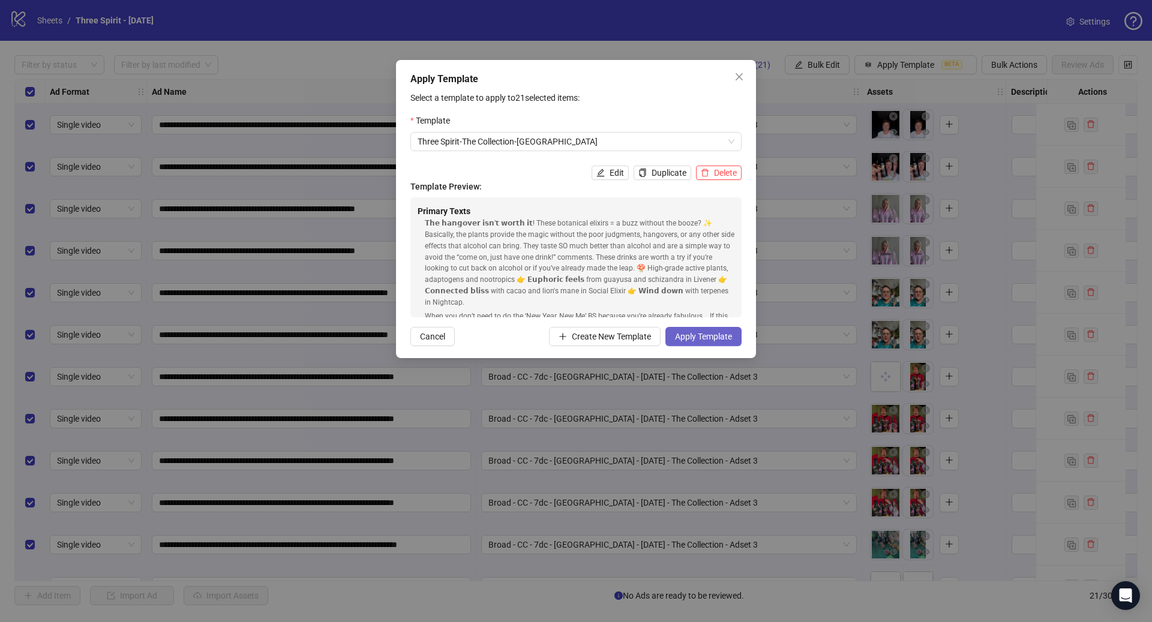
click at [702, 333] on span "Apply Template" at bounding box center [703, 337] width 57 height 10
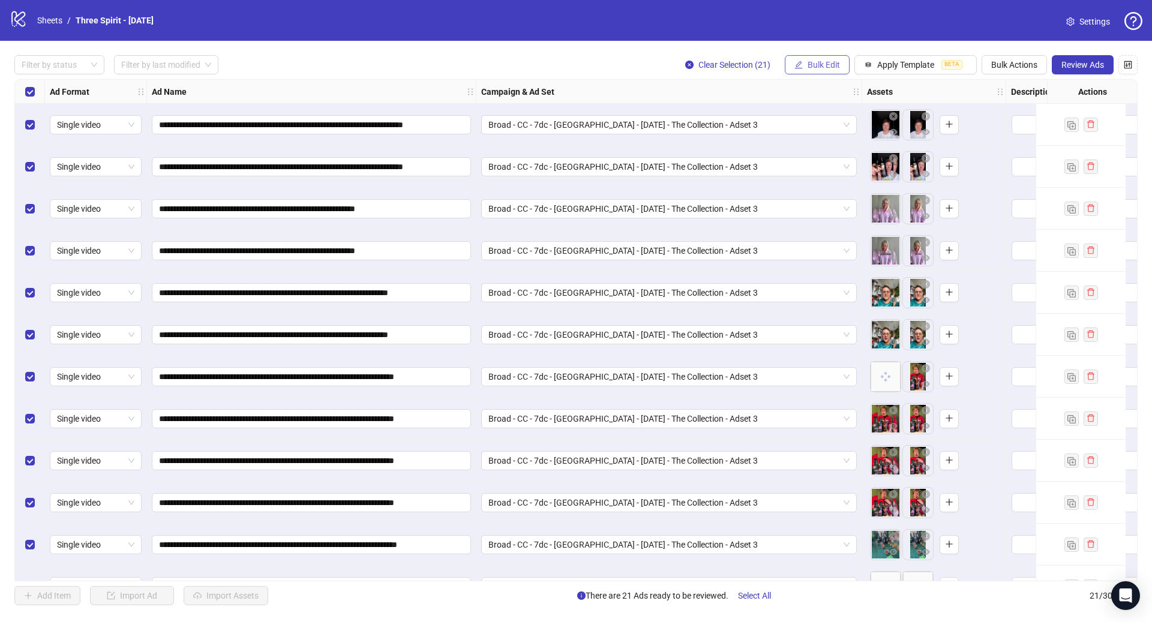
click at [824, 70] on button "Bulk Edit" at bounding box center [817, 64] width 65 height 19
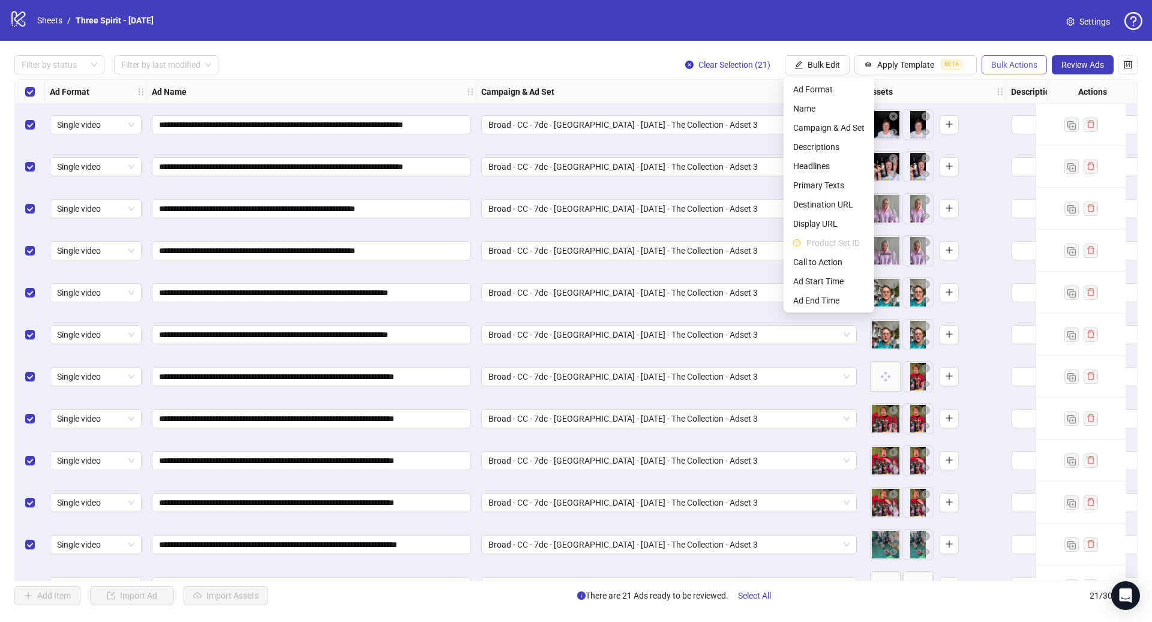
click at [1024, 62] on span "Bulk Actions" at bounding box center [1014, 65] width 46 height 10
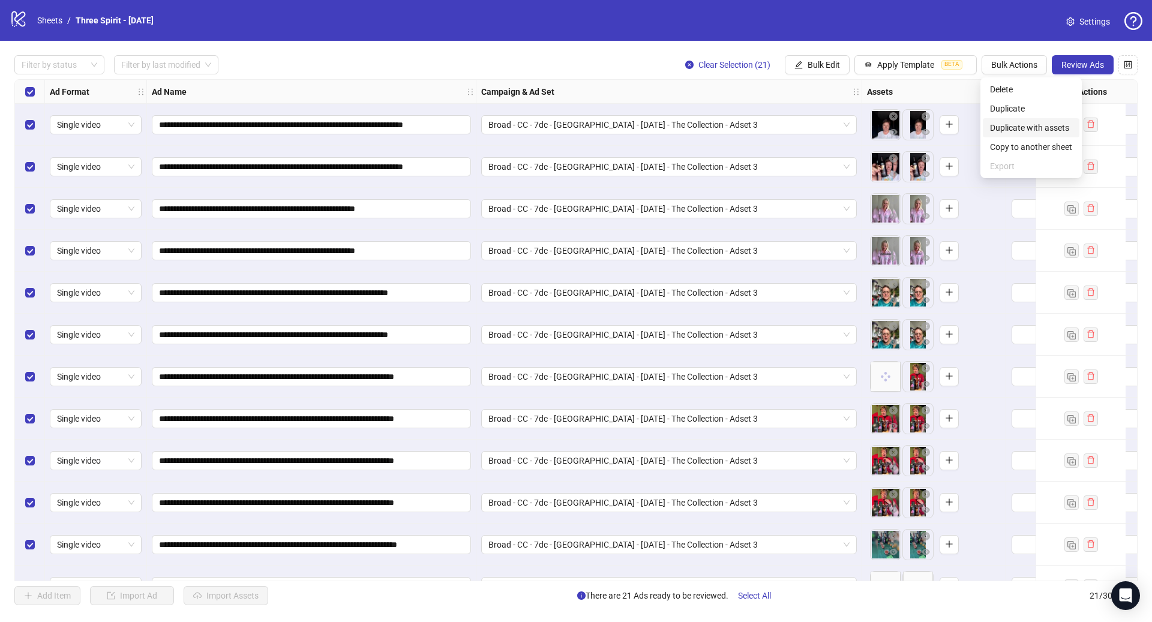
click at [1035, 126] on span "Duplicate with assets" at bounding box center [1031, 127] width 82 height 13
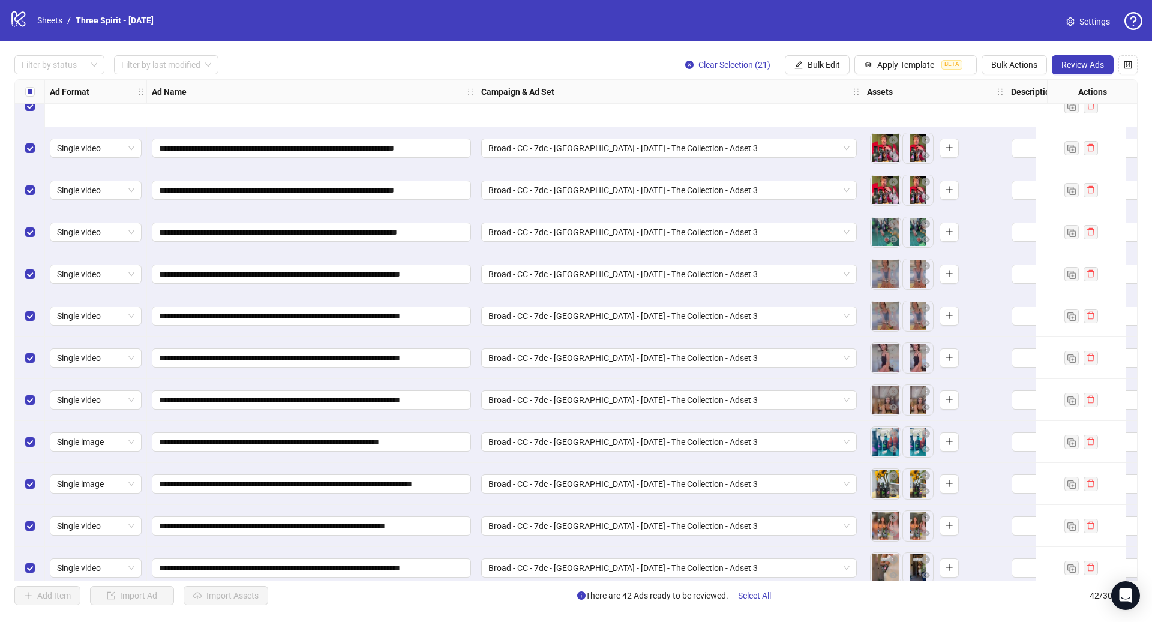
scroll to position [1291, 0]
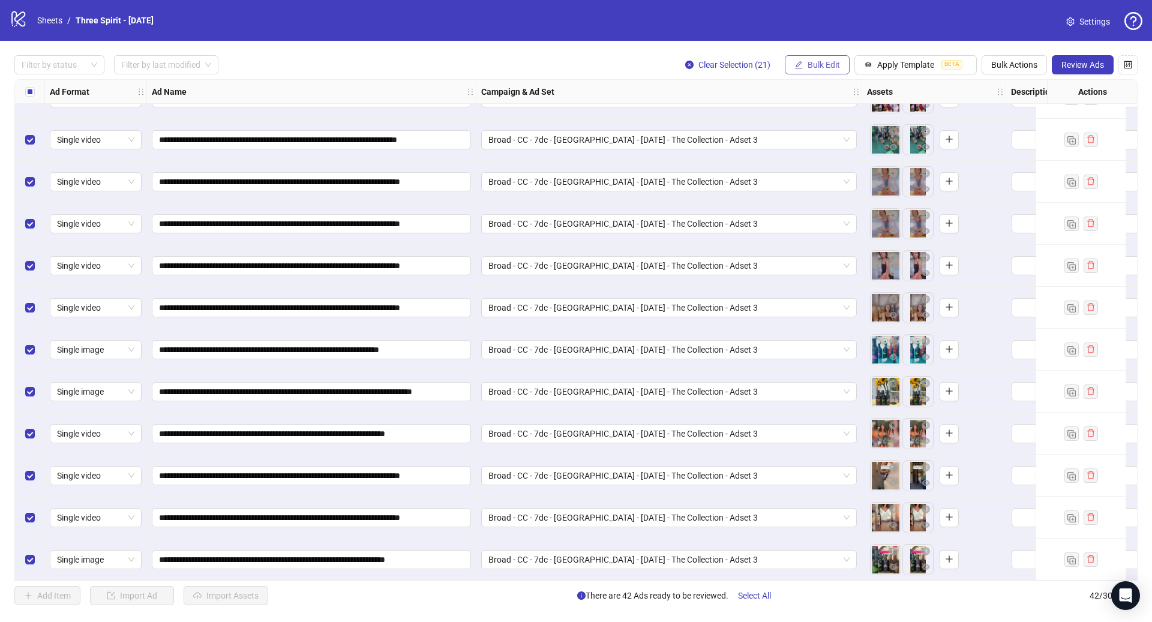
click at [816, 63] on span "Bulk Edit" at bounding box center [823, 65] width 32 height 10
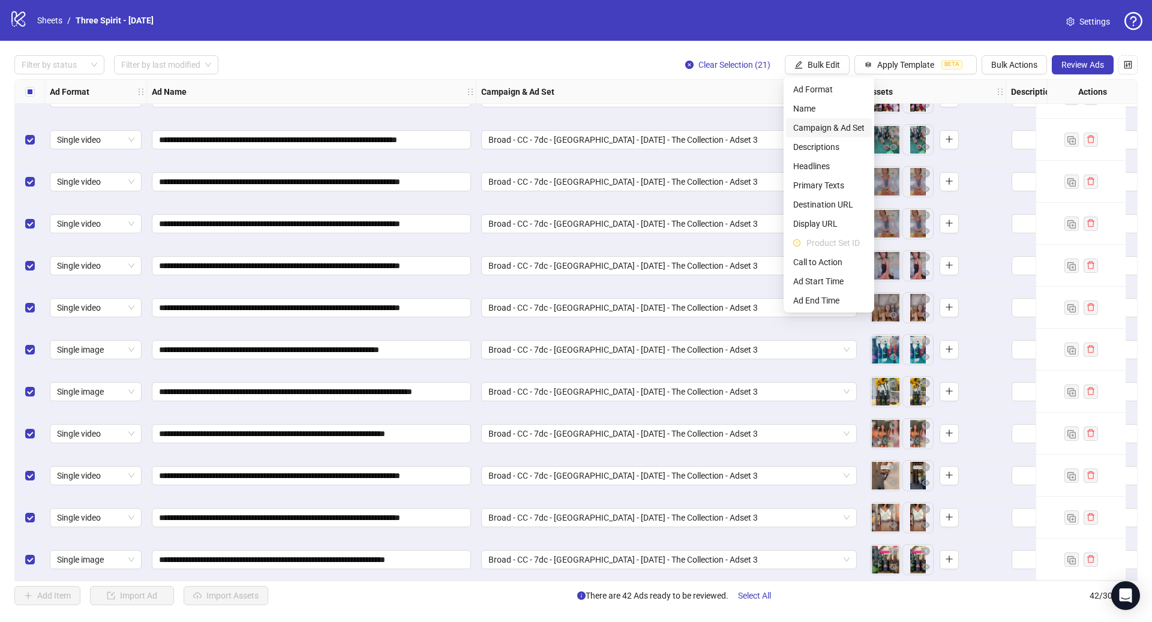
click at [839, 125] on span "Campaign & Ad Set" at bounding box center [828, 127] width 71 height 13
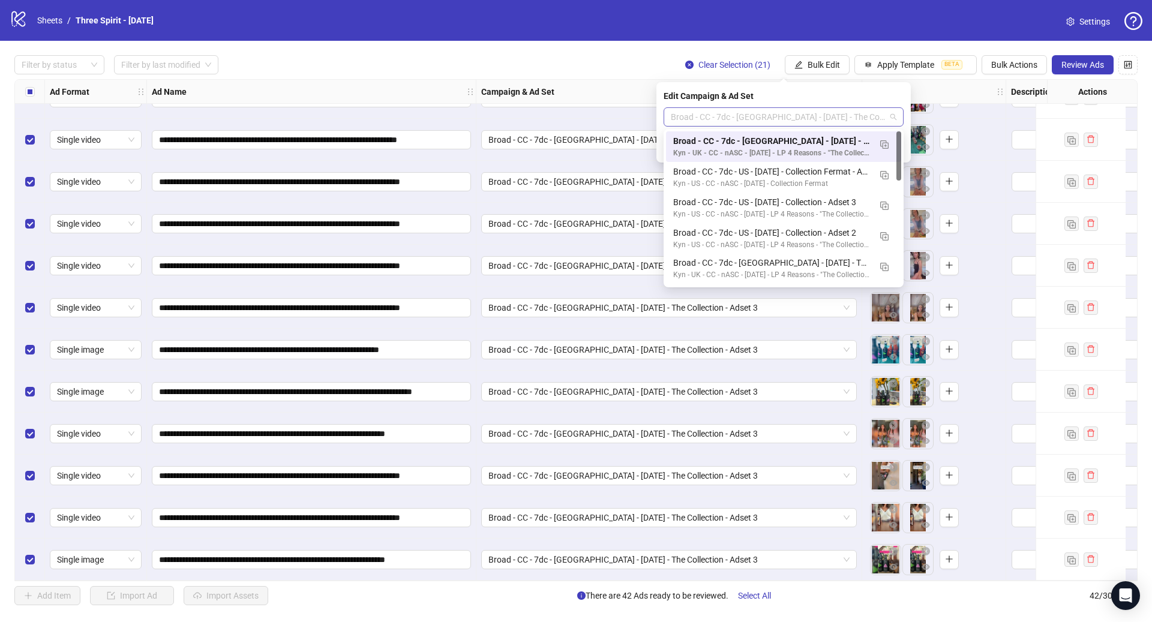
click at [773, 117] on span "Broad - CC - 7dc - [GEOGRAPHIC_DATA] - [DATE] - The Collection - Adset 3" at bounding box center [784, 117] width 226 height 18
paste input "**********"
type input "**********"
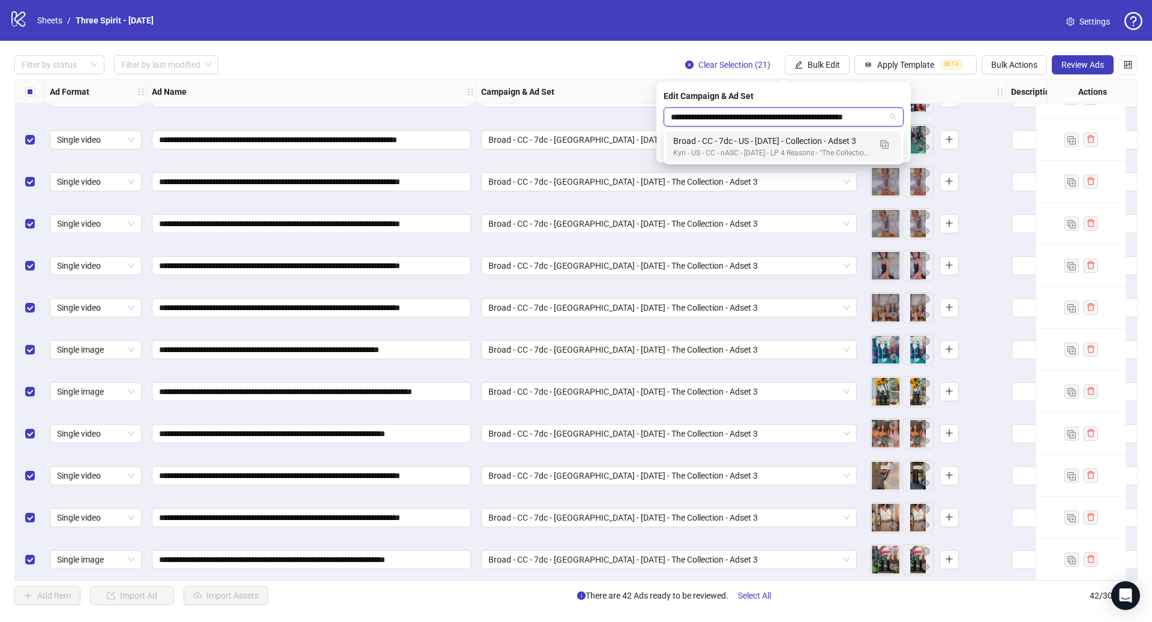
scroll to position [0, 1]
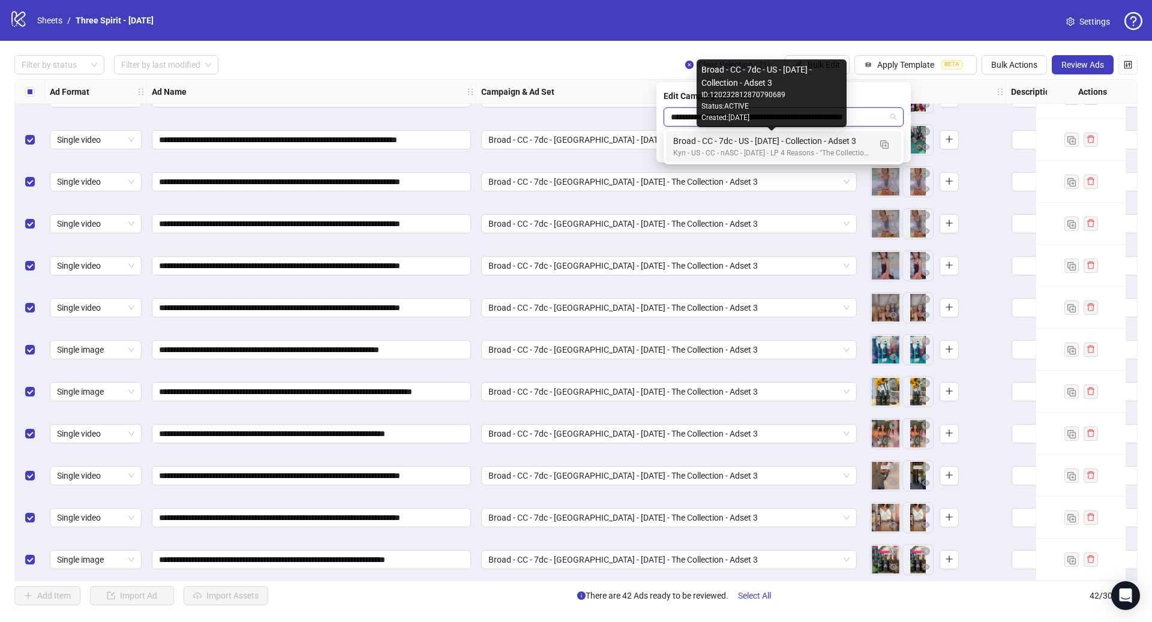
click at [761, 141] on div "Broad - CC - 7dc - US - [DATE] - Collection - Adset 3" at bounding box center [771, 140] width 197 height 13
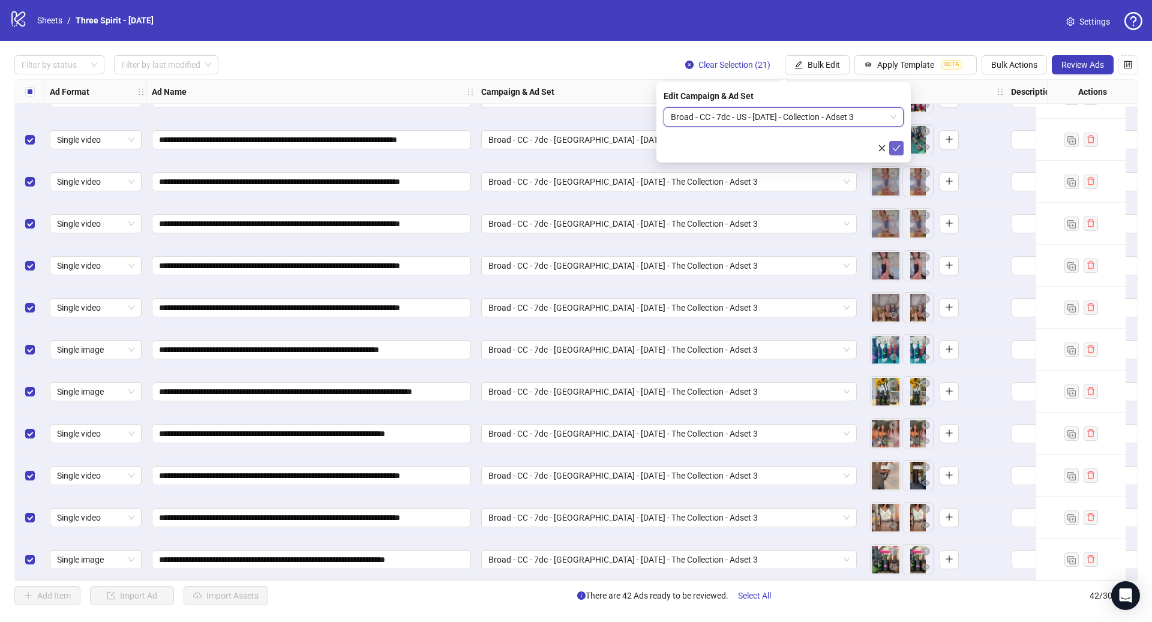
click at [893, 148] on icon "check" at bounding box center [896, 148] width 8 height 8
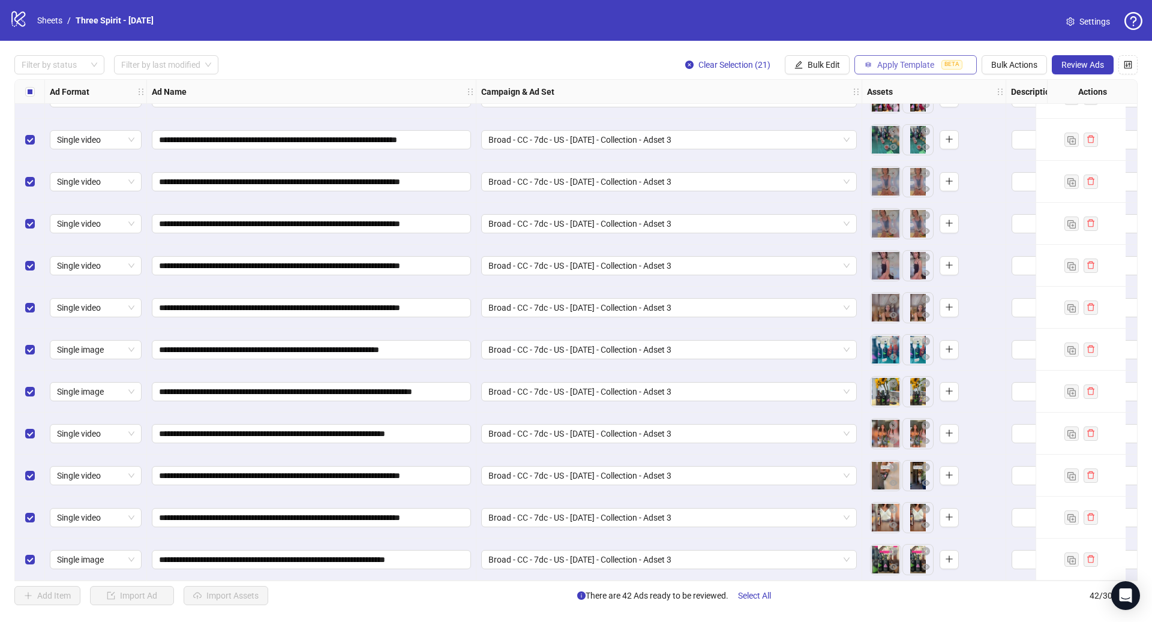
click at [895, 63] on span "Apply Template" at bounding box center [905, 65] width 57 height 10
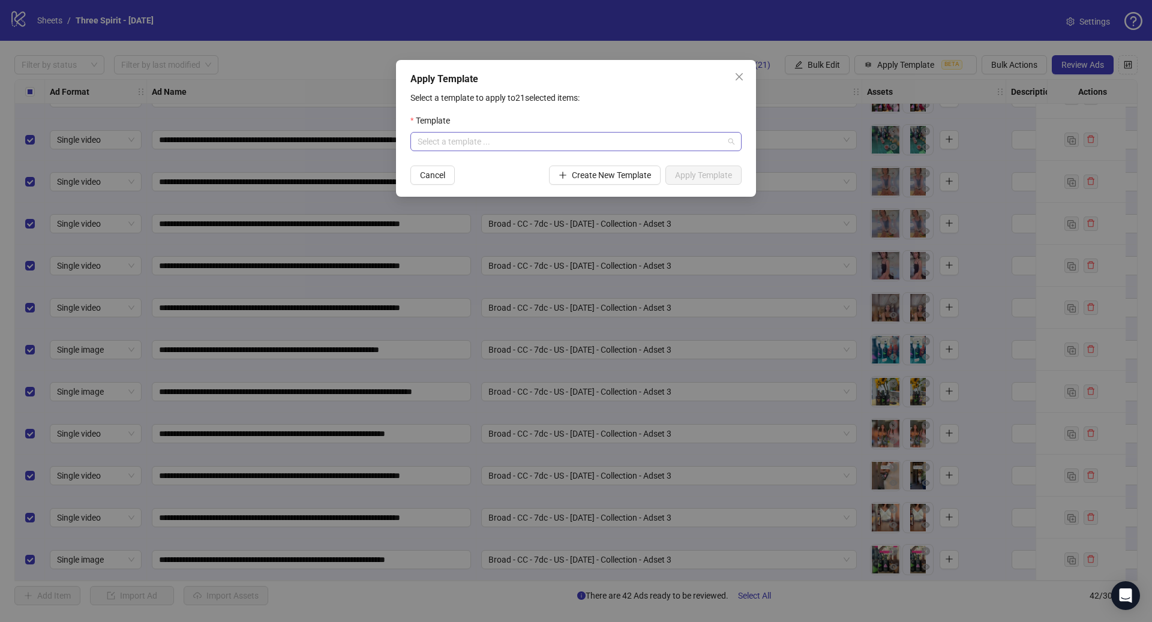
click at [559, 140] on input "search" at bounding box center [570, 142] width 306 height 18
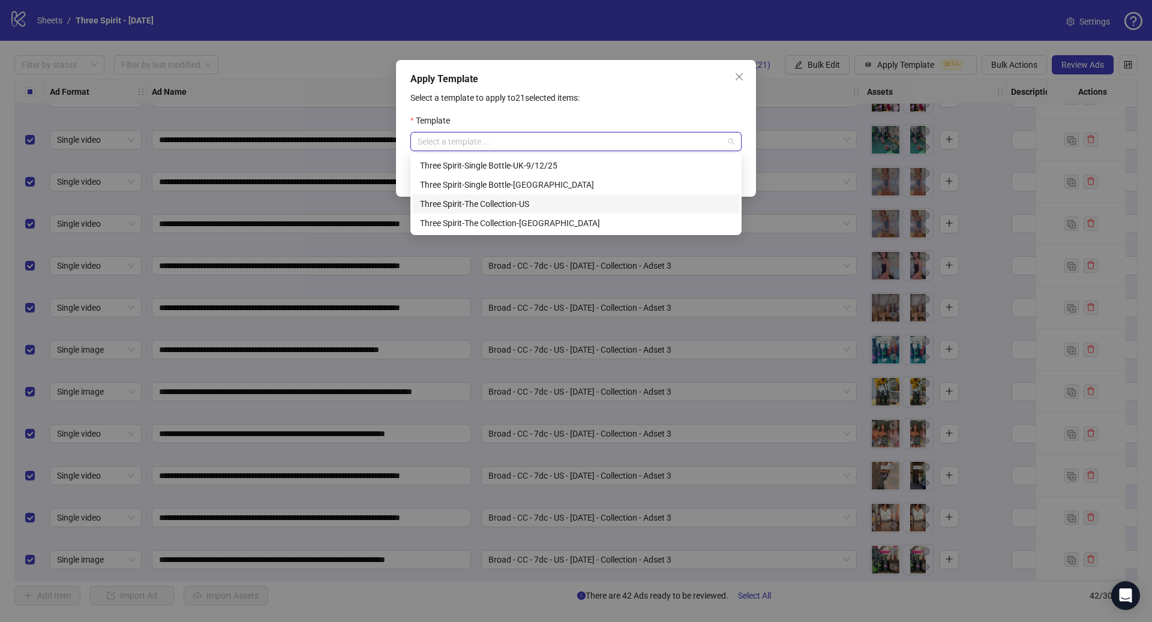
click at [545, 207] on div "Three Spirit-The Collection-US" at bounding box center [576, 203] width 312 height 13
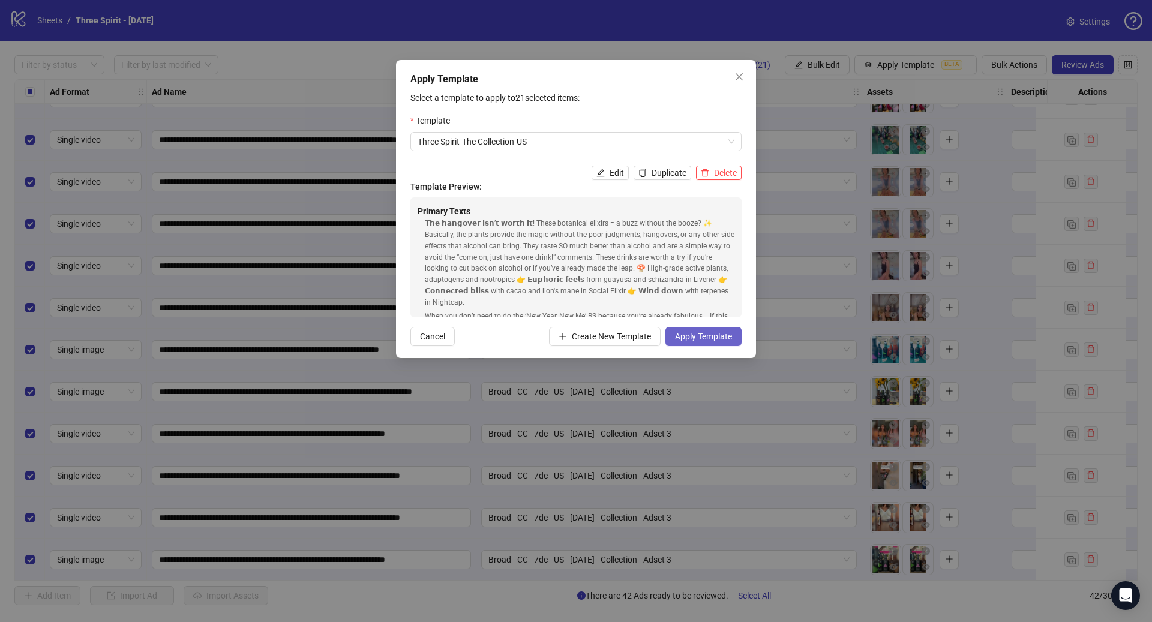
click at [687, 330] on button "Apply Template" at bounding box center [703, 336] width 76 height 19
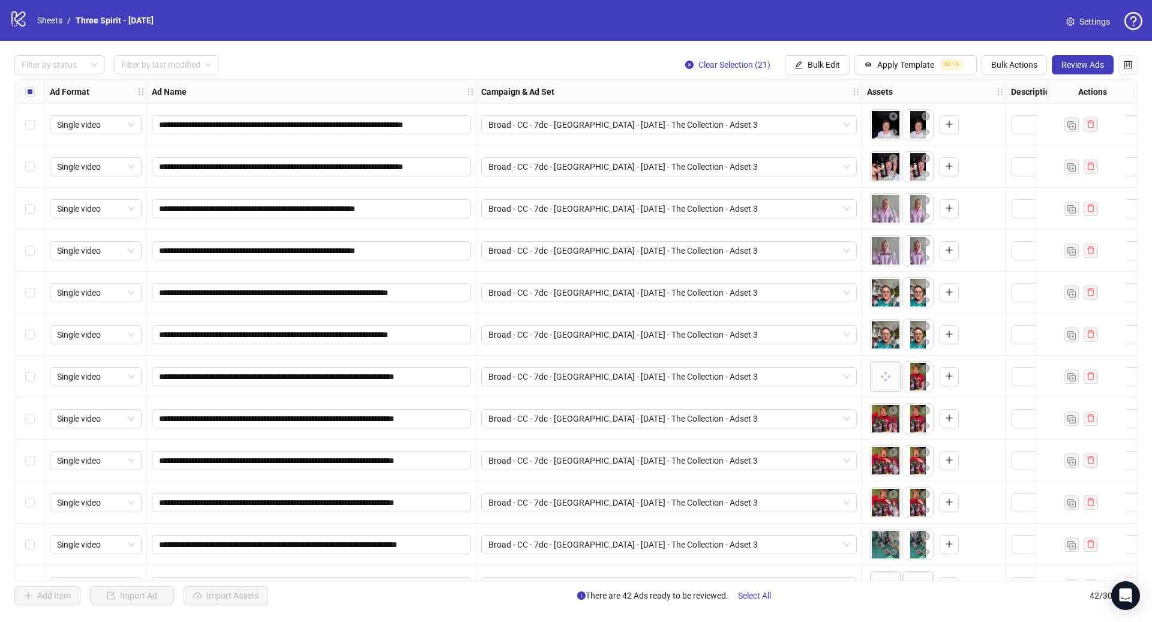
click at [35, 89] on div "Select all rows" at bounding box center [30, 92] width 30 height 24
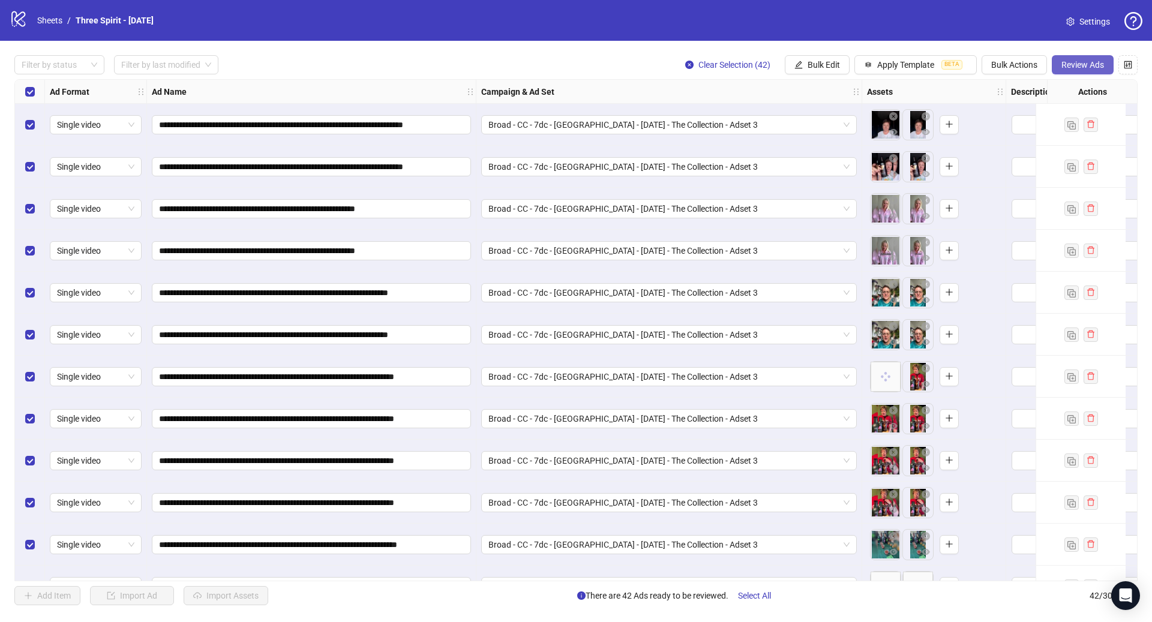
click at [1087, 68] on span "Review Ads" at bounding box center [1082, 65] width 43 height 10
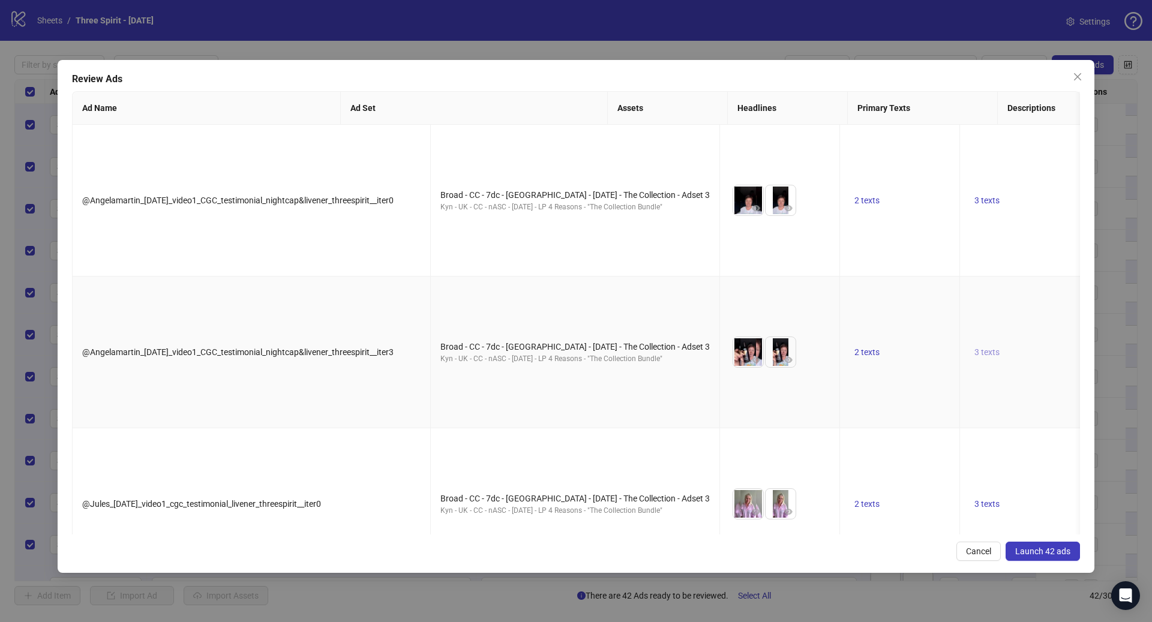
click at [969, 345] on button "3 texts" at bounding box center [986, 352] width 35 height 14
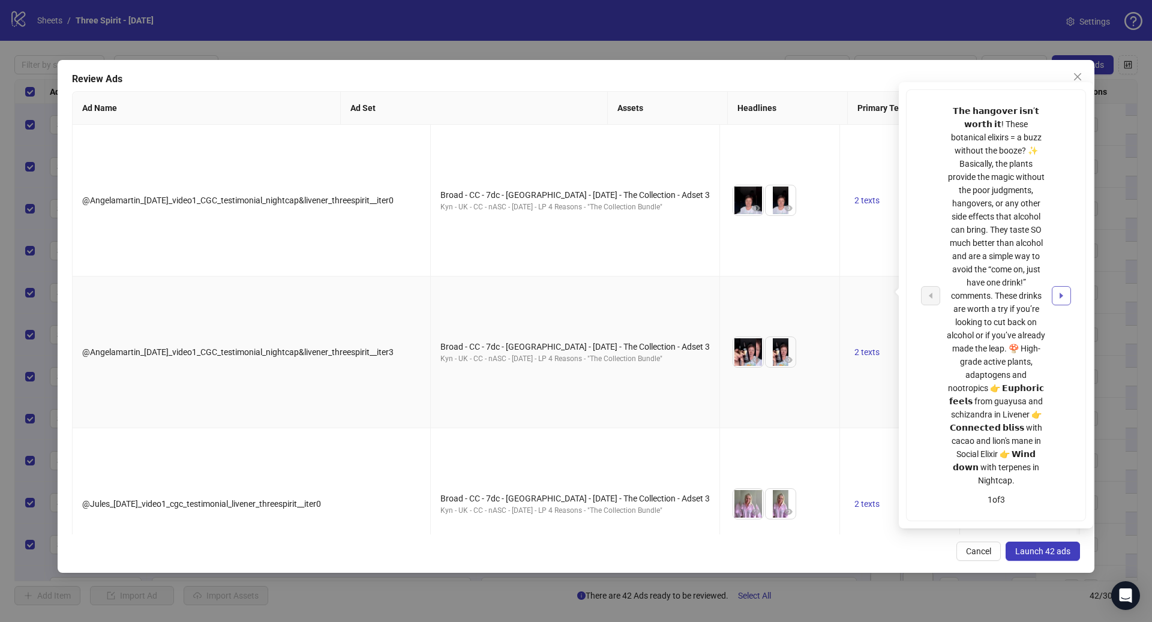
click at [1066, 286] on button "button" at bounding box center [1060, 295] width 19 height 19
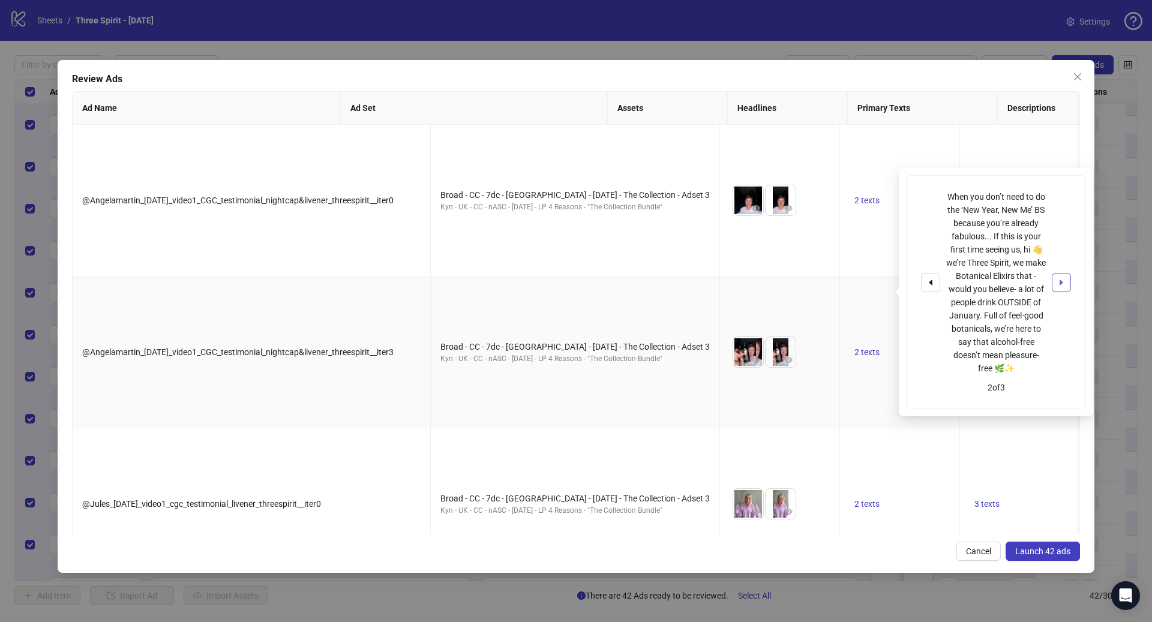
click at [1066, 280] on button "button" at bounding box center [1060, 282] width 19 height 19
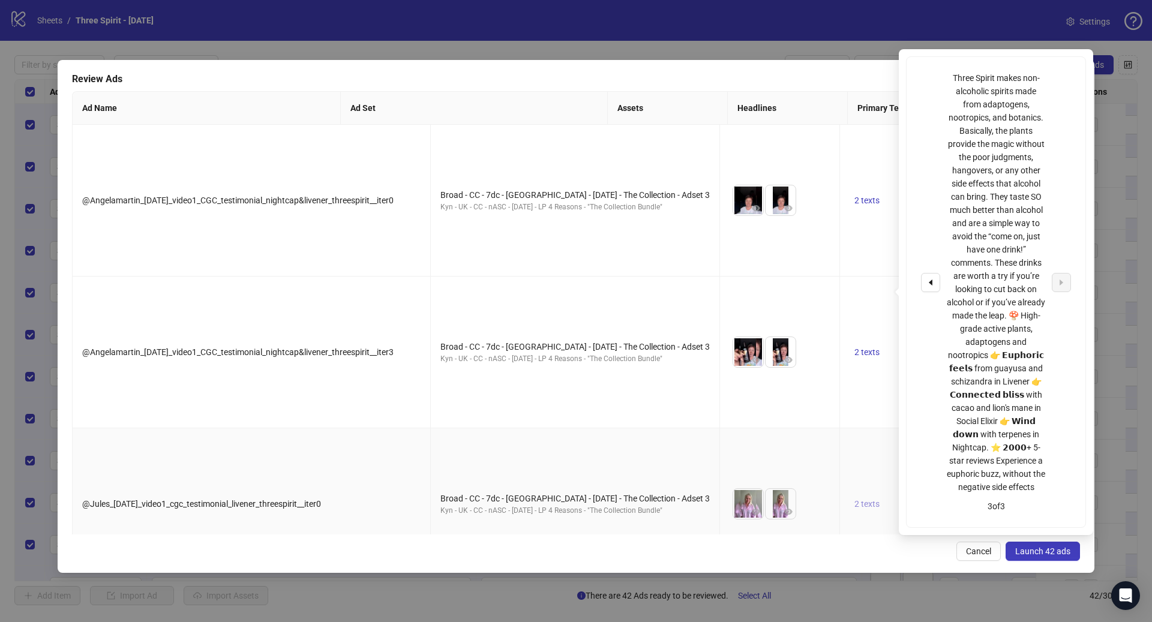
click at [854, 499] on span "2 texts" at bounding box center [866, 504] width 25 height 10
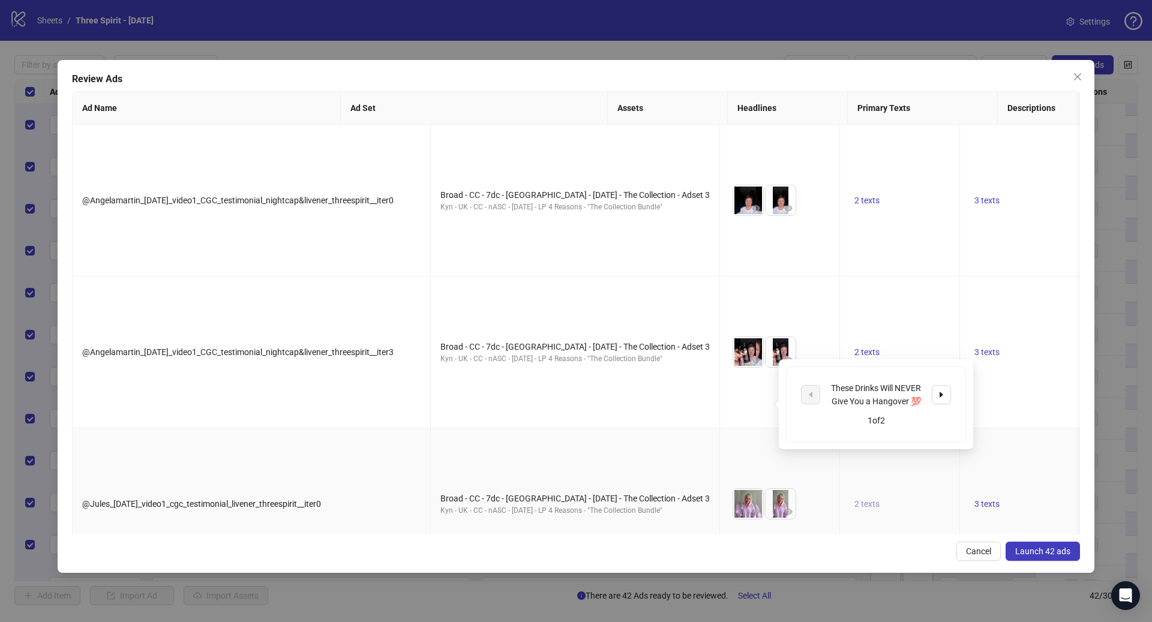
click at [854, 499] on span "2 texts" at bounding box center [866, 504] width 25 height 10
click at [1062, 557] on button "Launch 42 ads" at bounding box center [1042, 551] width 74 height 19
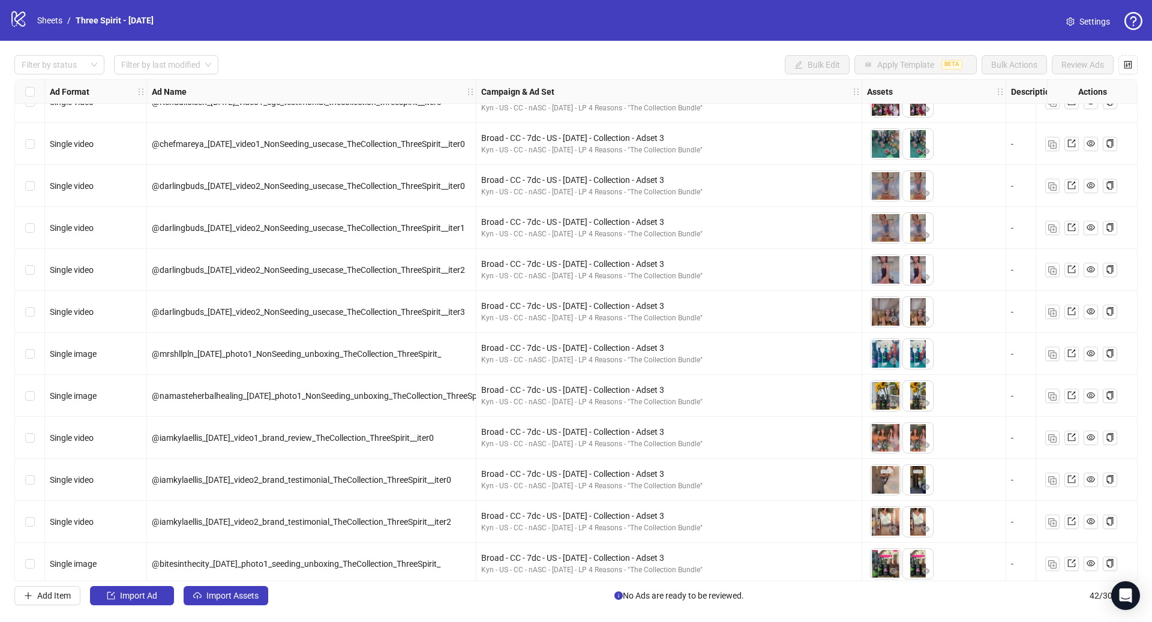
scroll to position [1291, 0]
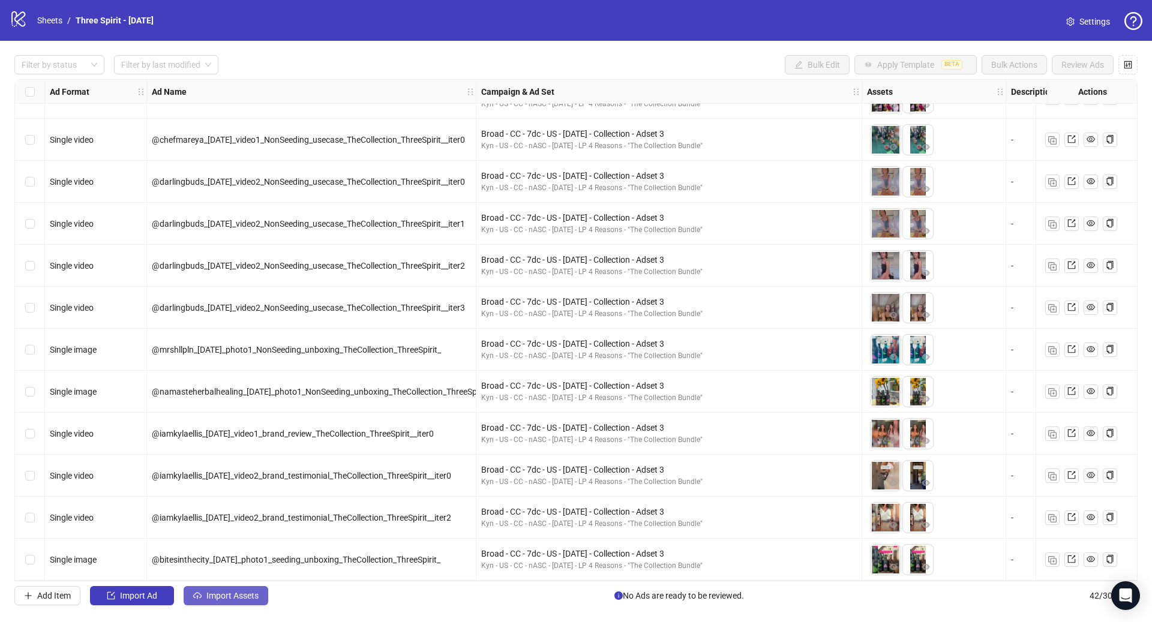
click at [254, 599] on span "Import Assets" at bounding box center [232, 596] width 52 height 10
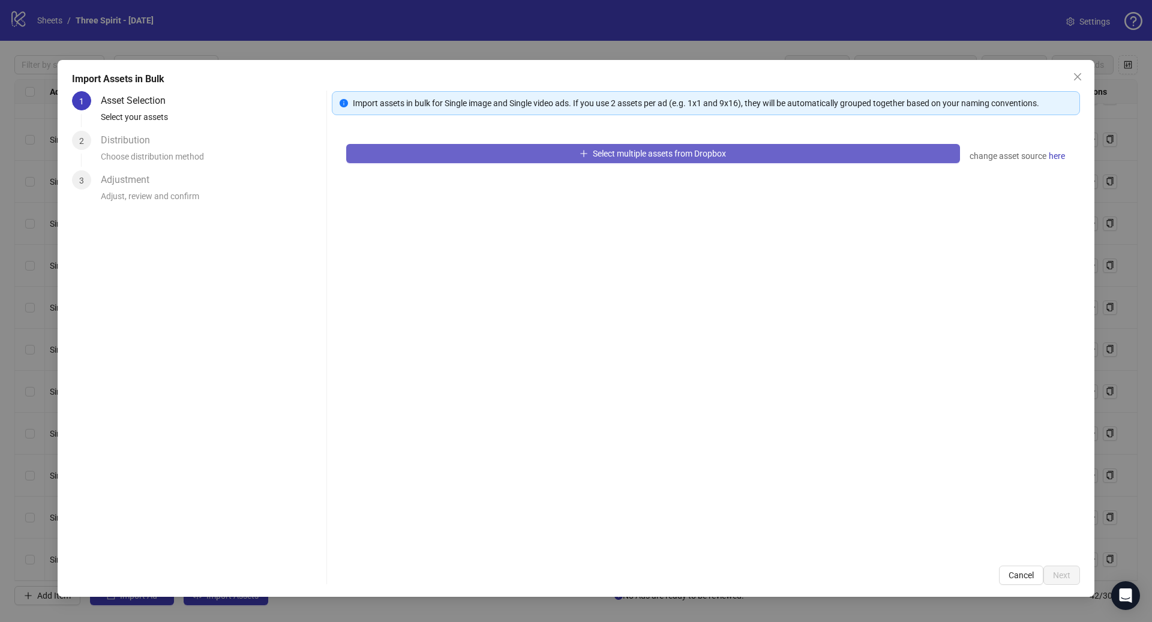
click at [662, 157] on span "Select multiple assets from Dropbox" at bounding box center [659, 154] width 133 height 10
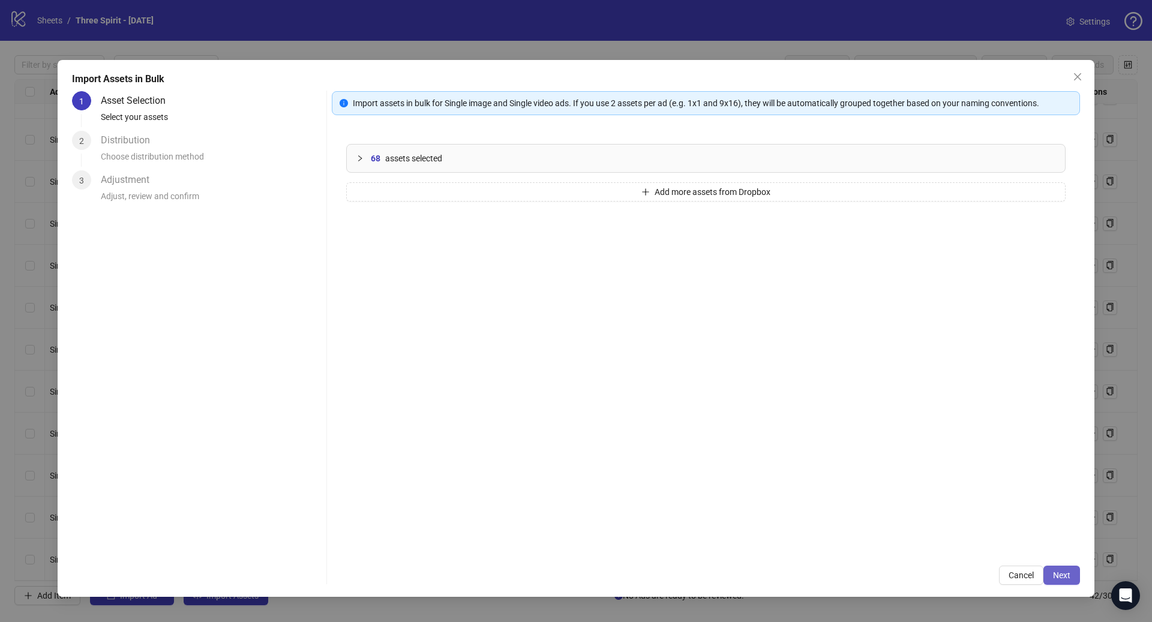
click at [1058, 576] on span "Next" at bounding box center [1061, 575] width 17 height 10
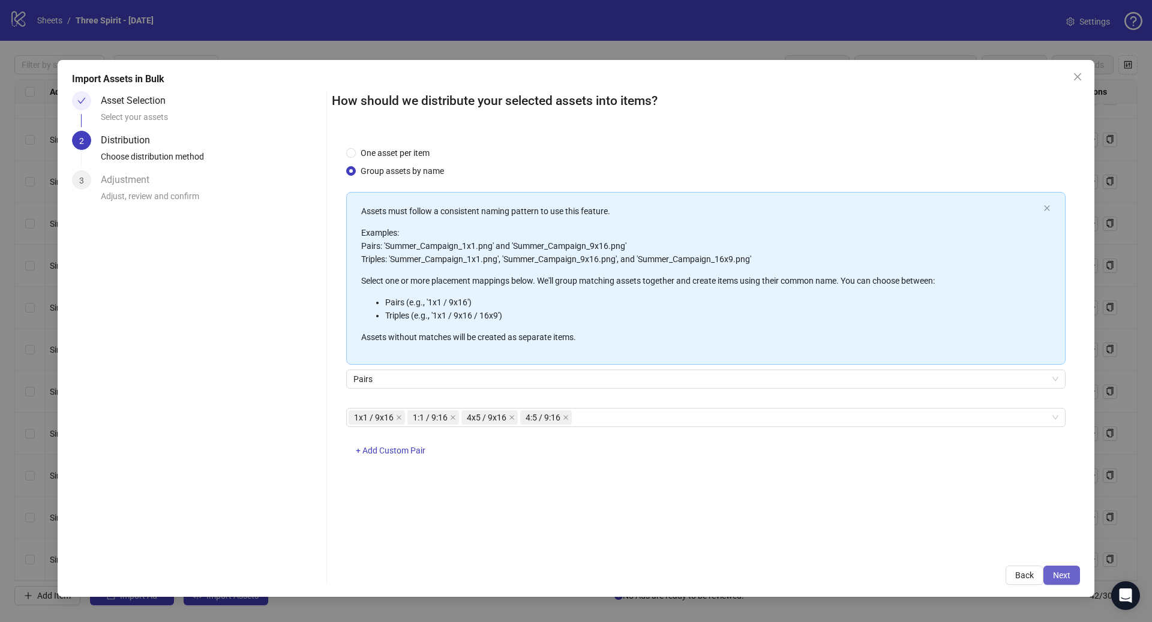
click at [1060, 572] on span "Next" at bounding box center [1061, 575] width 17 height 10
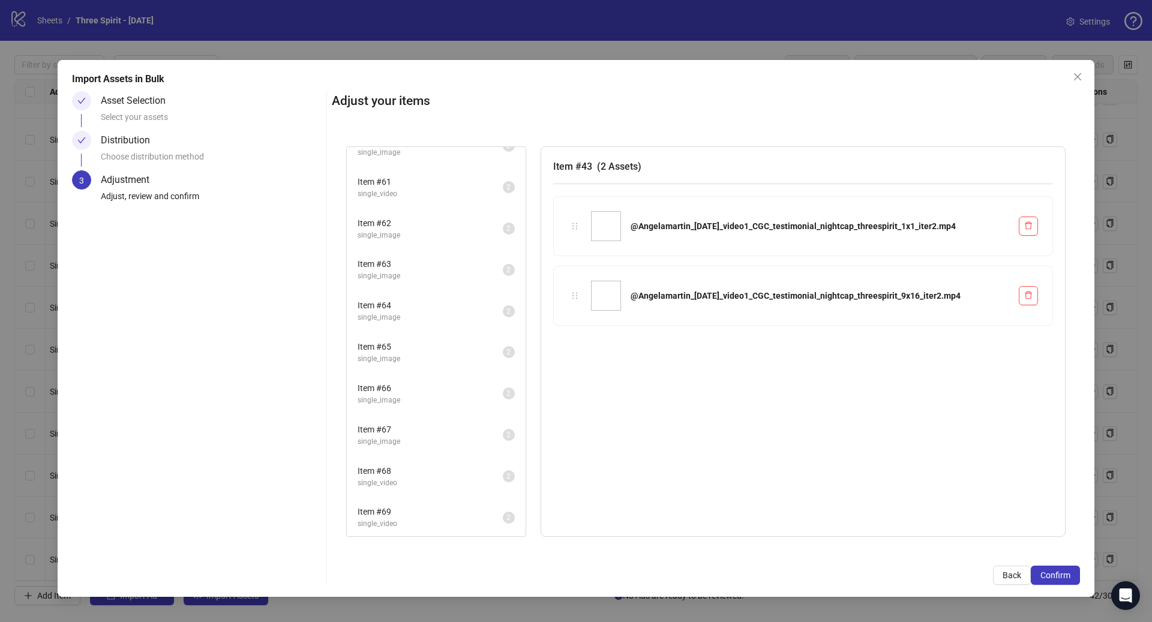
scroll to position [1055, 0]
click at [415, 512] on span "Item # 77" at bounding box center [429, 510] width 145 height 13
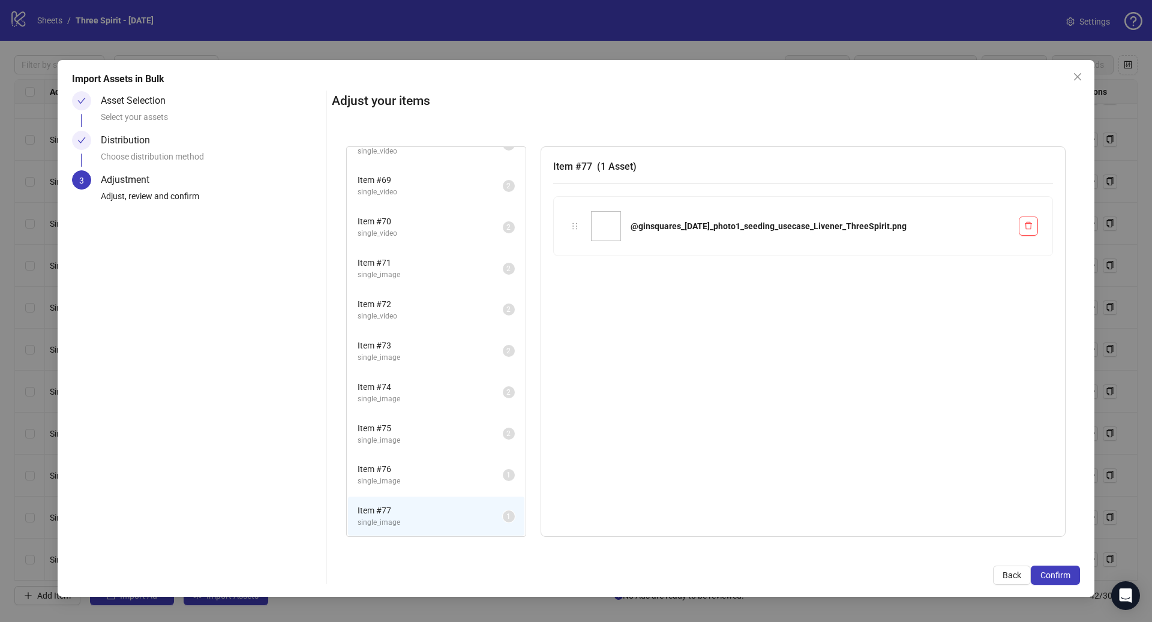
click at [415, 477] on span "single_image" at bounding box center [429, 481] width 145 height 11
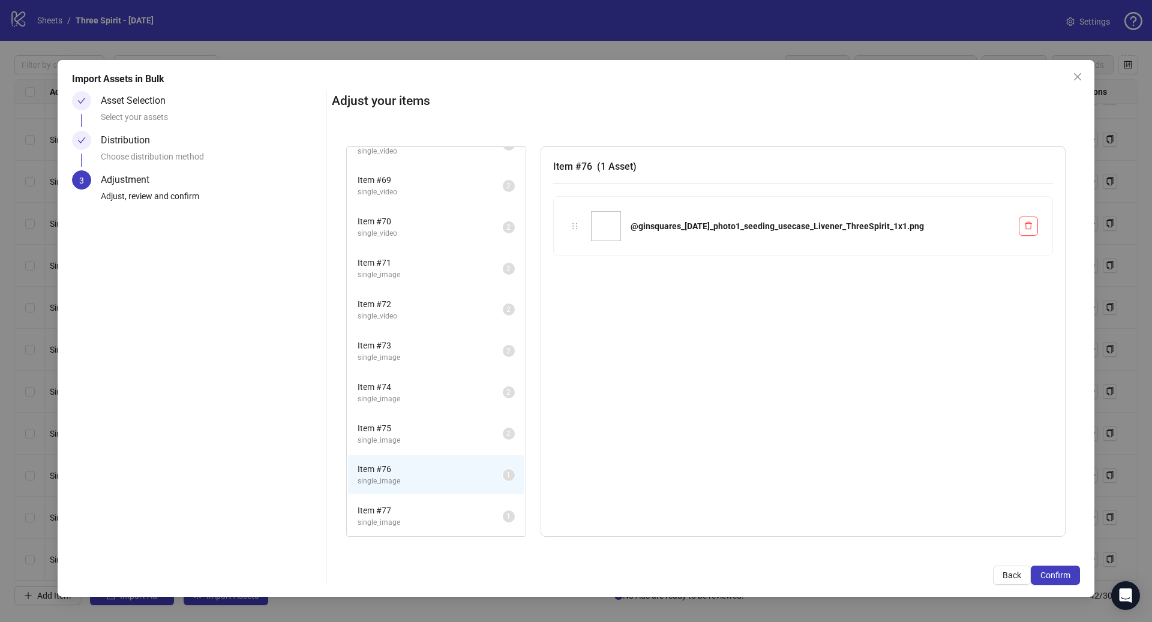
click at [432, 509] on span "Item # 77" at bounding box center [429, 510] width 145 height 13
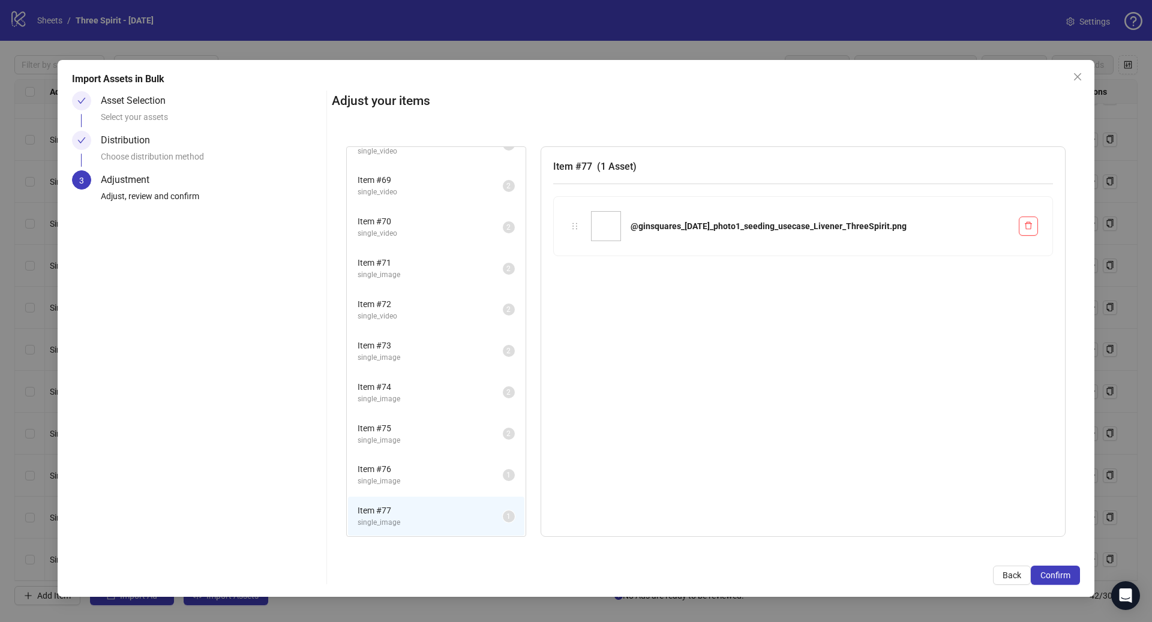
click at [395, 471] on span "Item # 76" at bounding box center [429, 468] width 145 height 13
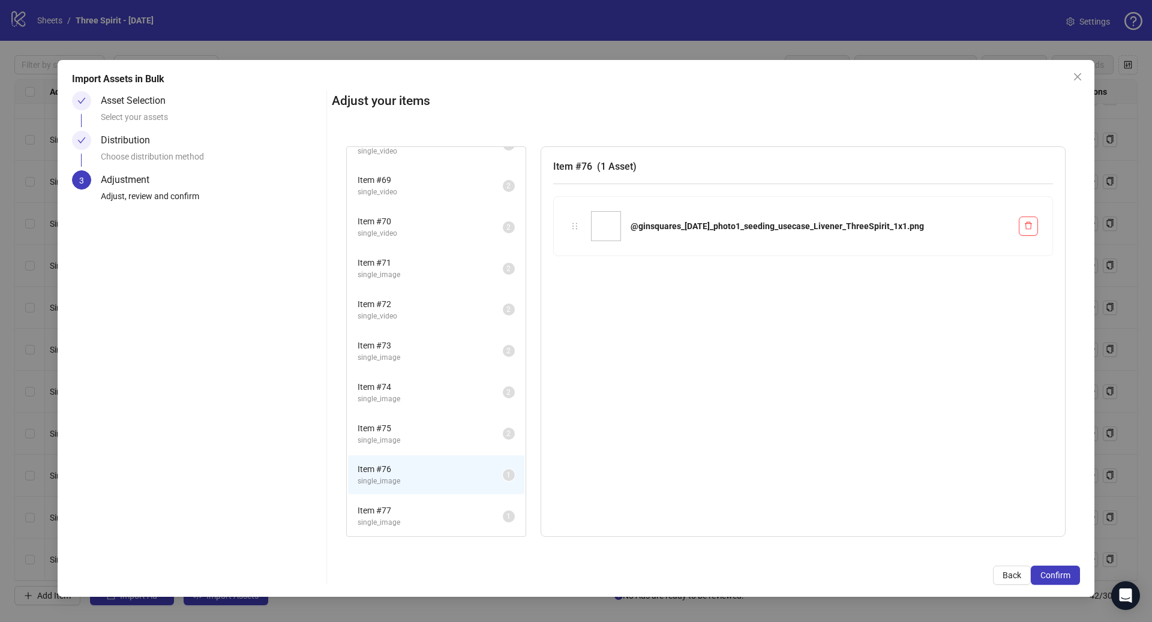
click at [402, 512] on span "Item # 77" at bounding box center [429, 510] width 145 height 13
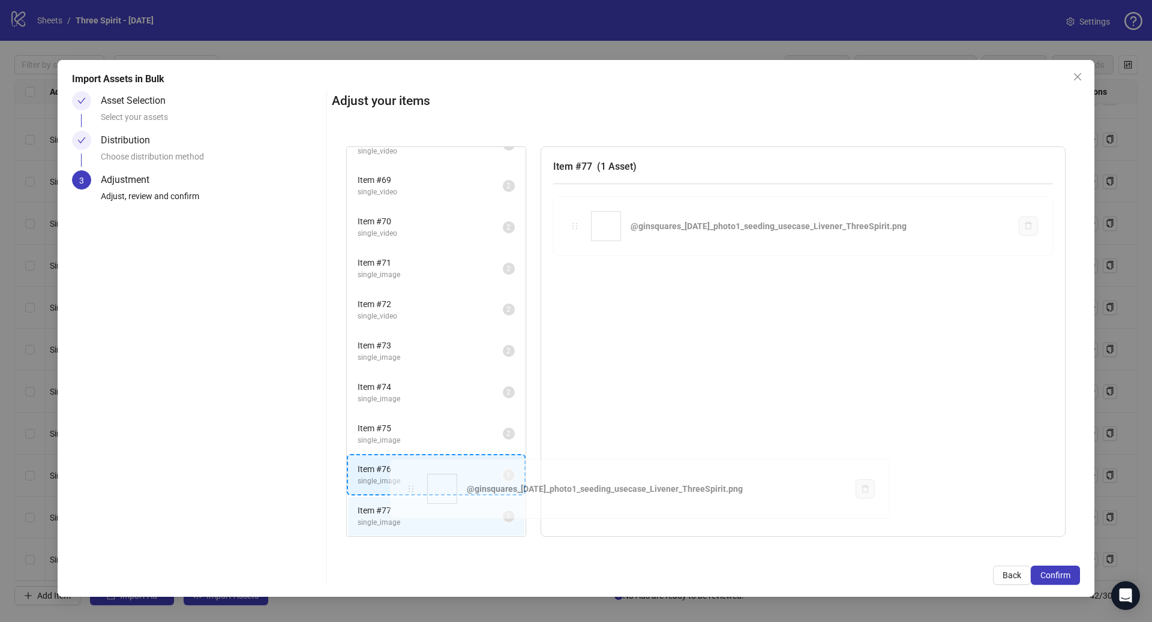
drag, startPoint x: 571, startPoint y: 223, endPoint x: 408, endPoint y: 486, distance: 309.8
click at [408, 486] on div "Item # 43 single_video 2 Item # 44 single_video 2 Item # 45 single_video 2 Item…" at bounding box center [706, 342] width 748 height 420
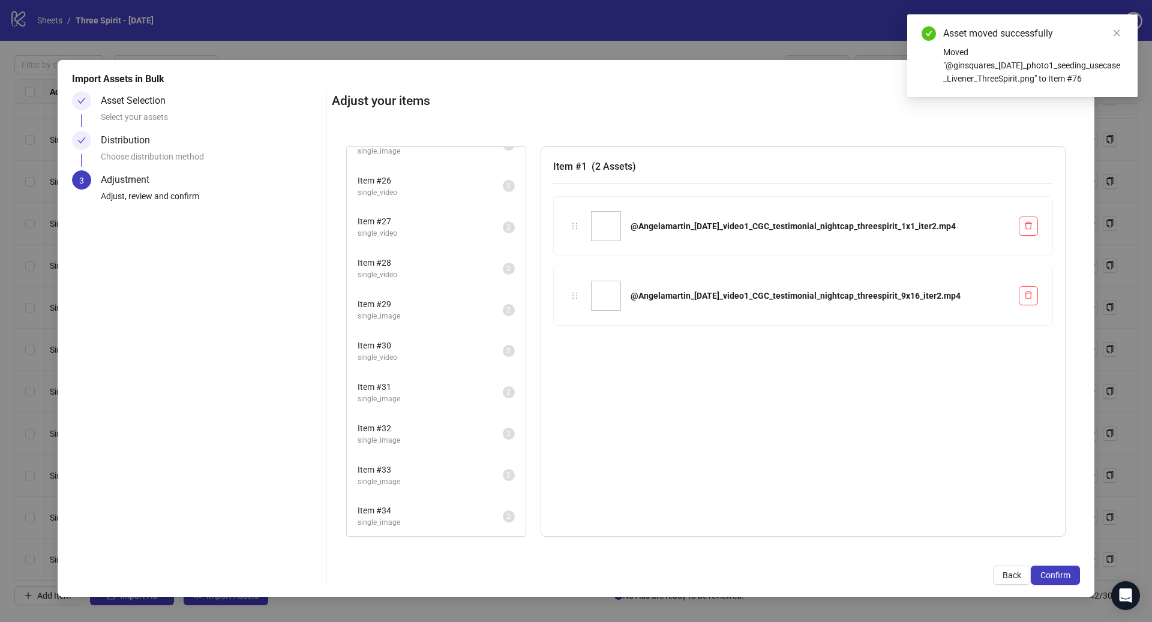
click at [401, 509] on span "Item # 34" at bounding box center [429, 510] width 145 height 13
click at [410, 483] on span "single_image" at bounding box center [429, 481] width 145 height 11
click at [1053, 573] on span "Confirm" at bounding box center [1055, 575] width 30 height 10
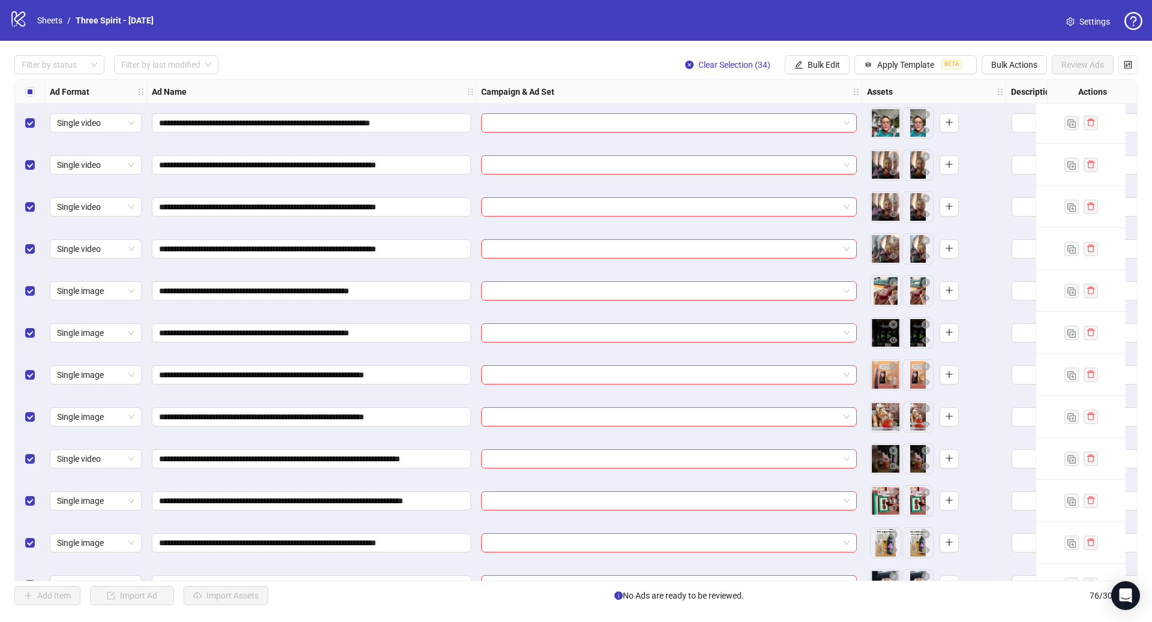
scroll to position [1981, 0]
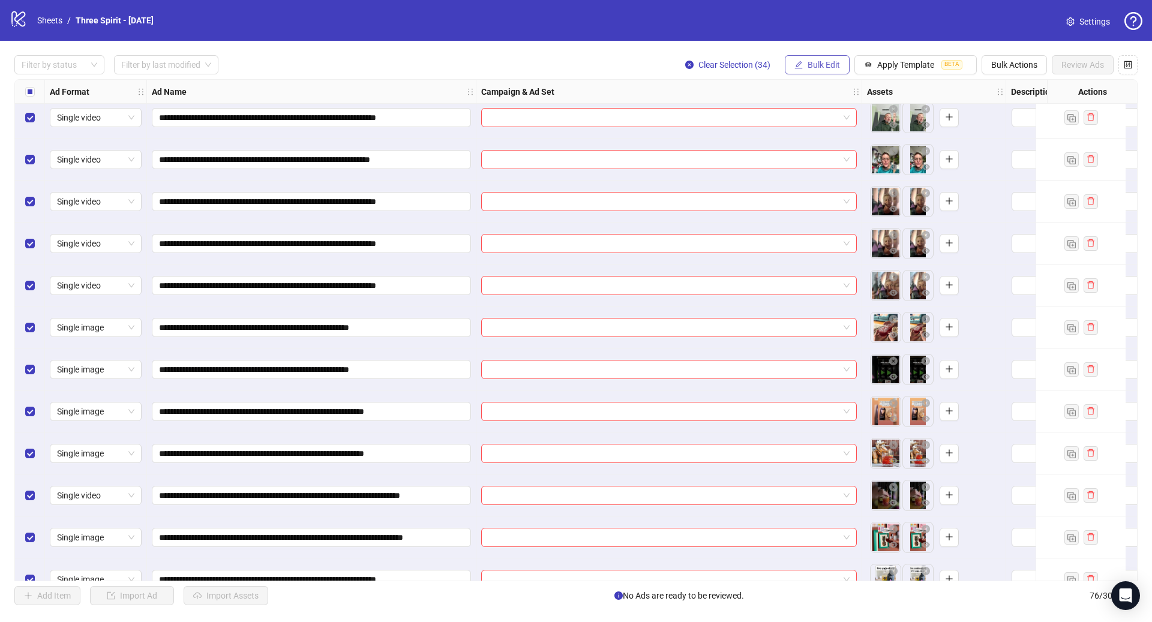
click at [825, 66] on span "Bulk Edit" at bounding box center [823, 65] width 32 height 10
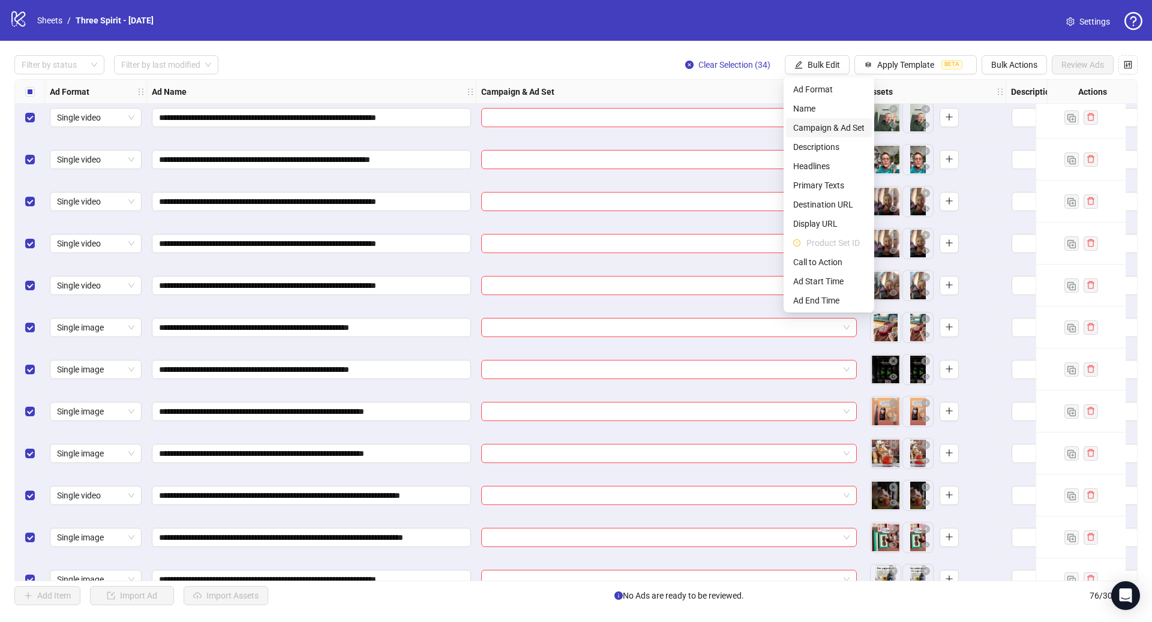
click at [842, 125] on span "Campaign & Ad Set" at bounding box center [828, 127] width 71 height 13
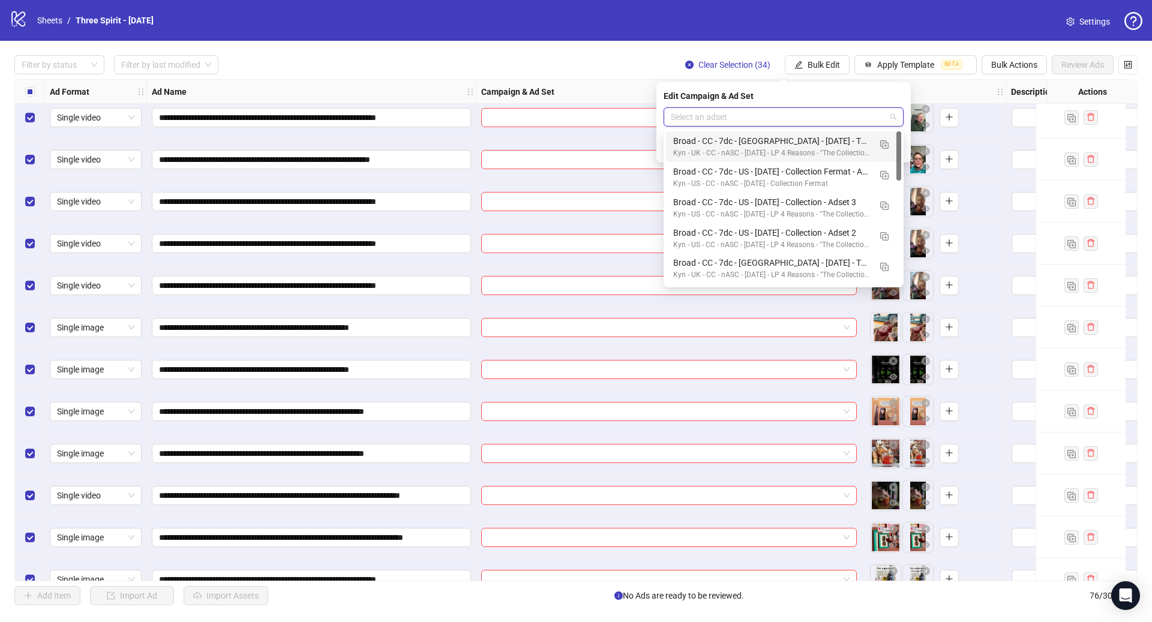
click at [772, 113] on input "search" at bounding box center [778, 117] width 215 height 18
paste input "**********"
type input "**********"
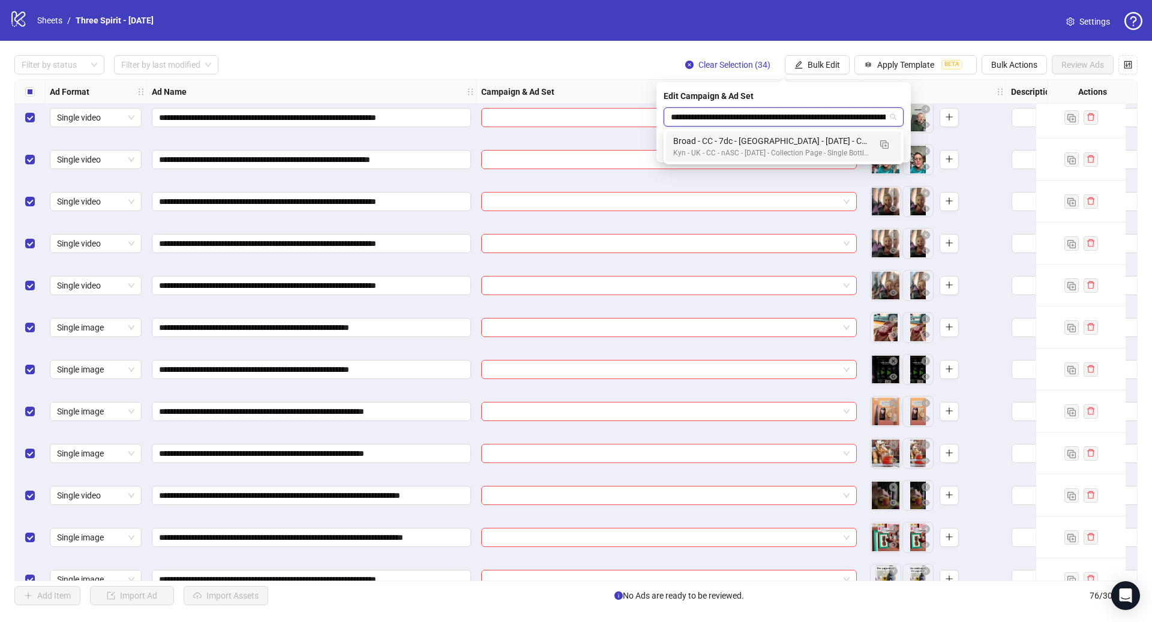
scroll to position [0, 91]
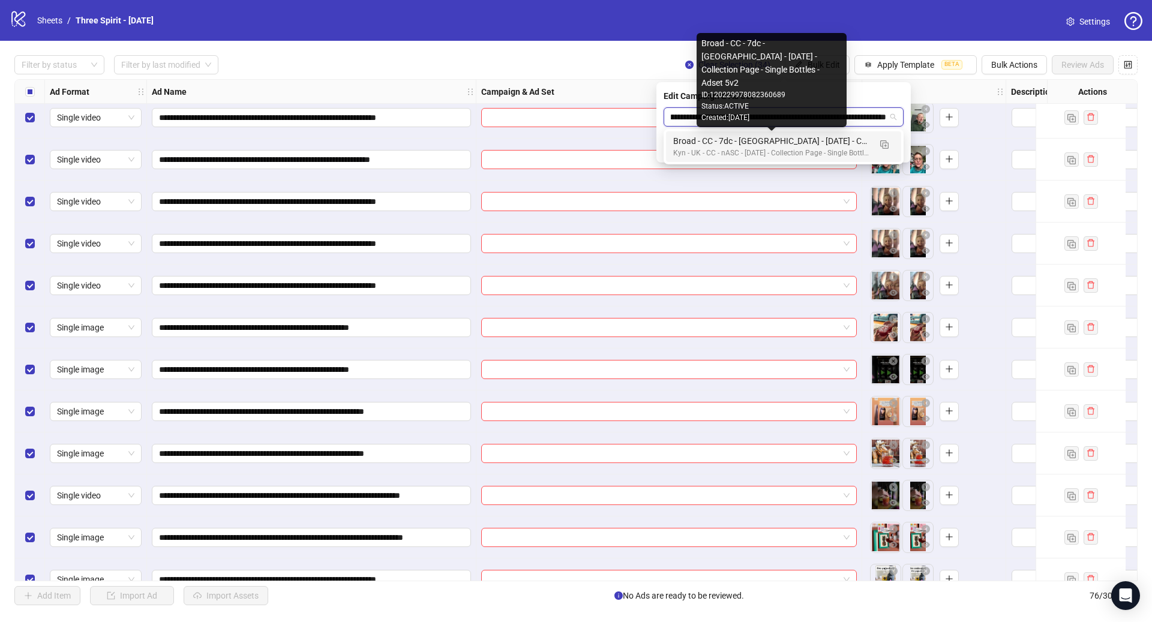
click at [770, 135] on div "Broad - CC - 7dc - [GEOGRAPHIC_DATA] - [DATE] - Collection Page - Single Bottle…" at bounding box center [771, 140] width 197 height 13
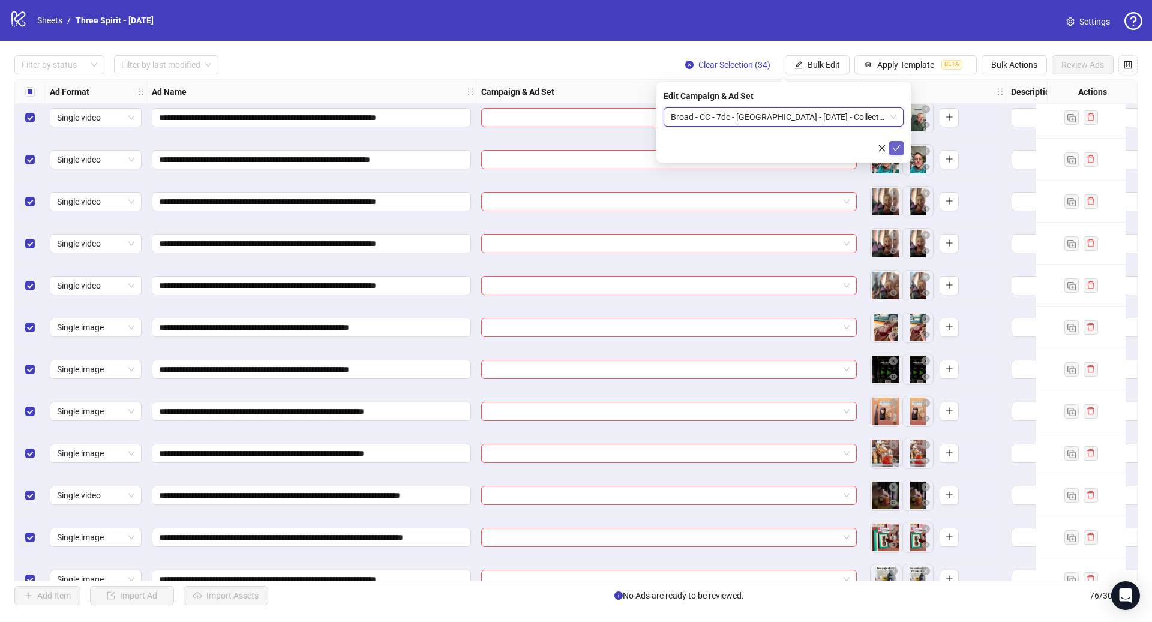
click at [899, 147] on icon "check" at bounding box center [896, 148] width 8 height 8
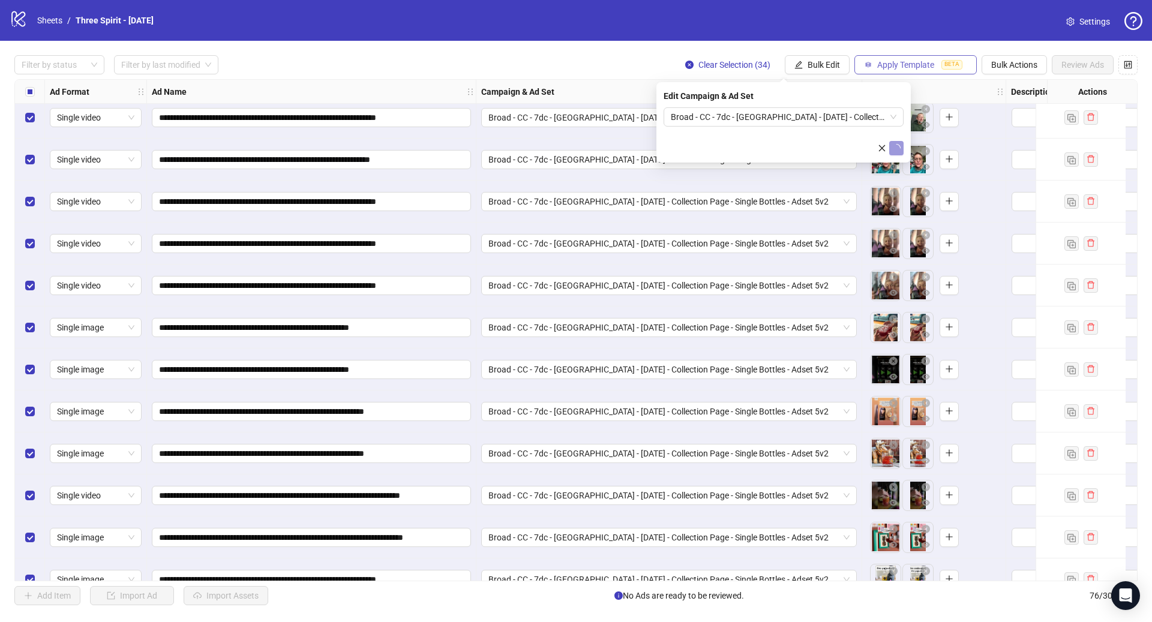
click at [898, 63] on span "Apply Template" at bounding box center [905, 65] width 57 height 10
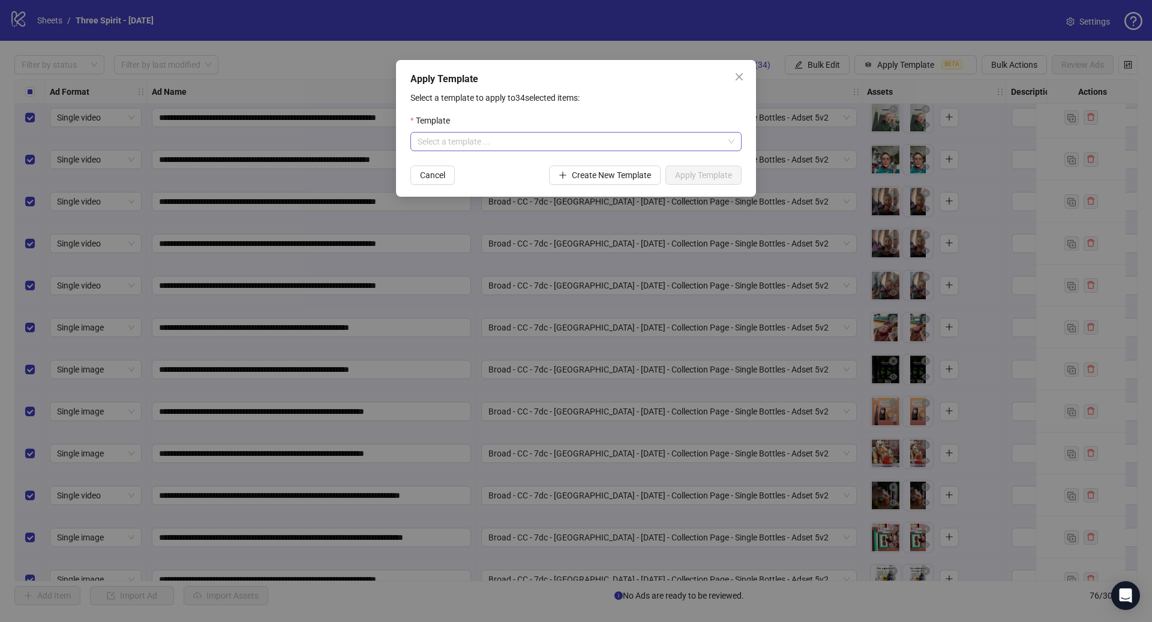
click at [554, 148] on input "search" at bounding box center [570, 142] width 306 height 18
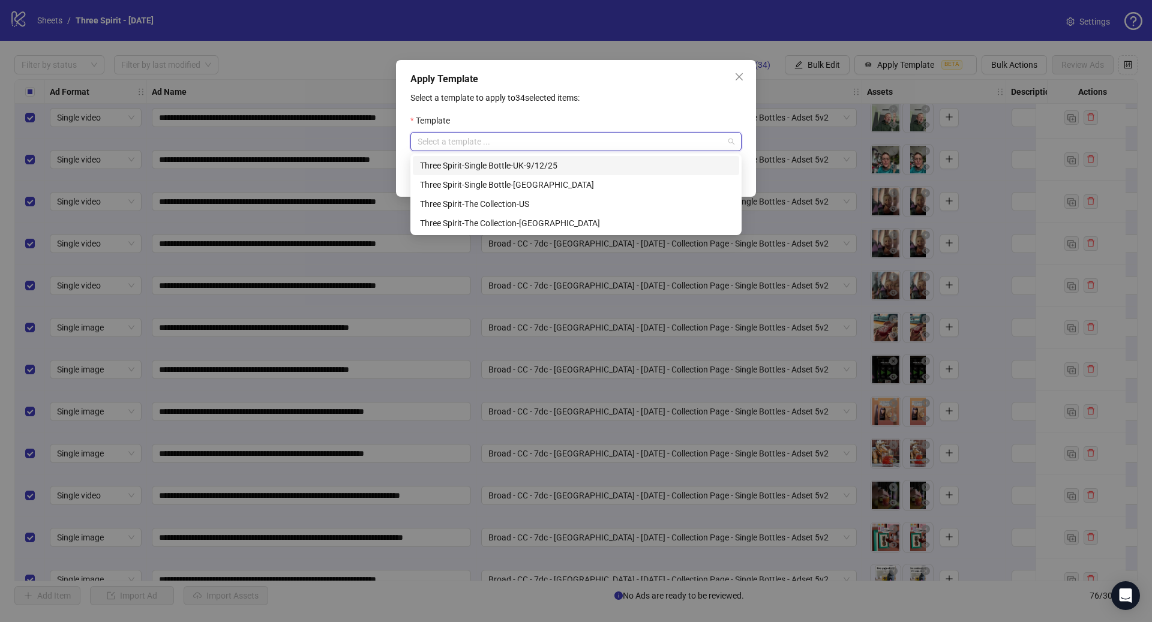
click at [539, 164] on div "Three Spirit-Single Bottle-UK-9/12/25" at bounding box center [576, 165] width 312 height 13
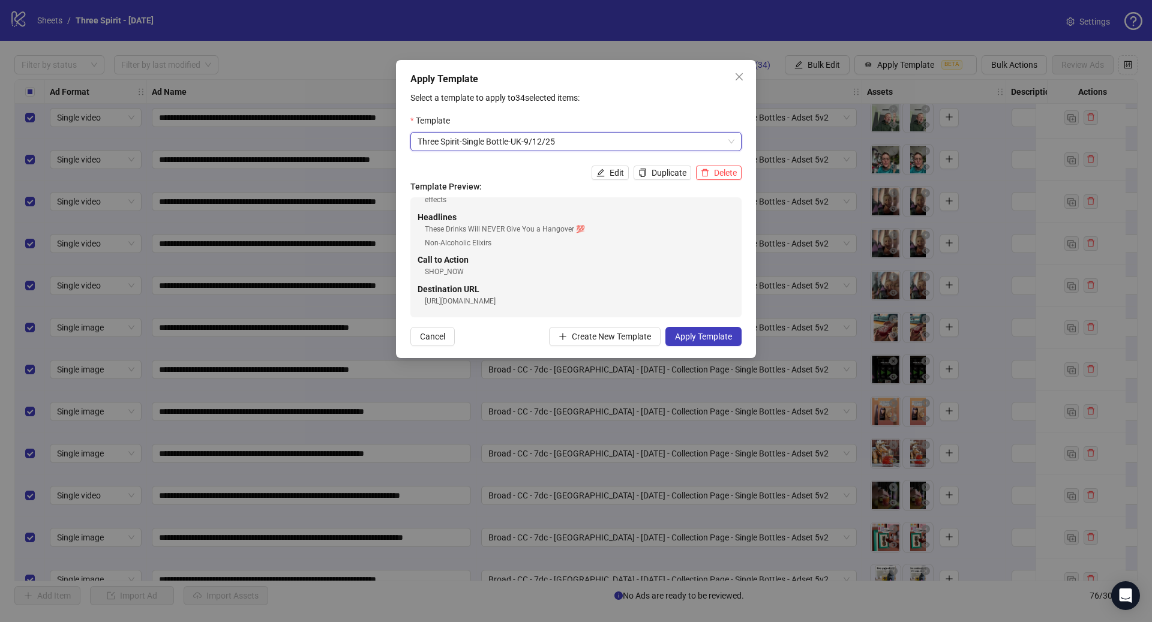
scroll to position [256, 0]
click at [687, 336] on span "Apply Template" at bounding box center [703, 337] width 57 height 10
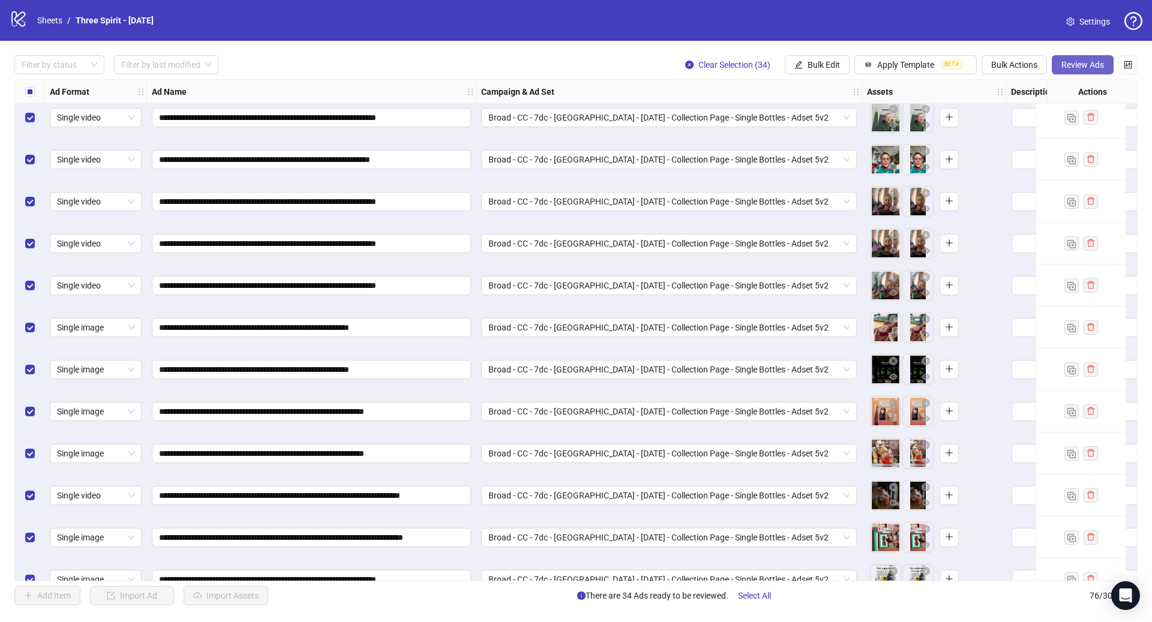
click at [1080, 67] on span "Review Ads" at bounding box center [1082, 65] width 43 height 10
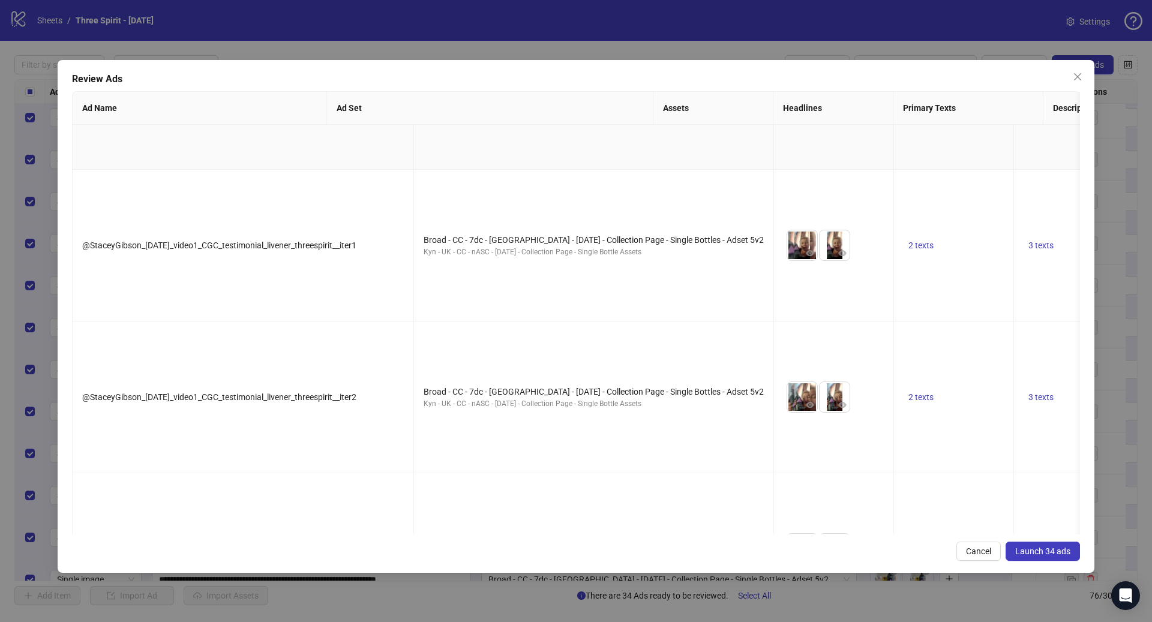
scroll to position [1465, 0]
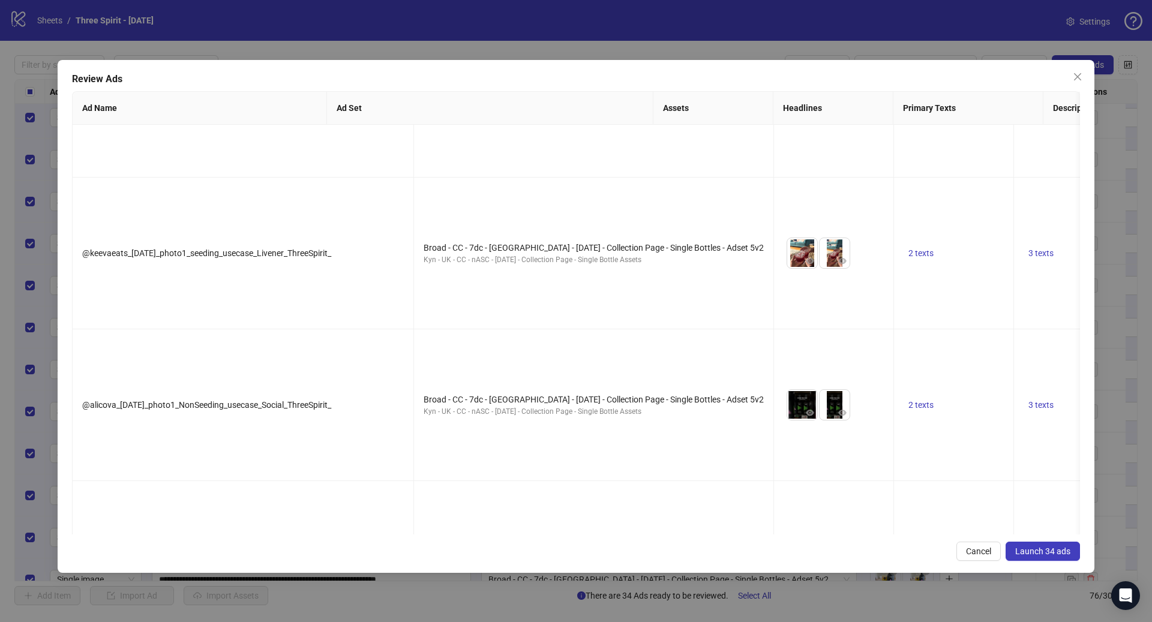
click at [1040, 554] on span "Launch 34 ads" at bounding box center [1042, 551] width 55 height 10
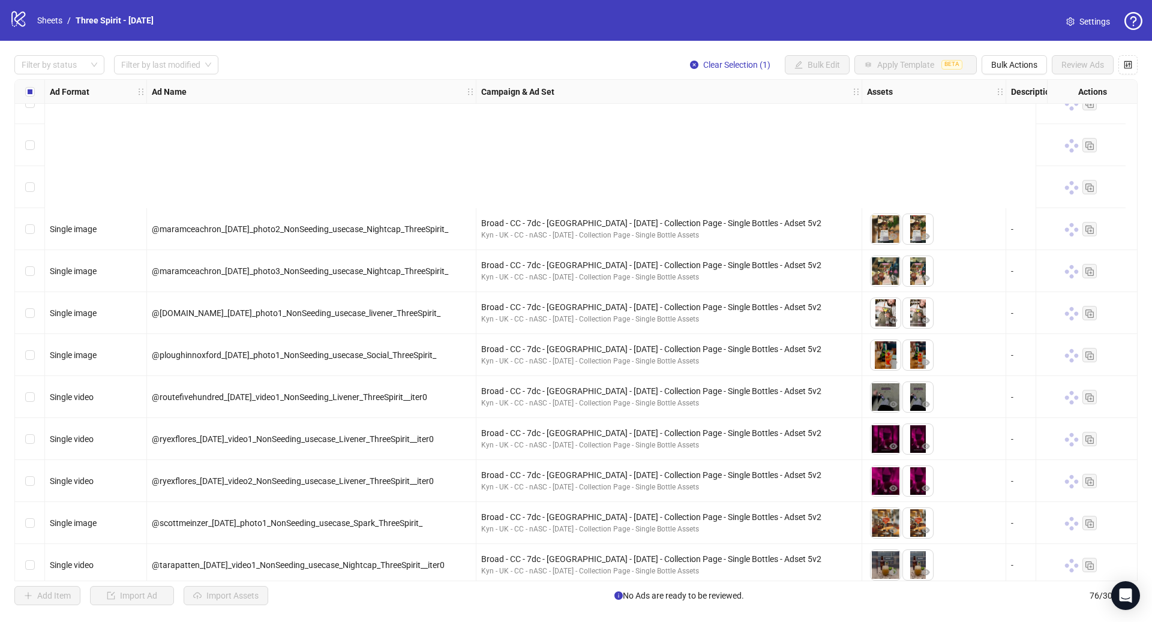
scroll to position [2718, 0]
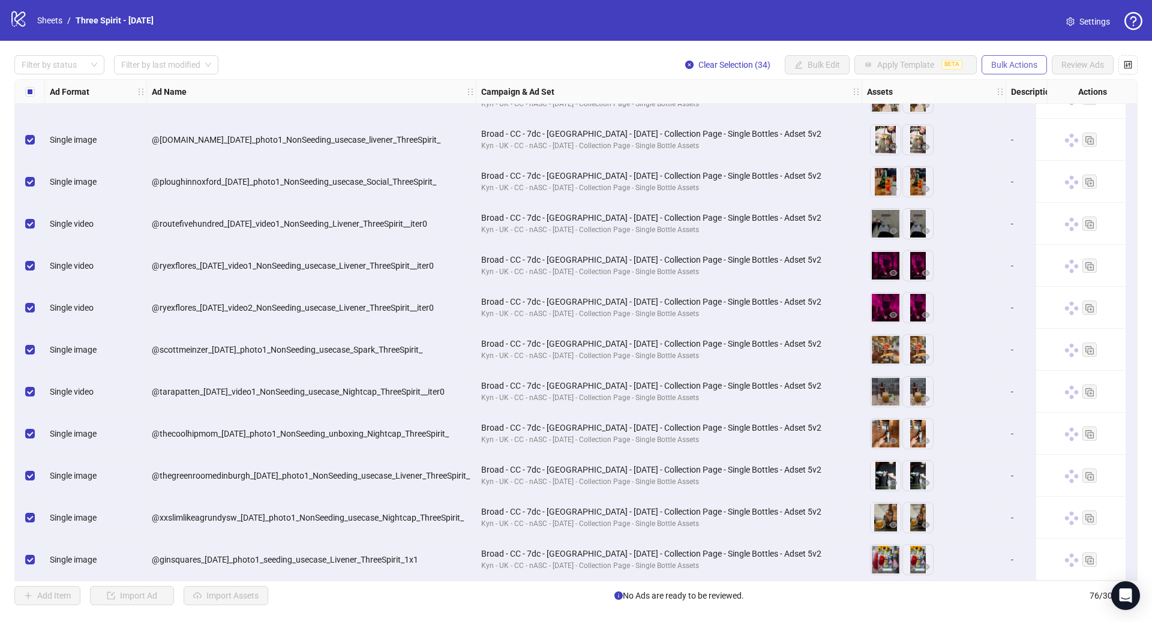
click at [1017, 67] on span "Bulk Actions" at bounding box center [1014, 65] width 46 height 10
click at [1017, 125] on span "Duplicate with assets" at bounding box center [1031, 127] width 82 height 13
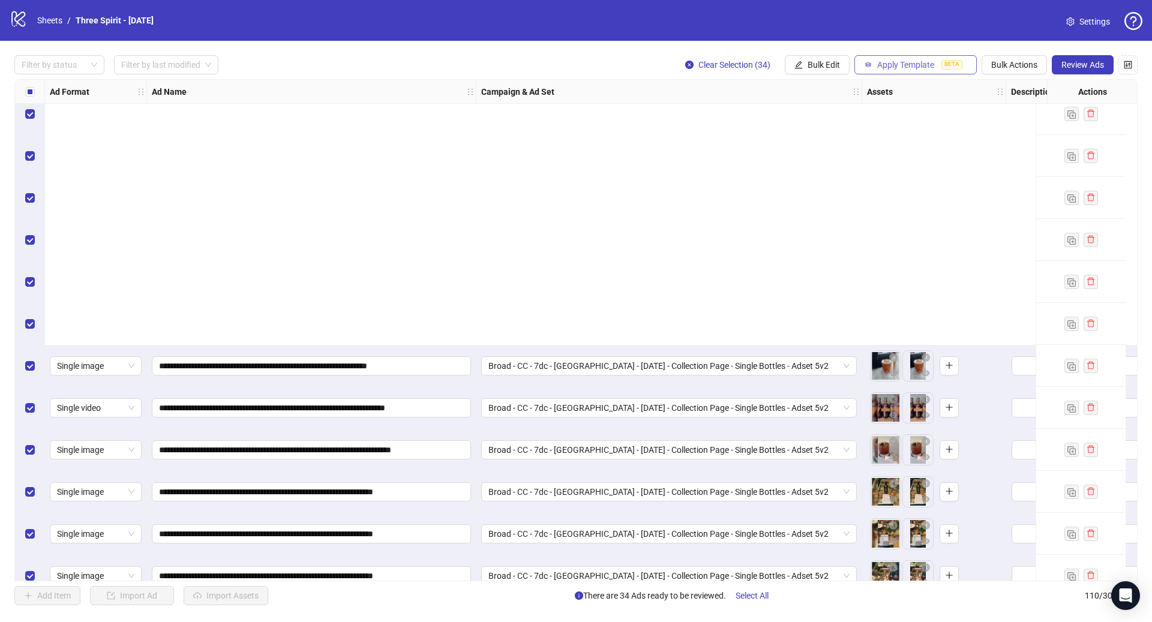
scroll to position [4146, 0]
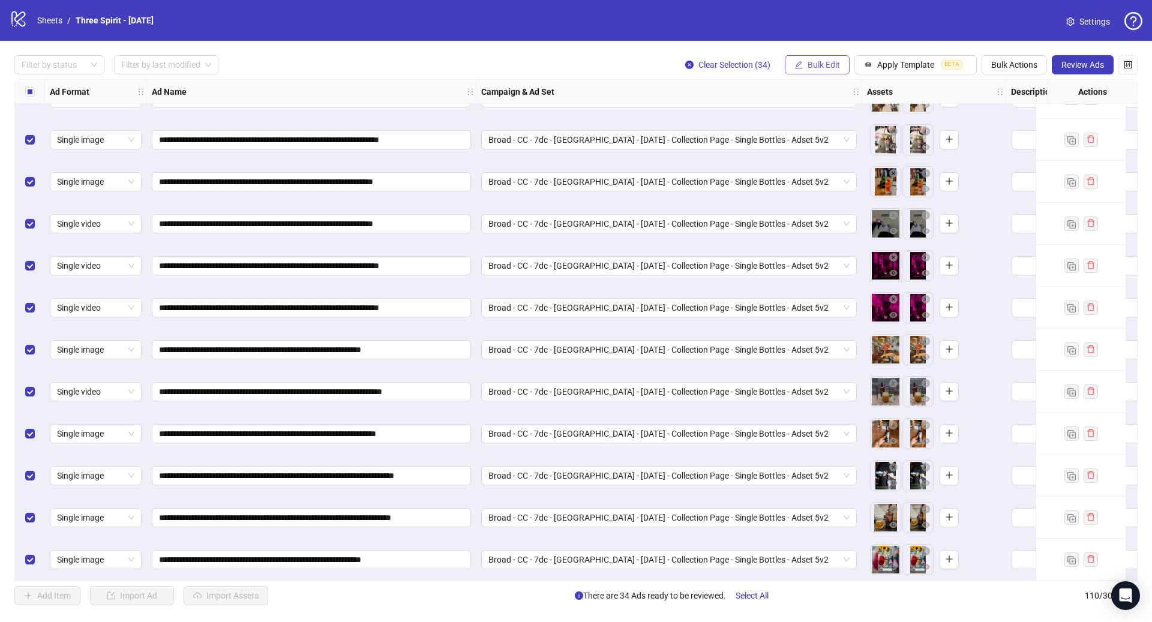
click at [819, 67] on span "Bulk Edit" at bounding box center [823, 65] width 32 height 10
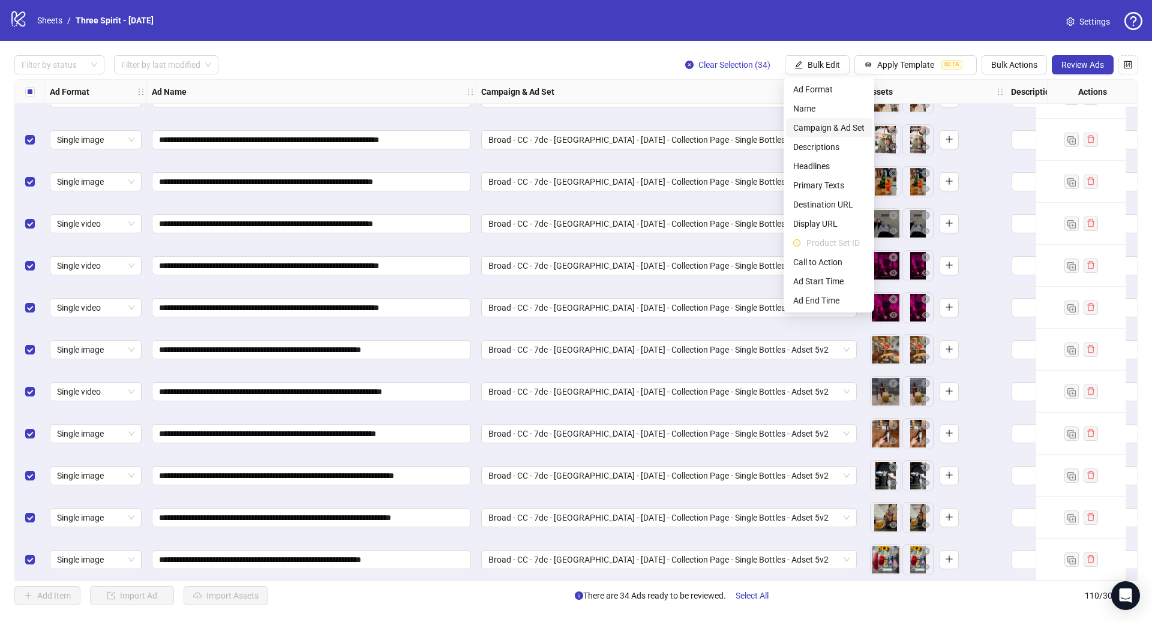
click at [836, 130] on span "Campaign & Ad Set" at bounding box center [828, 127] width 71 height 13
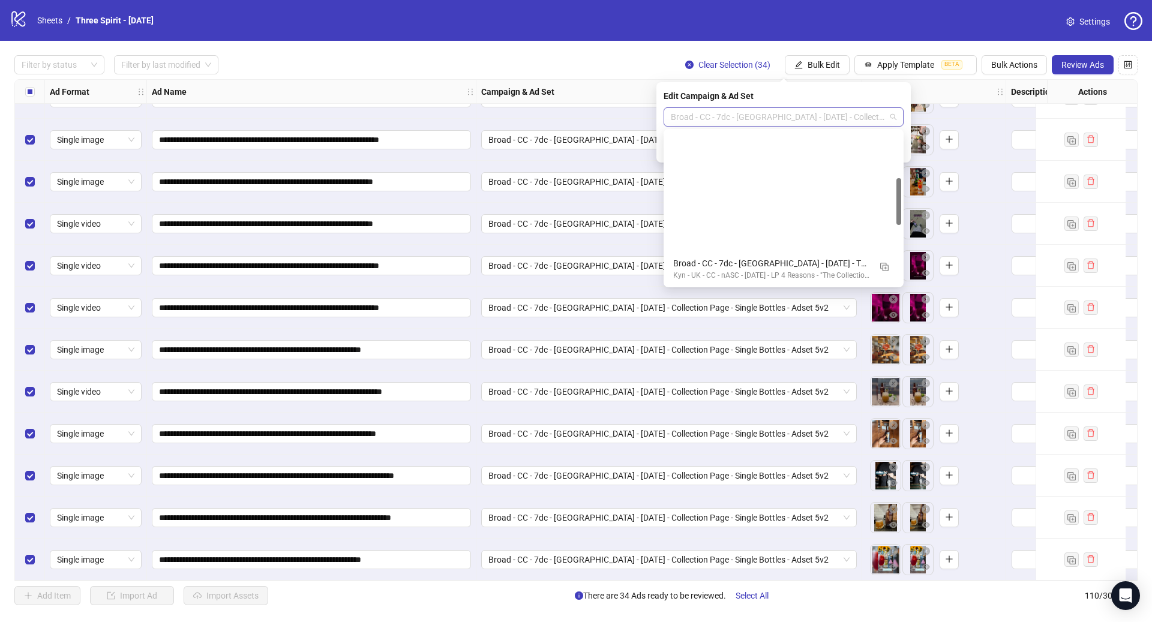
click at [757, 113] on span "Broad - CC - 7dc - [GEOGRAPHIC_DATA] - [DATE] - Collection Page - Single Bottle…" at bounding box center [784, 117] width 226 height 18
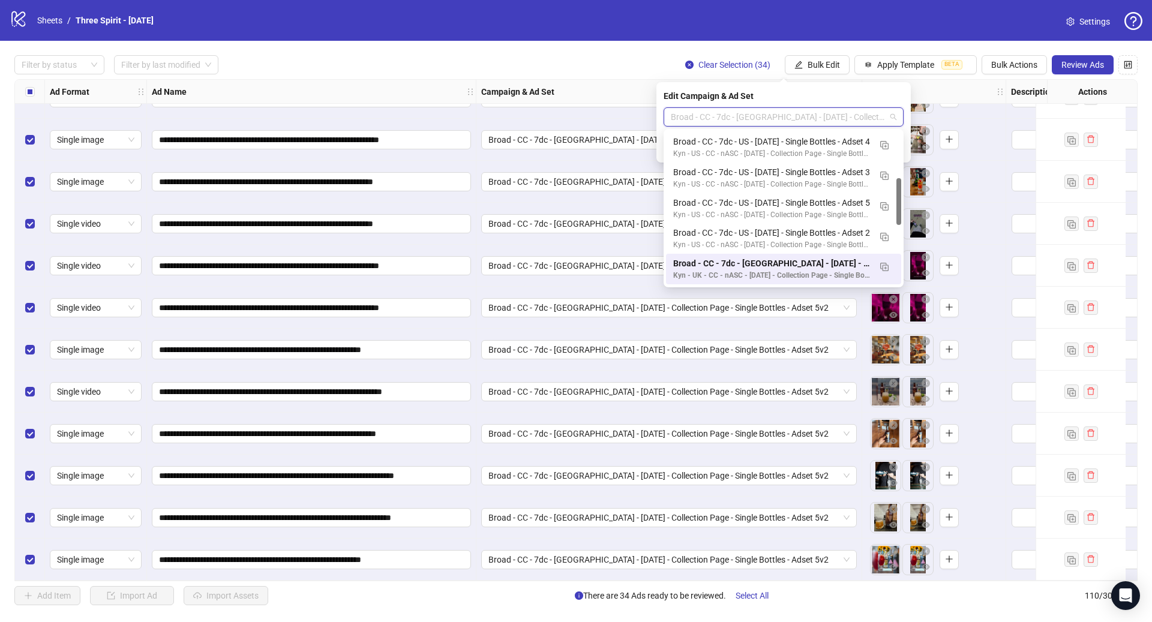
paste input "**********"
type input "**********"
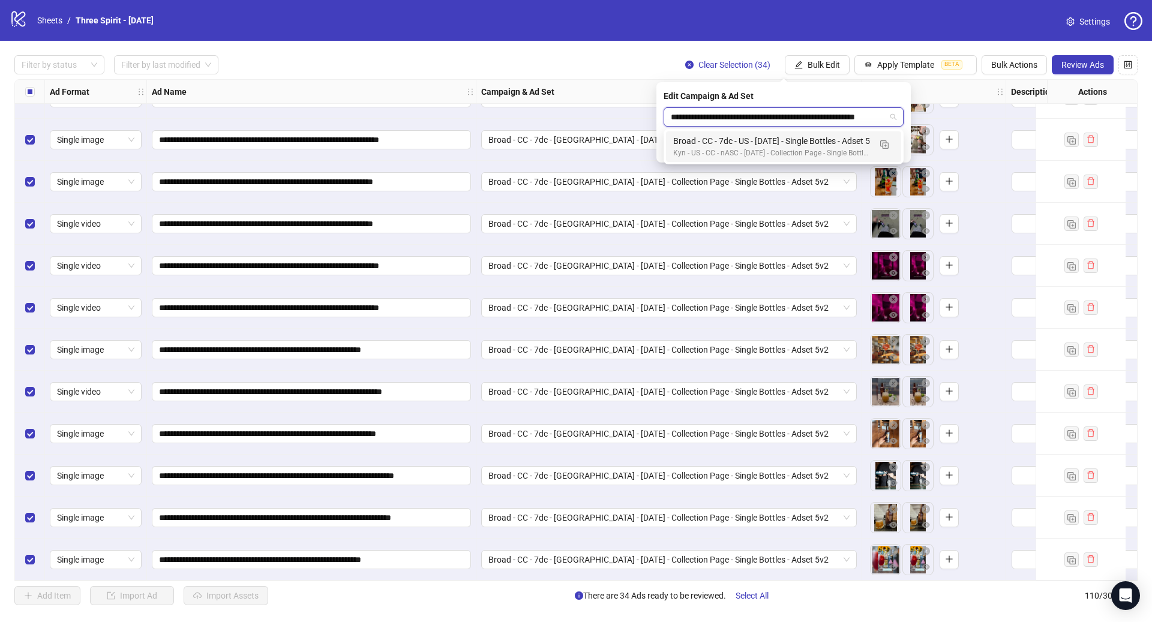
scroll to position [0, 16]
click at [758, 143] on div "Broad - CC - 7dc - US - [DATE] - Single Bottles - Adset 5" at bounding box center [771, 140] width 197 height 13
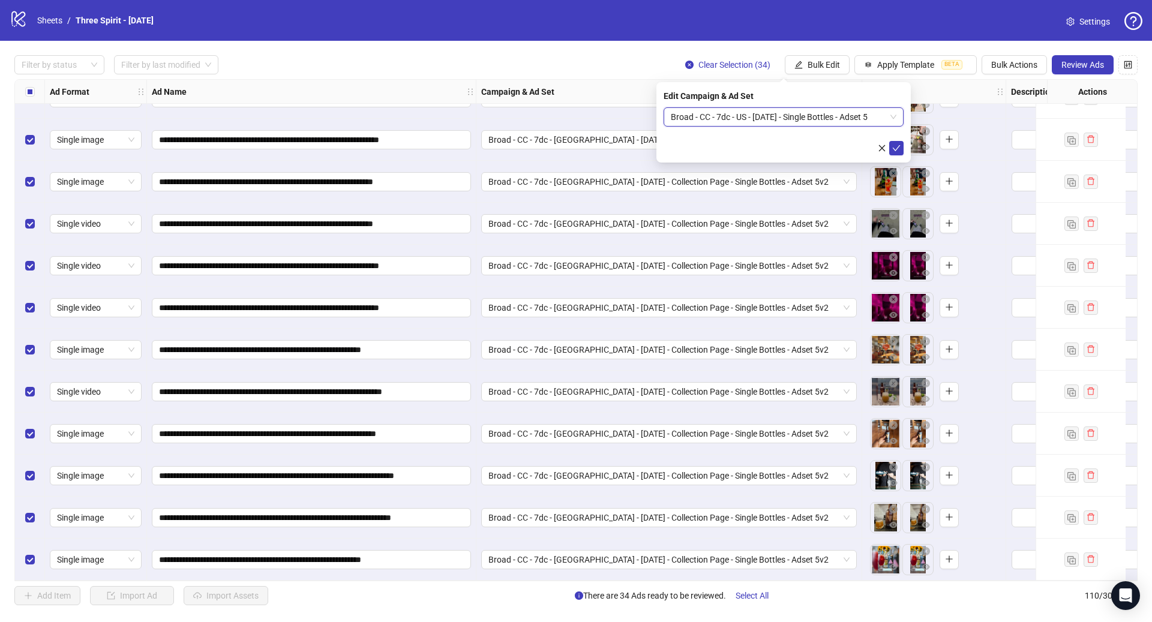
scroll to position [0, 0]
click at [896, 148] on icon "check" at bounding box center [897, 148] width 8 height 6
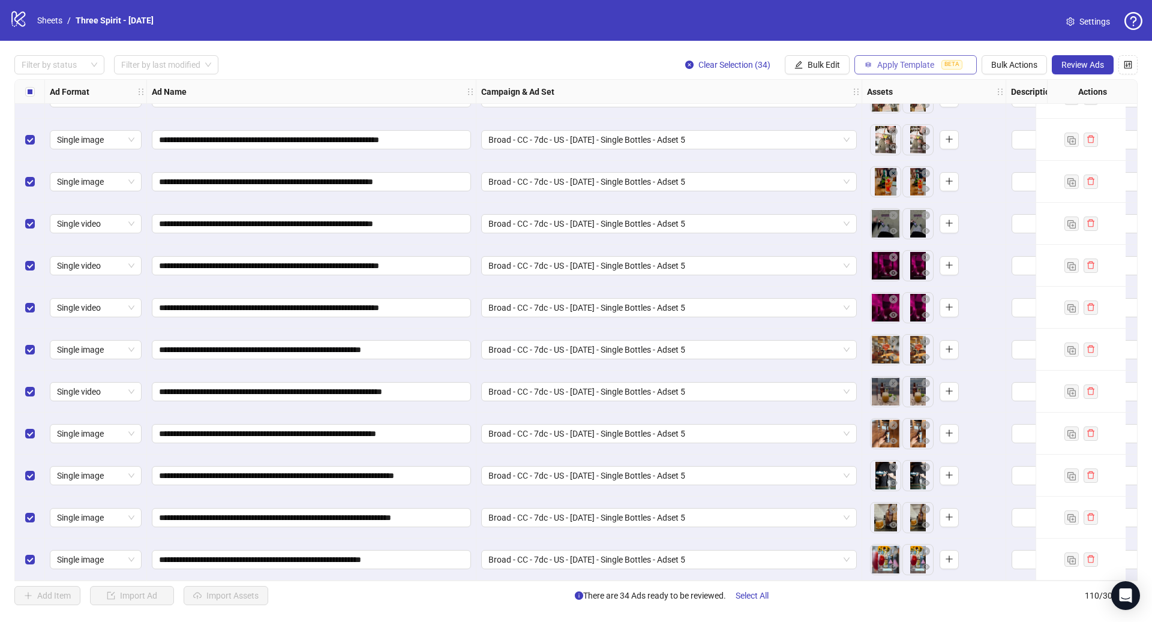
click at [927, 67] on span "Apply Template" at bounding box center [905, 65] width 57 height 10
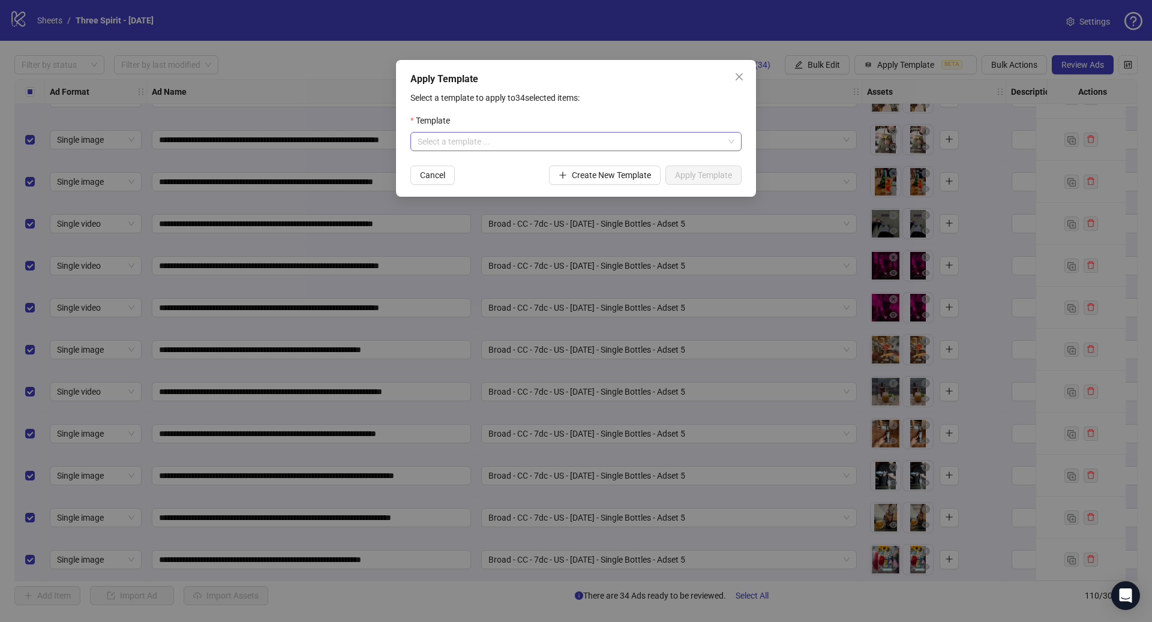
click at [530, 146] on input "search" at bounding box center [570, 142] width 306 height 18
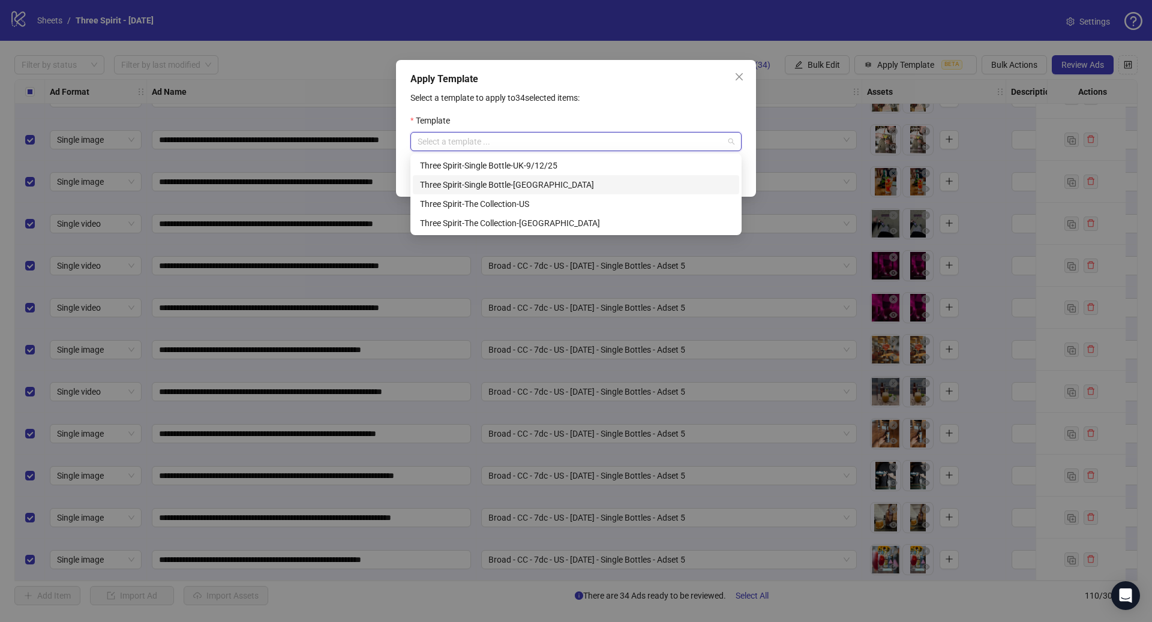
click at [540, 184] on div "Three Spirit-Single Bottle-[GEOGRAPHIC_DATA]" at bounding box center [576, 184] width 312 height 13
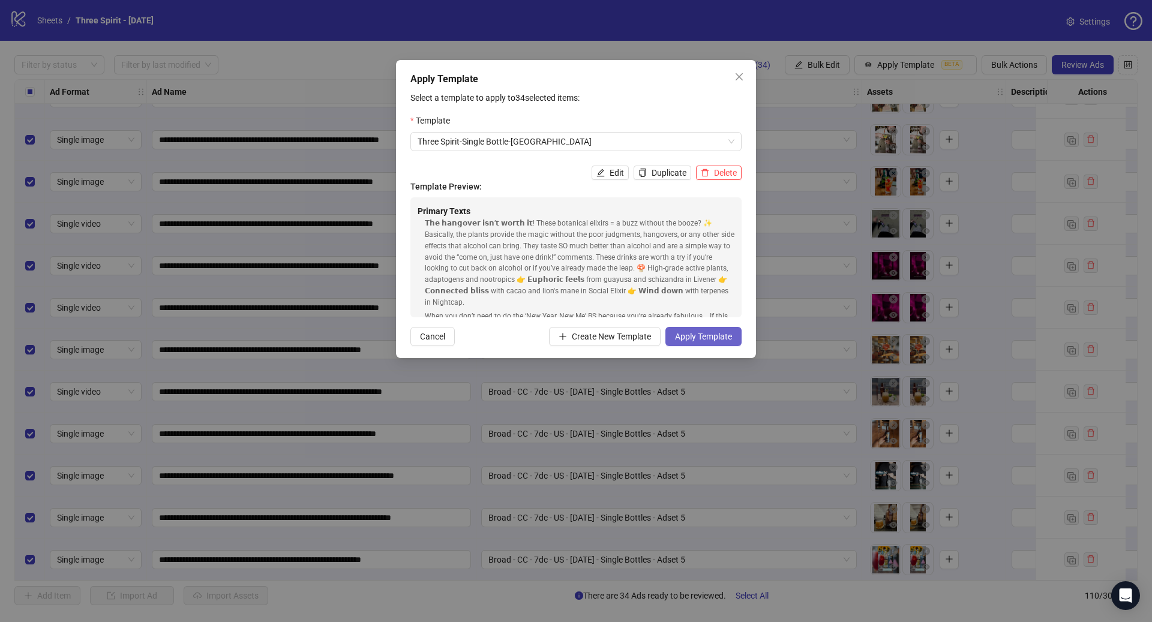
click at [708, 336] on span "Apply Template" at bounding box center [703, 337] width 57 height 10
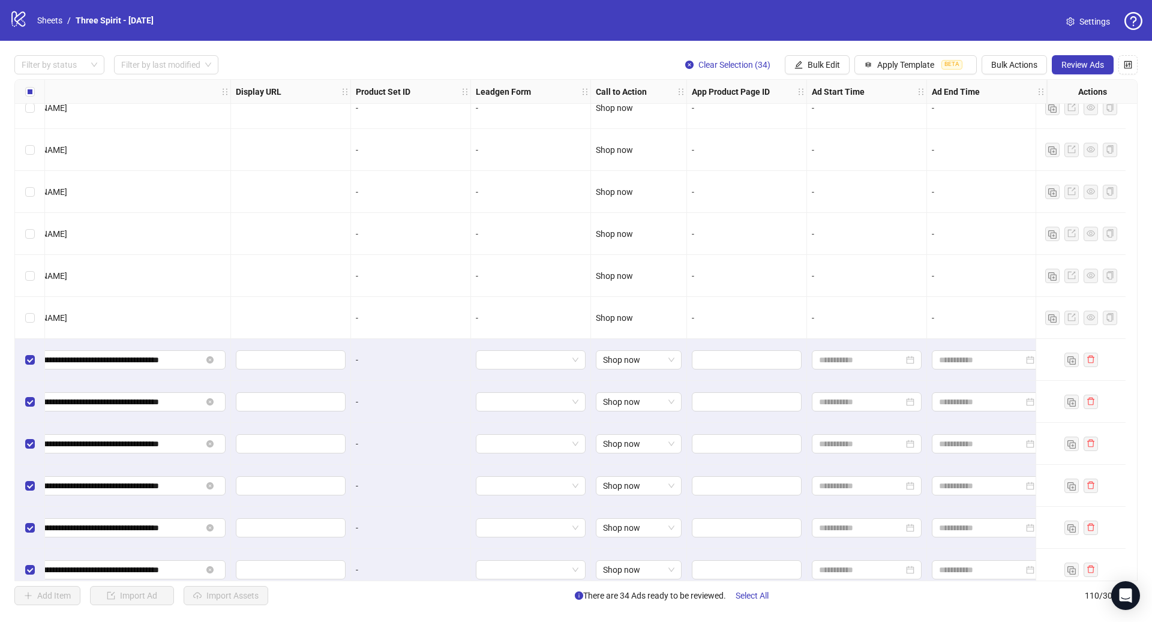
scroll to position [2956, 1081]
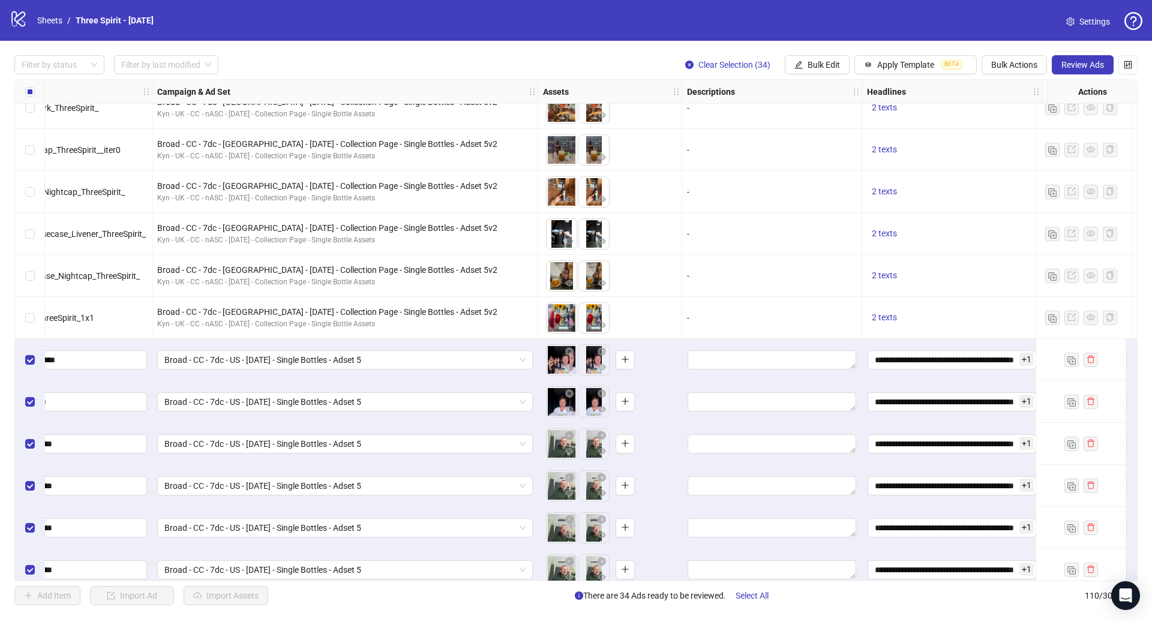
scroll to position [2956, 0]
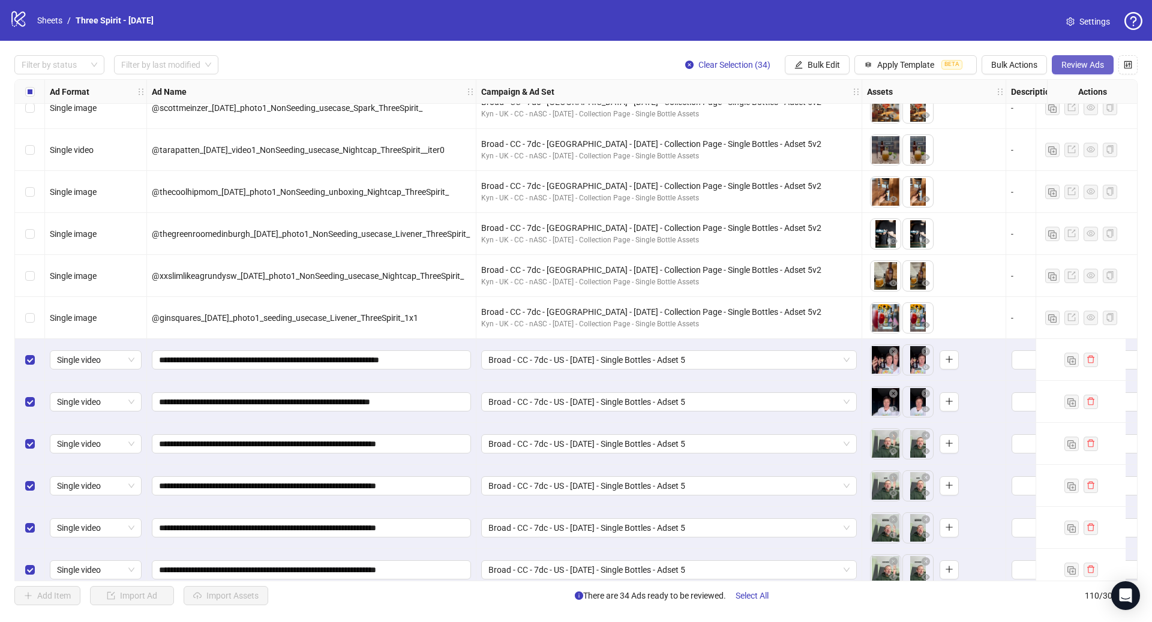
click at [1074, 64] on span "Review Ads" at bounding box center [1082, 65] width 43 height 10
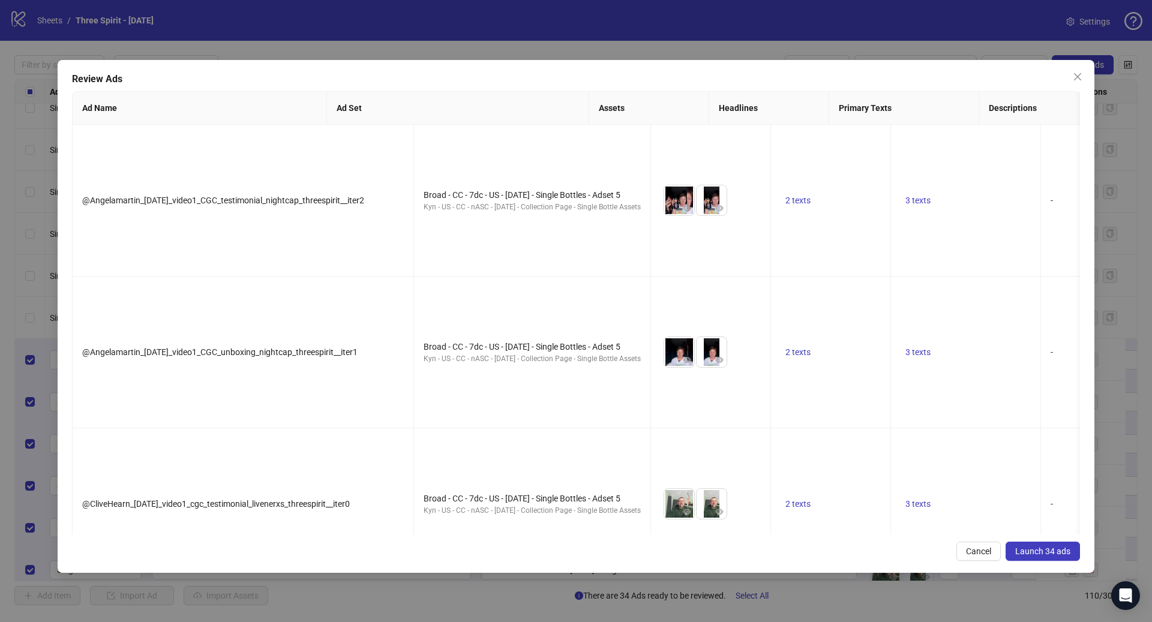
click at [1038, 551] on span "Launch 34 ads" at bounding box center [1042, 551] width 55 height 10
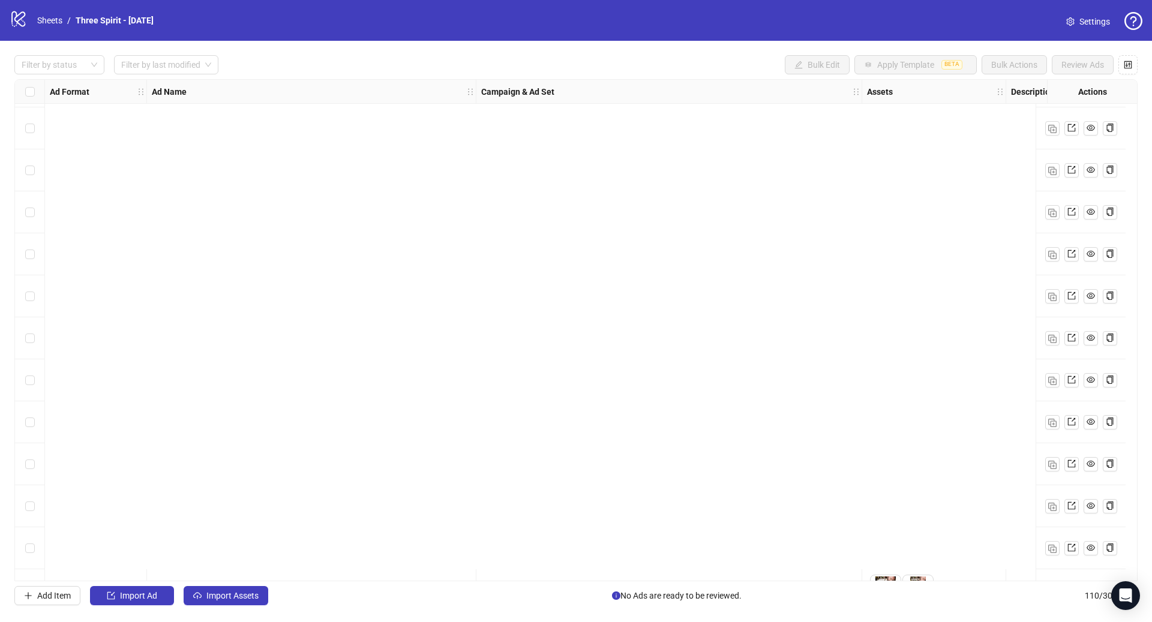
scroll to position [2811, 0]
